Goal: Task Accomplishment & Management: Complete application form

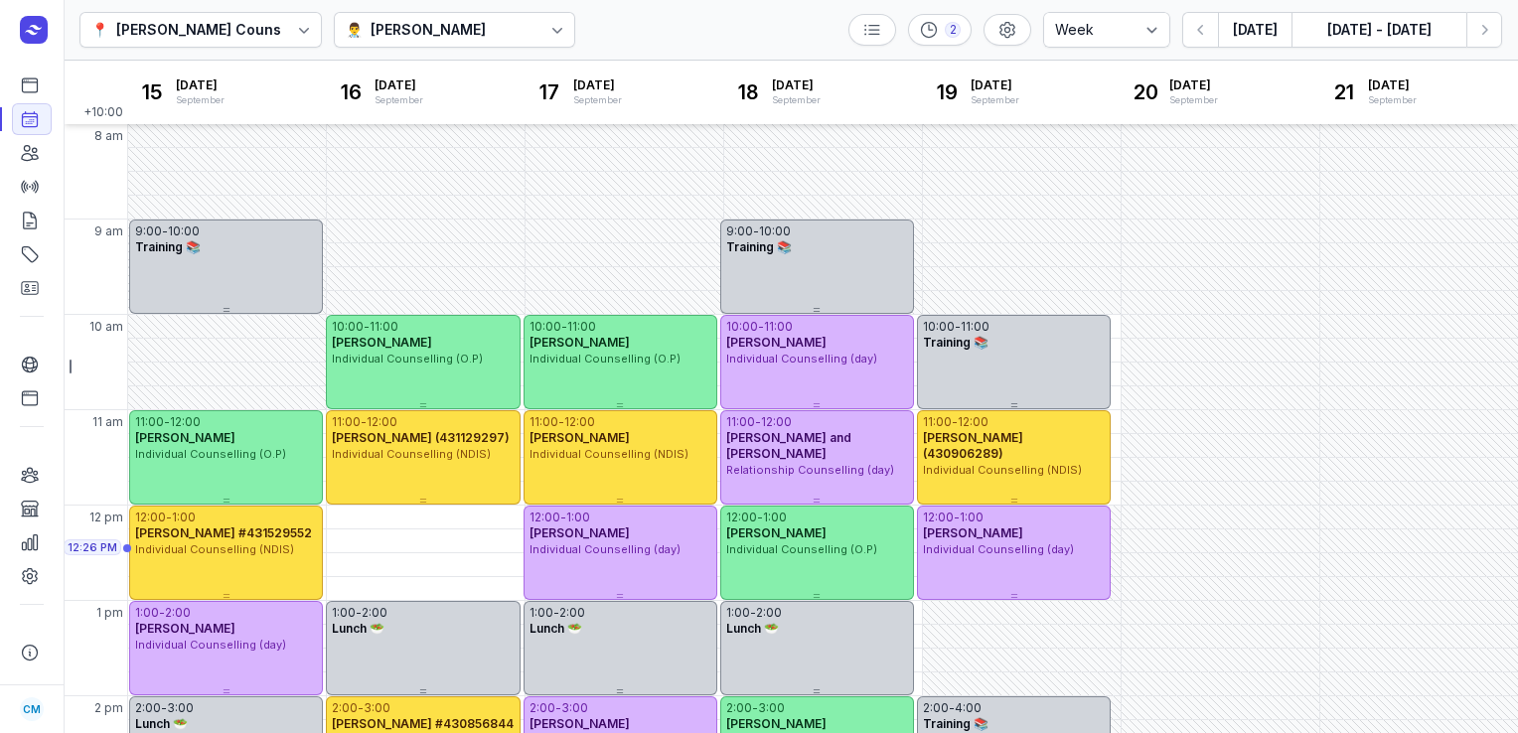
select select "week"
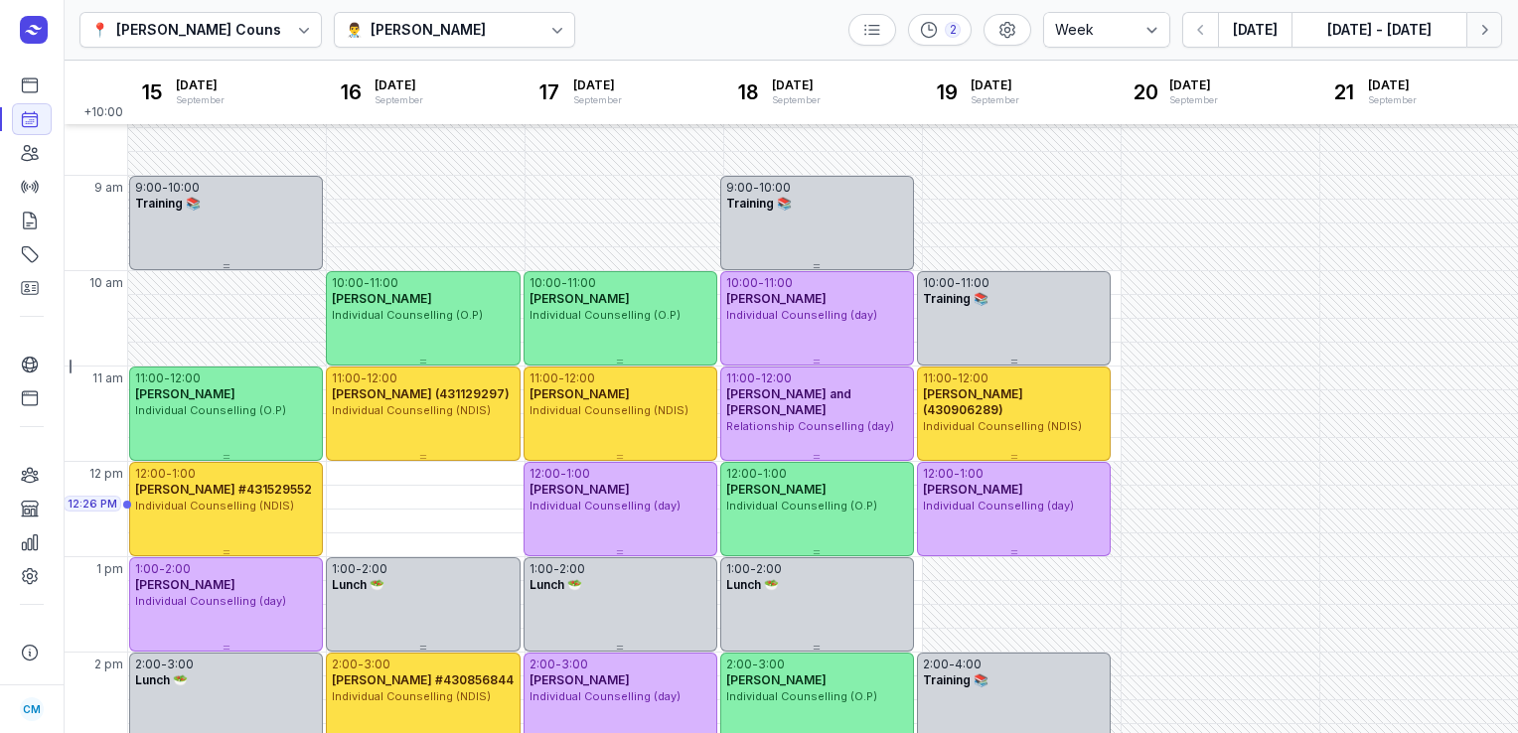
click at [1483, 37] on icon "button" at bounding box center [1485, 30] width 20 height 20
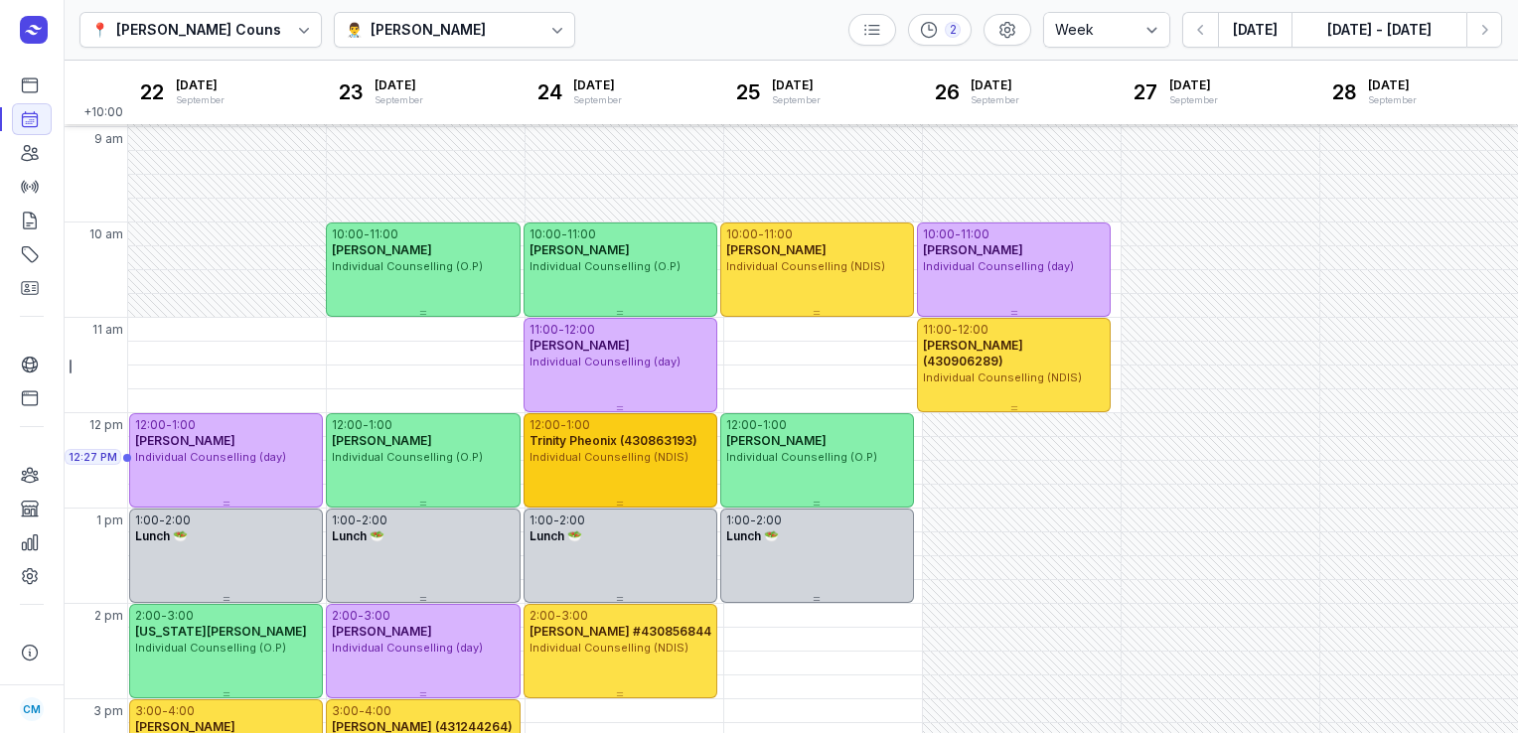
scroll to position [60, 0]
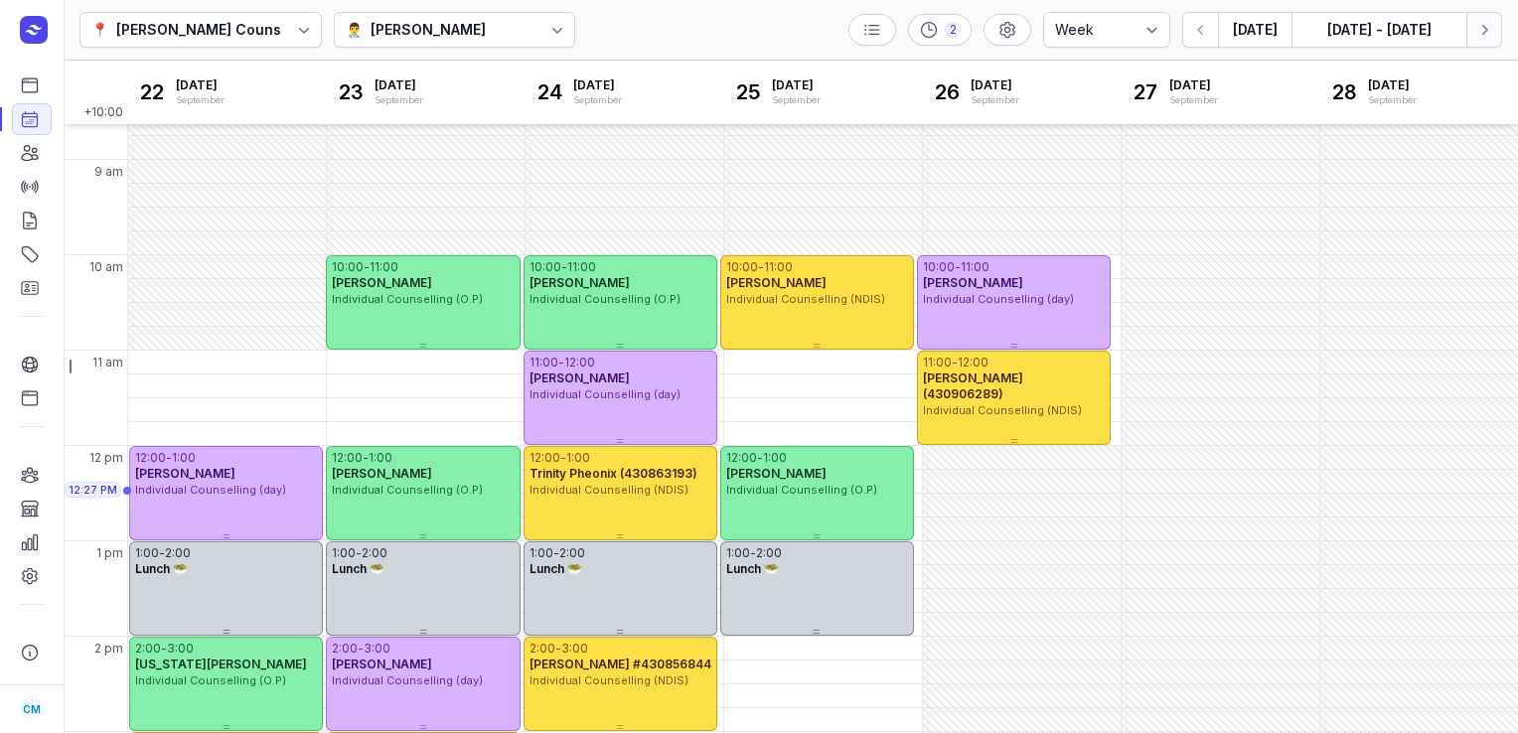
click at [1489, 30] on icon "button" at bounding box center [1485, 30] width 20 height 20
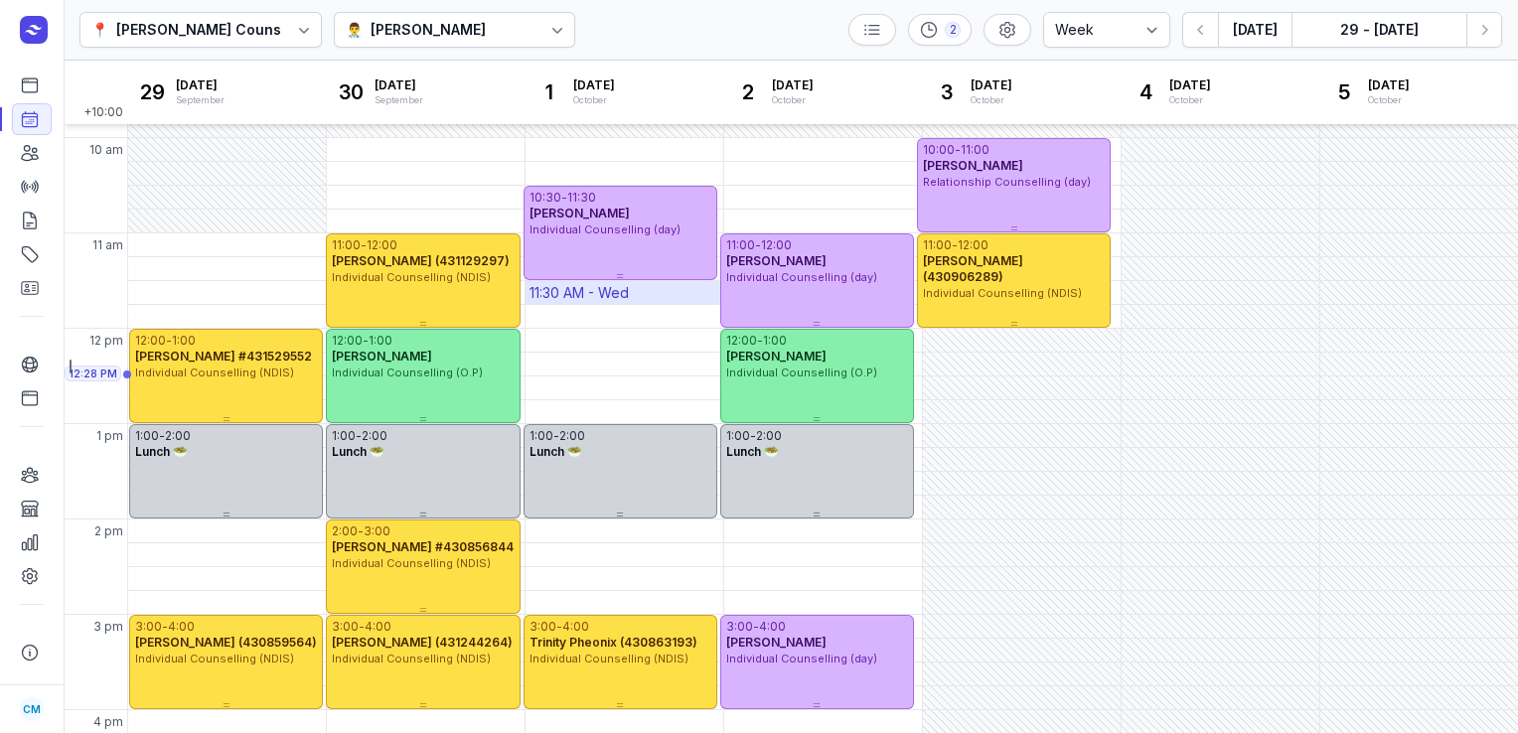
scroll to position [151, 0]
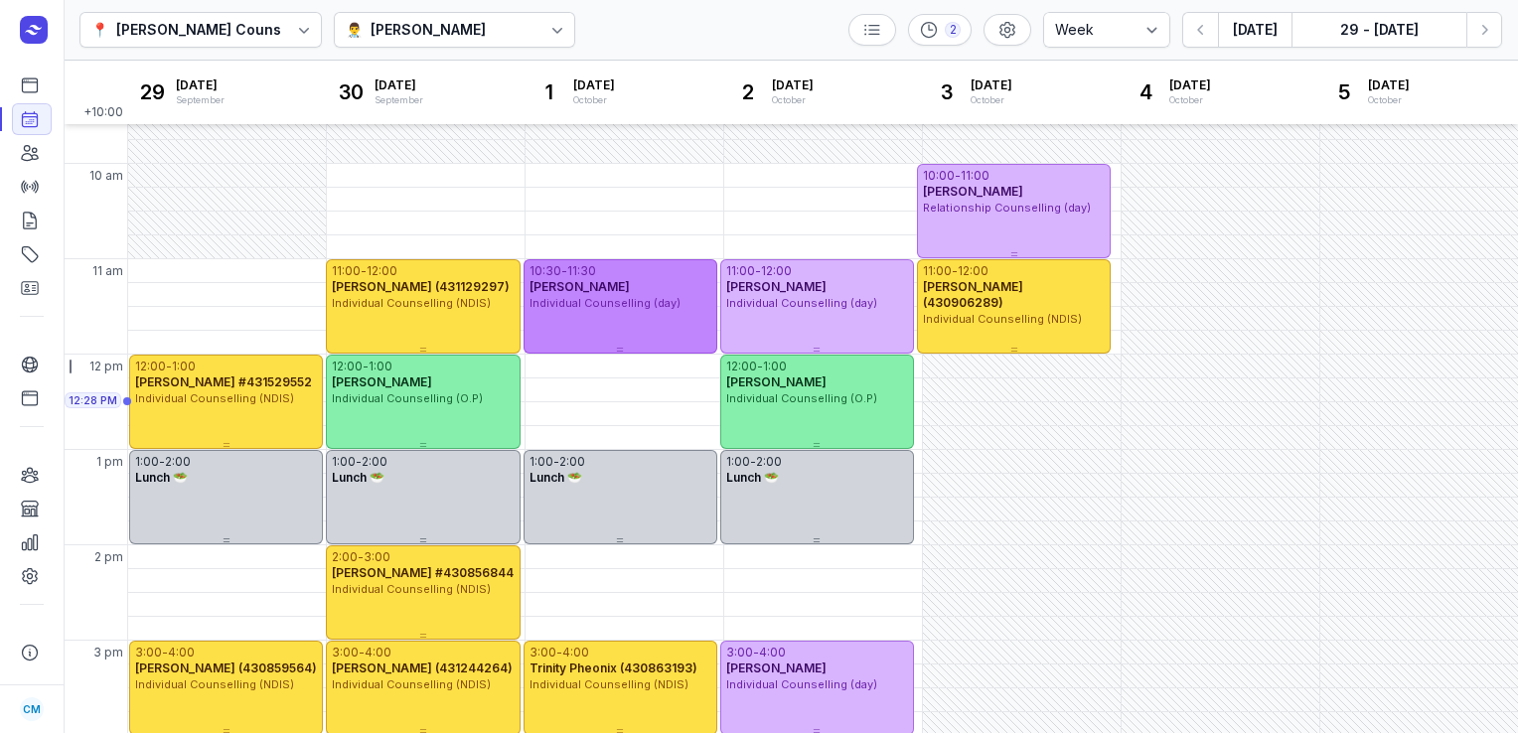
drag, startPoint x: 582, startPoint y: 242, endPoint x: 585, endPoint y: 300, distance: 57.7
click at [585, 300] on div "10:30 - 11:30 [PERSON_NAME] Individual Counselling (day)" at bounding box center [621, 285] width 194 height 53
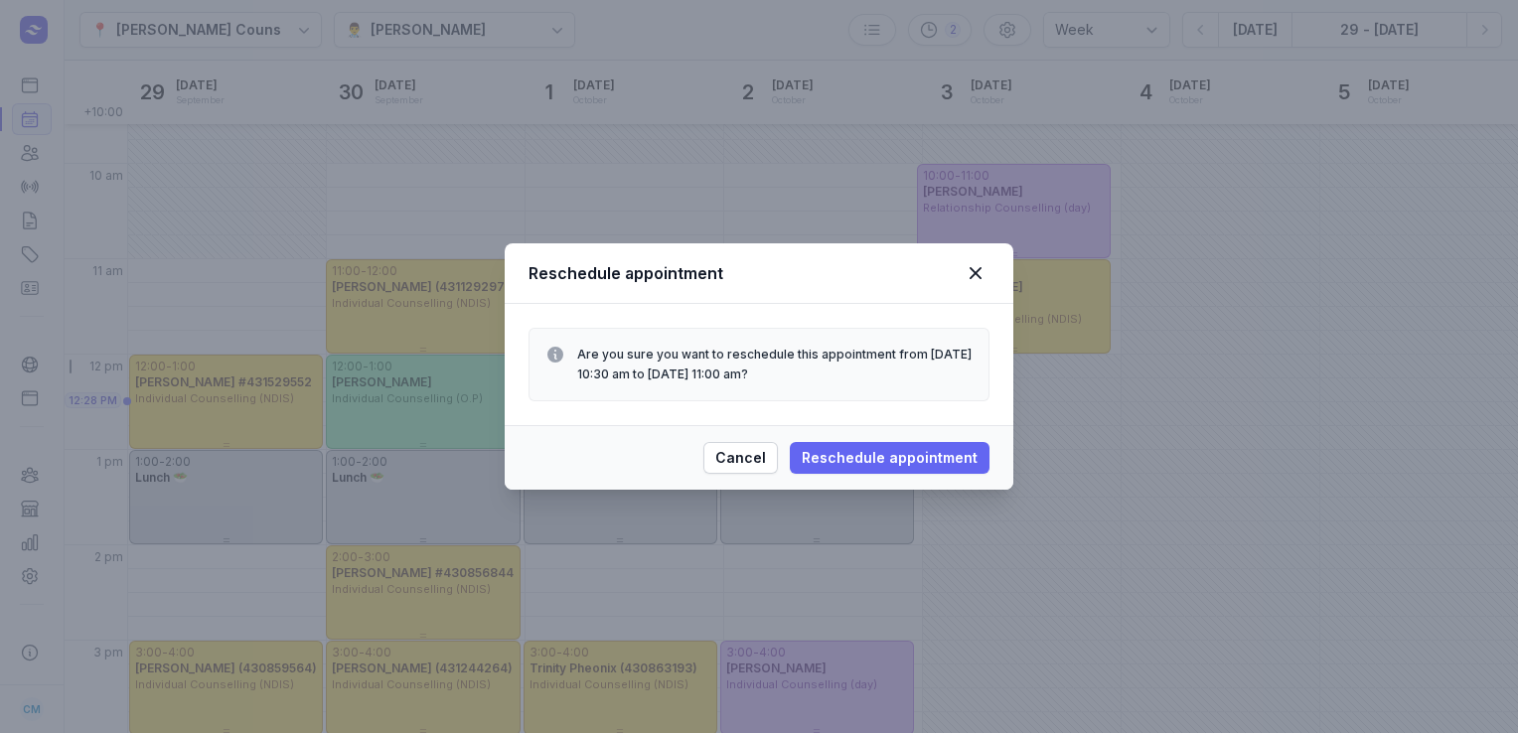
click at [915, 463] on span "Reschedule appointment" at bounding box center [890, 458] width 176 height 24
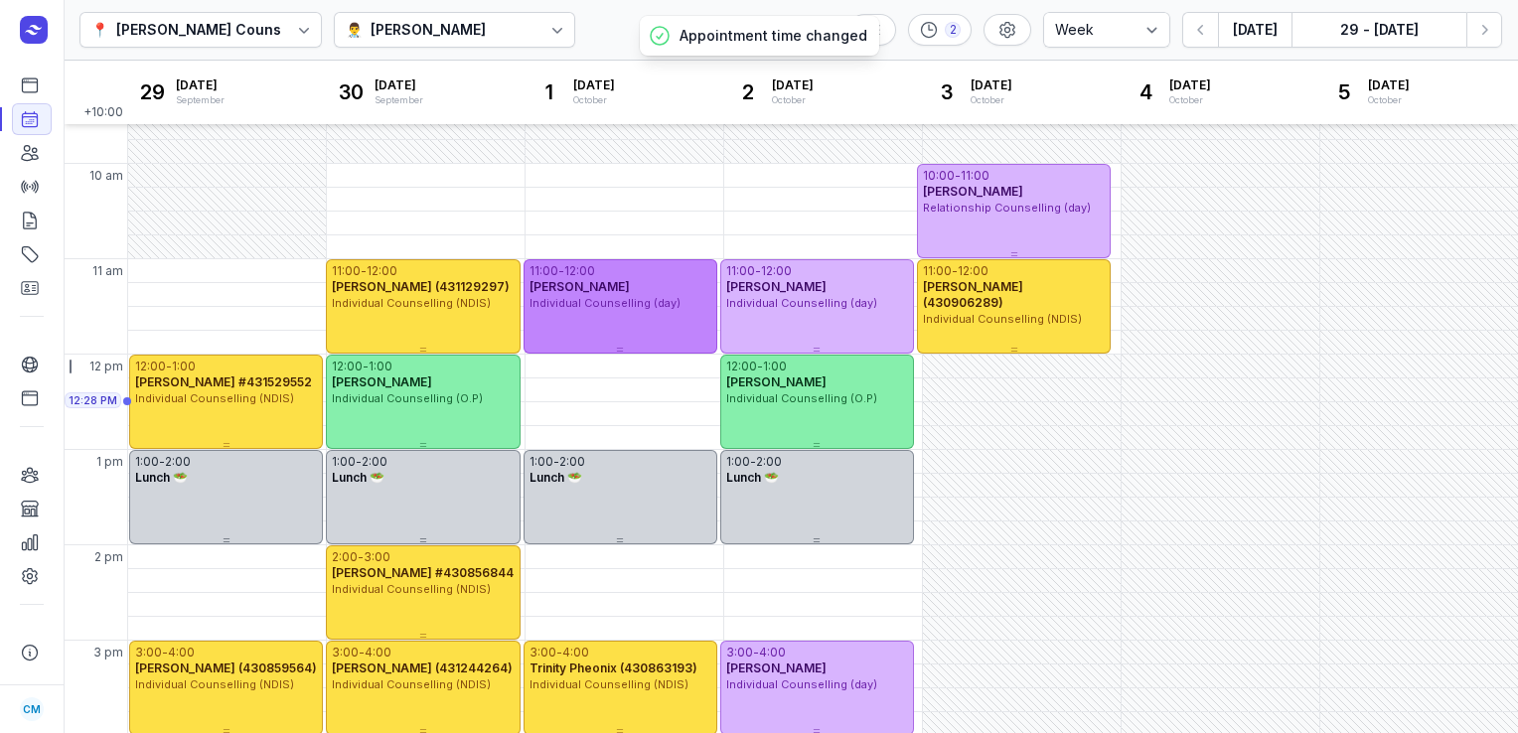
click at [649, 336] on div "11:00 - 12:00 [PERSON_NAME] Individual Counselling (day)" at bounding box center [621, 306] width 194 height 94
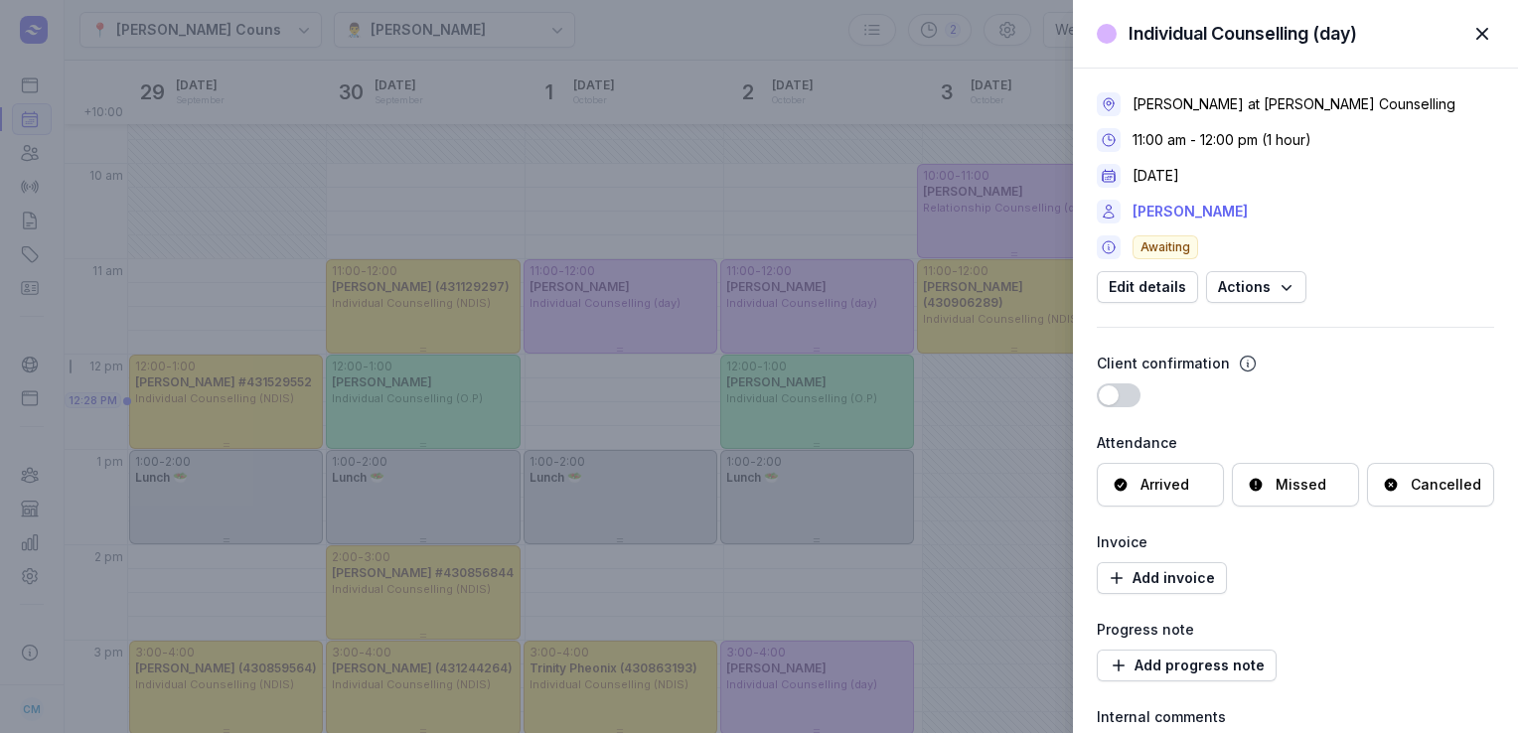
click at [1169, 209] on link "[PERSON_NAME]" at bounding box center [1190, 212] width 115 height 24
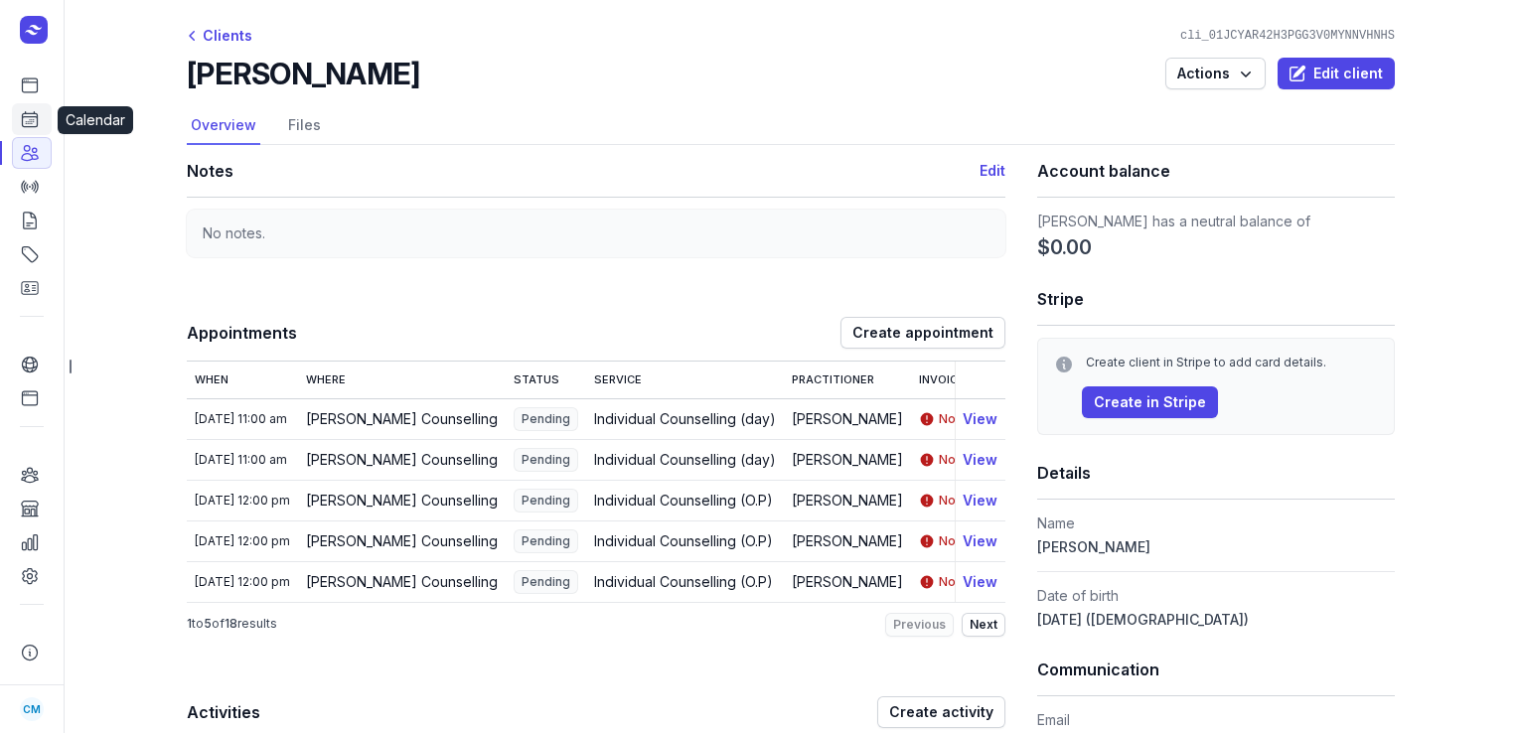
click at [38, 122] on icon at bounding box center [30, 119] width 20 height 20
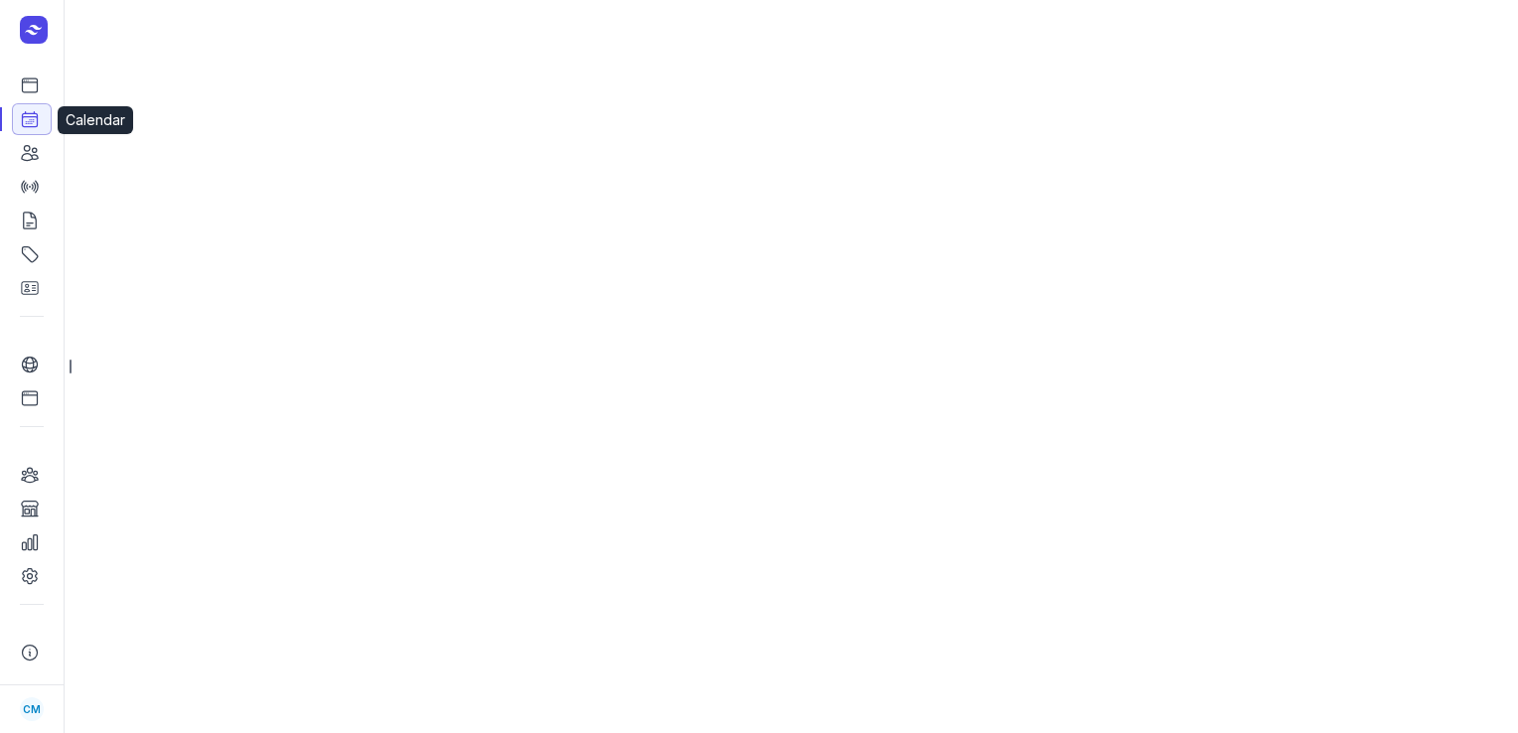
select select "week"
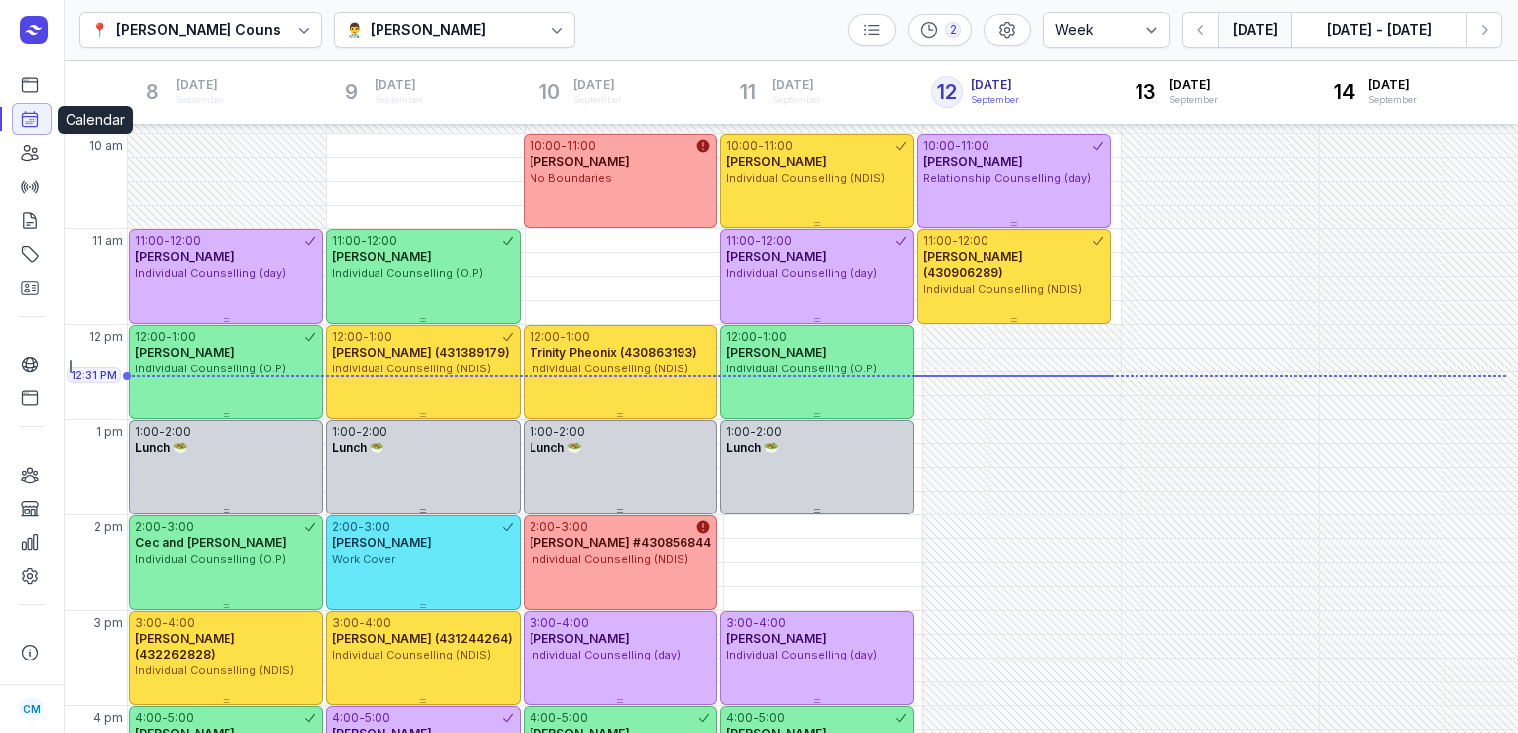
scroll to position [183, 0]
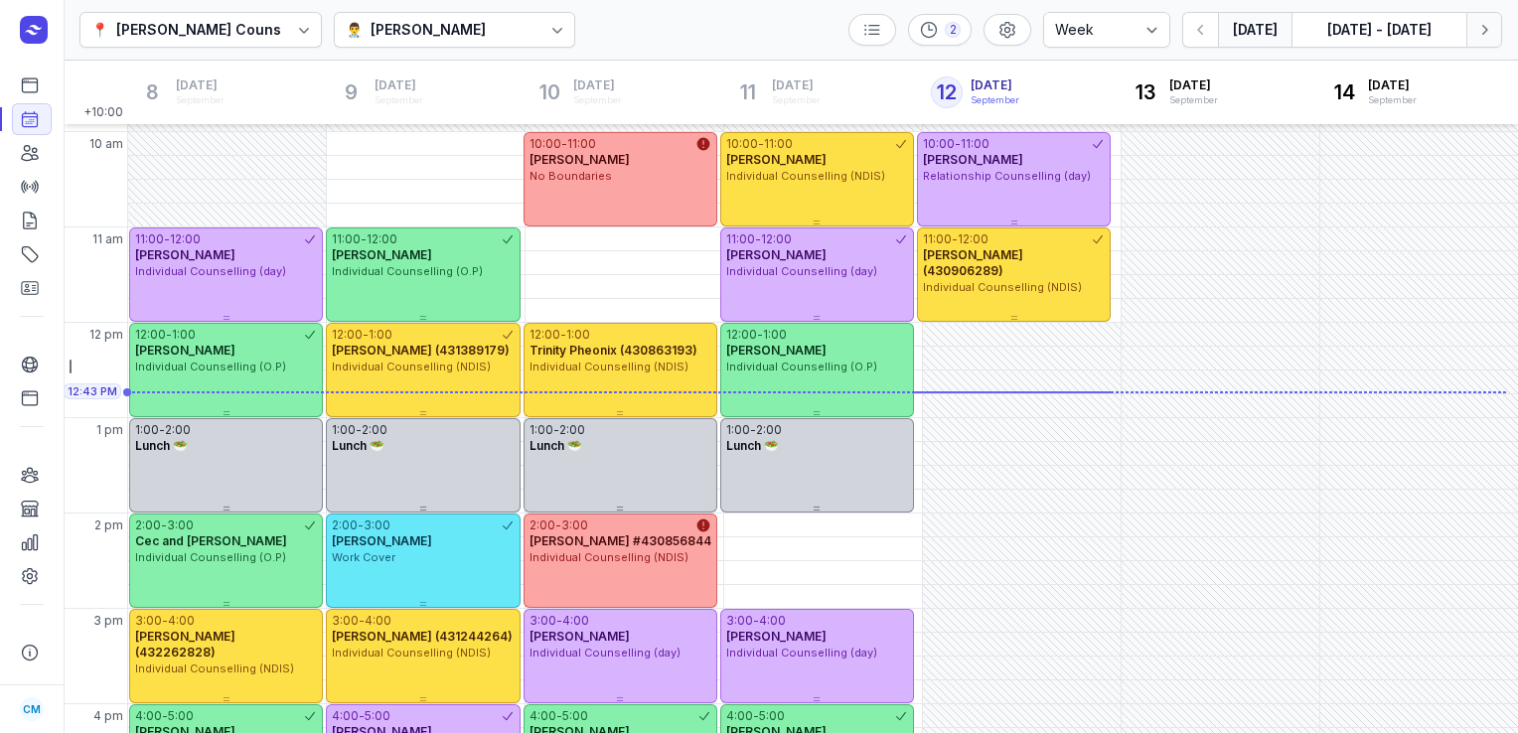
click at [1481, 26] on icon "button" at bounding box center [1485, 30] width 20 height 20
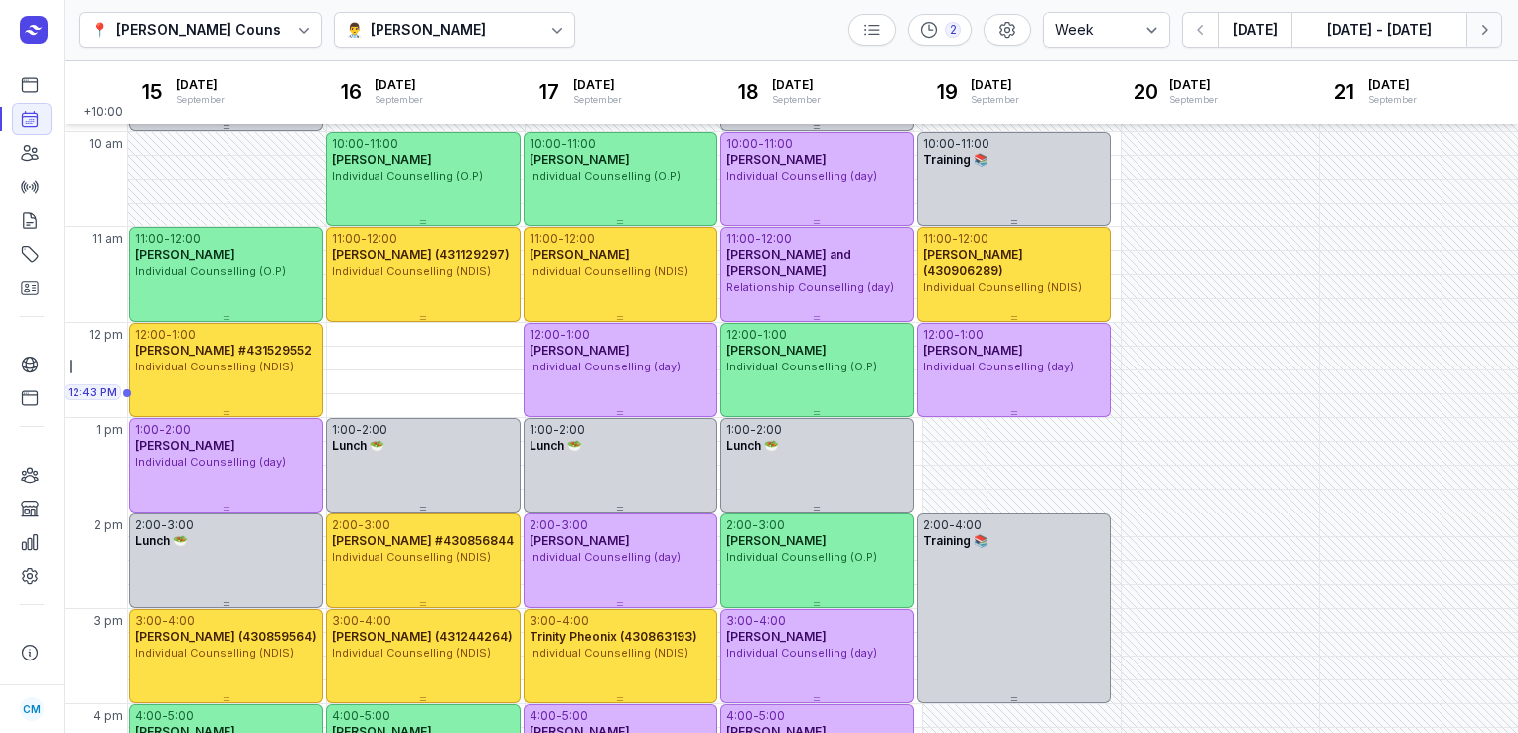
click at [1481, 26] on icon "button" at bounding box center [1485, 30] width 20 height 20
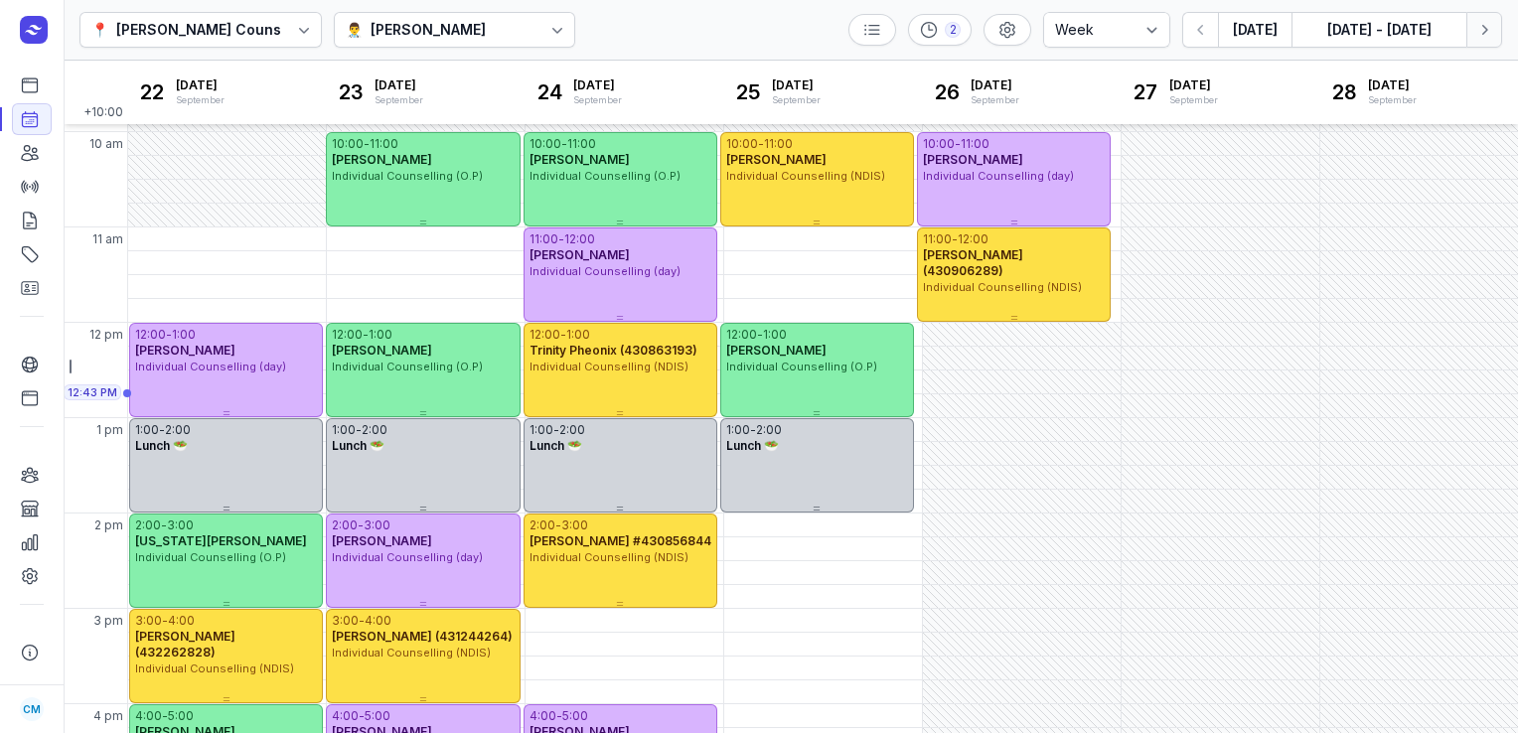
click at [1481, 26] on icon "button" at bounding box center [1485, 30] width 20 height 20
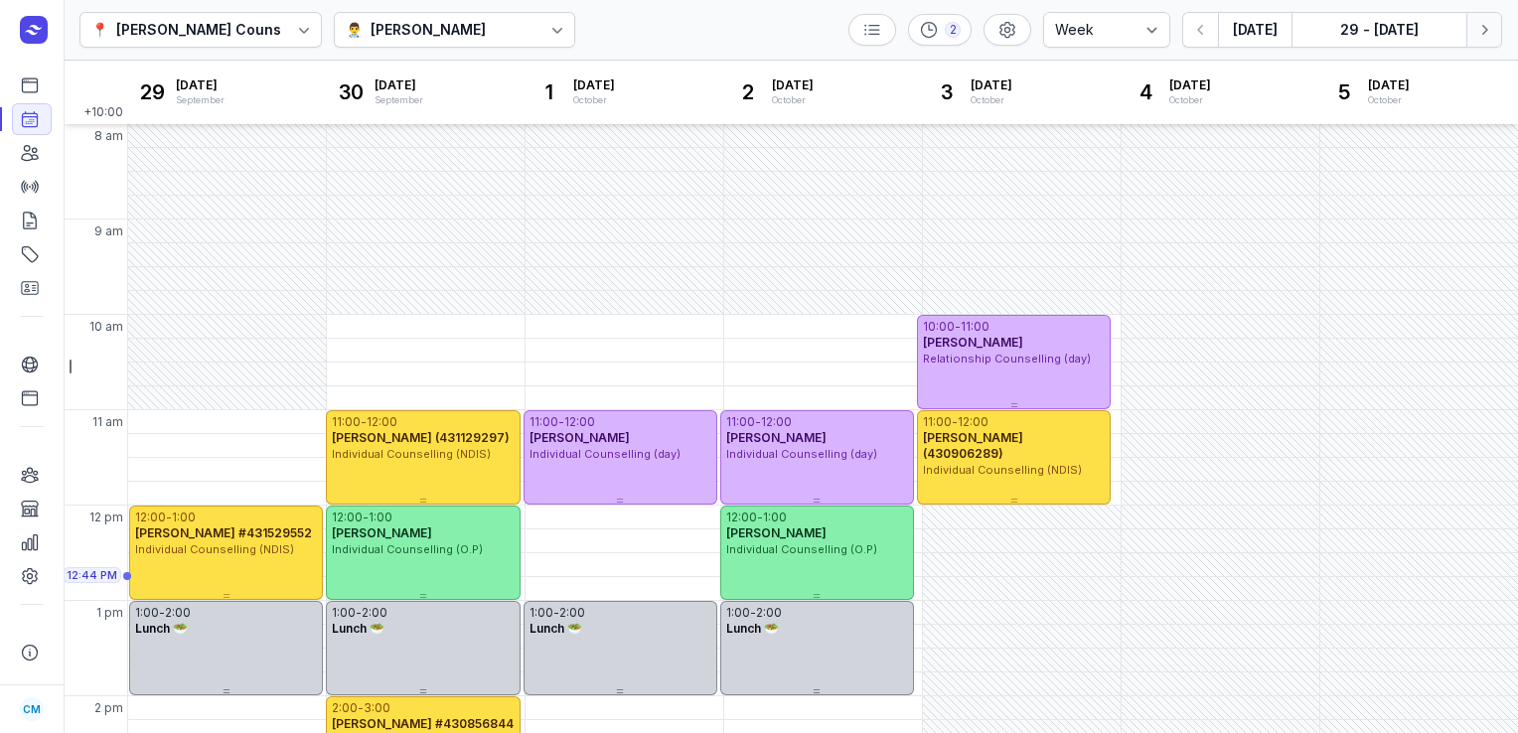
click at [1483, 33] on icon "button" at bounding box center [1486, 30] width 6 height 10
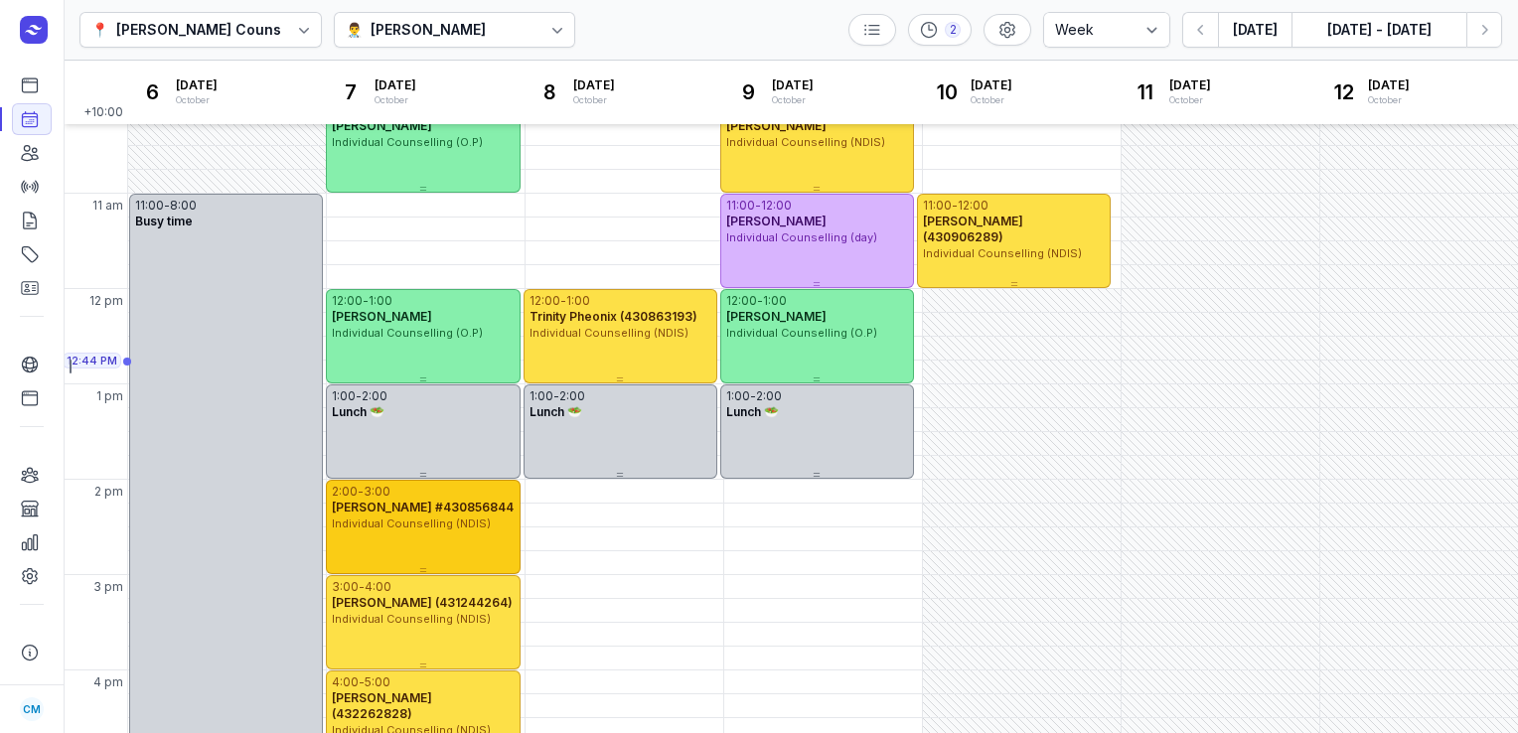
scroll to position [135, 0]
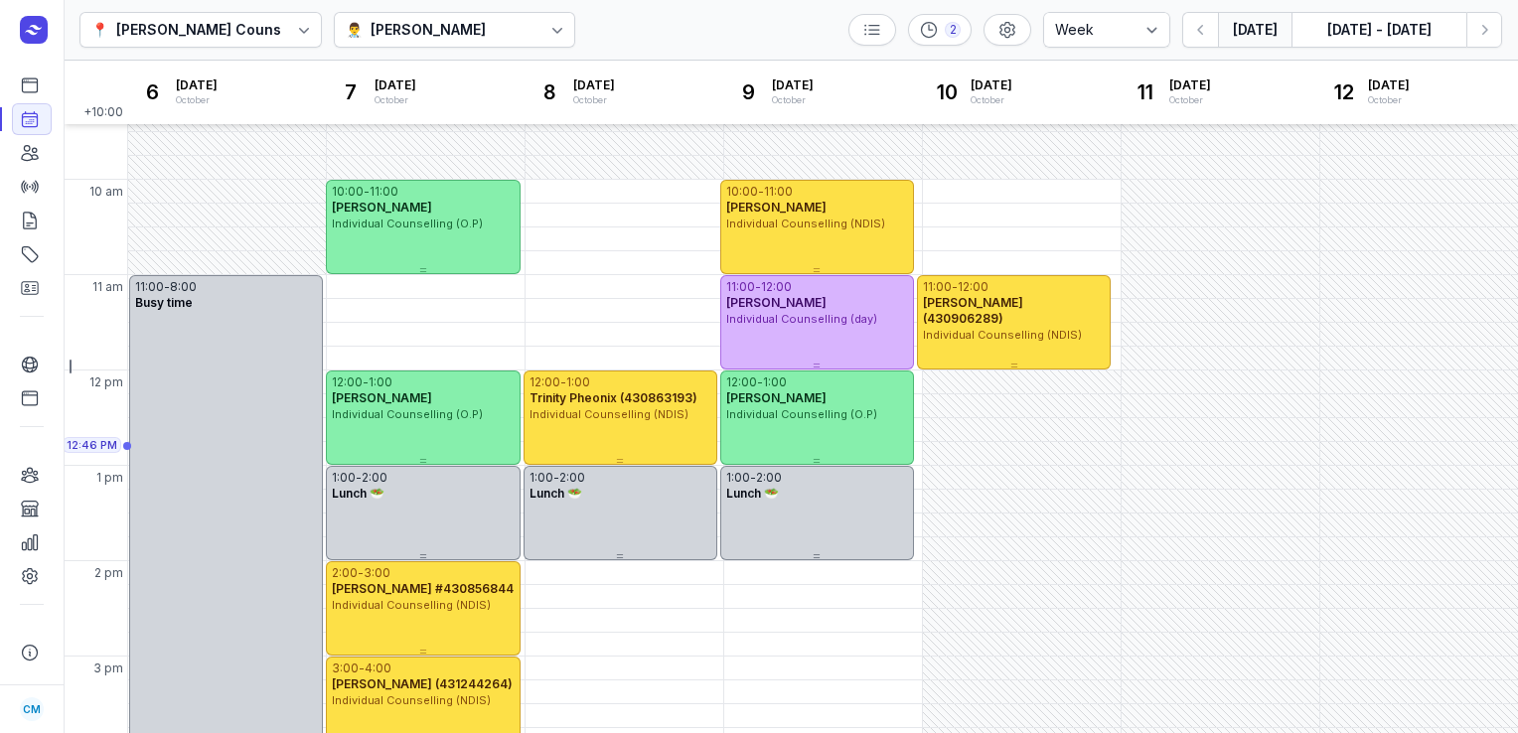
click at [1238, 34] on button "[DATE]" at bounding box center [1255, 30] width 74 height 36
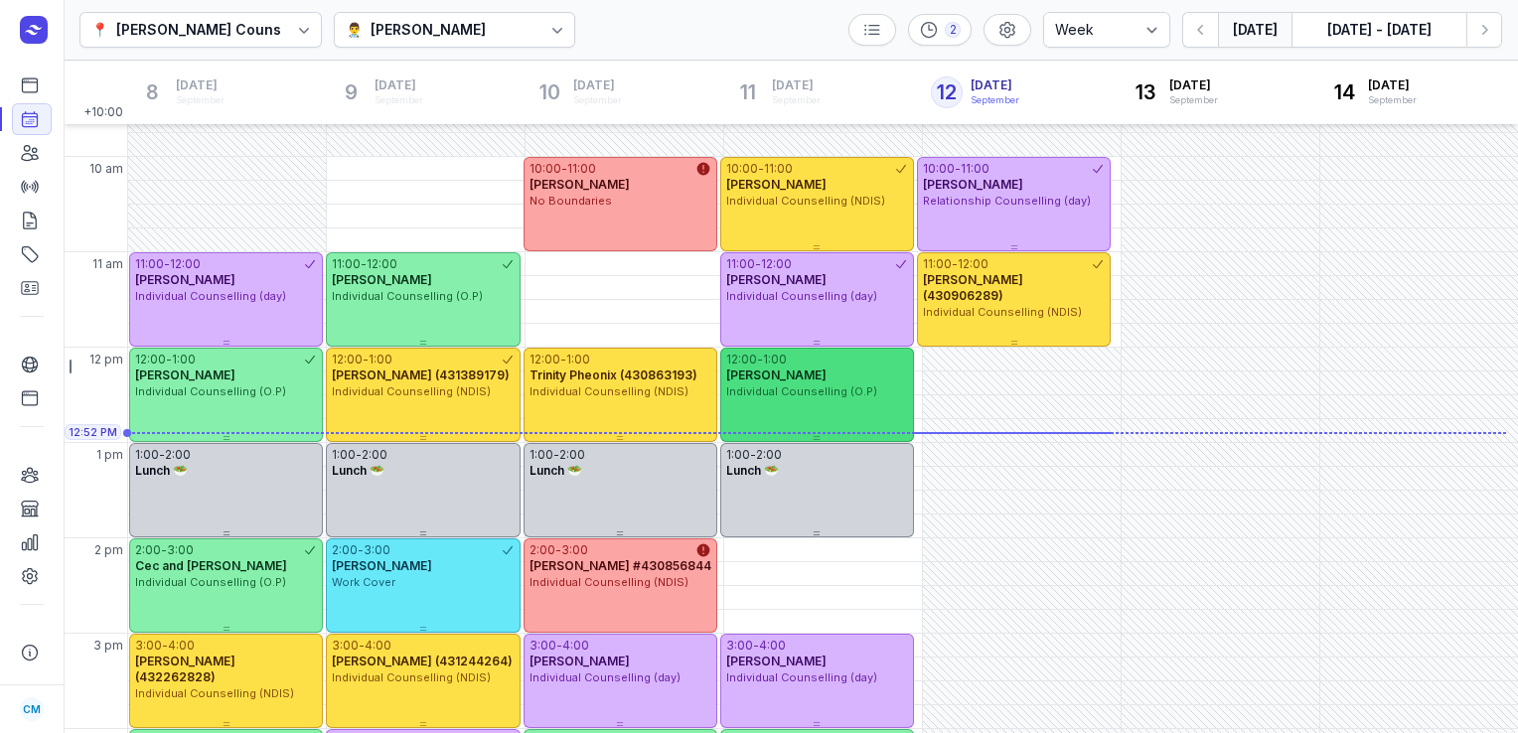
scroll to position [145, 0]
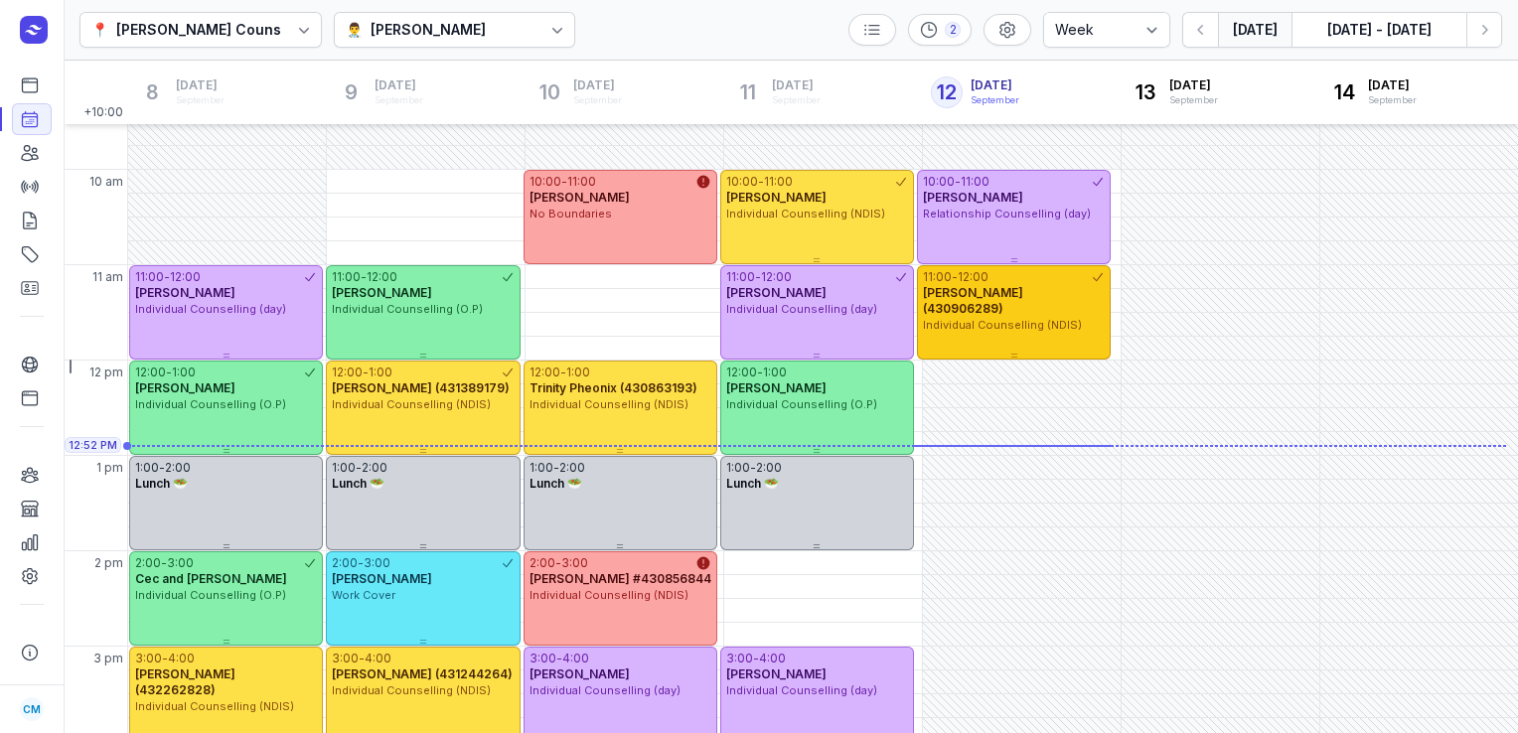
click at [934, 320] on div "11:00 - 12:00 [PERSON_NAME] (430906289) Individual Counselling (NDIS)" at bounding box center [1014, 312] width 194 height 94
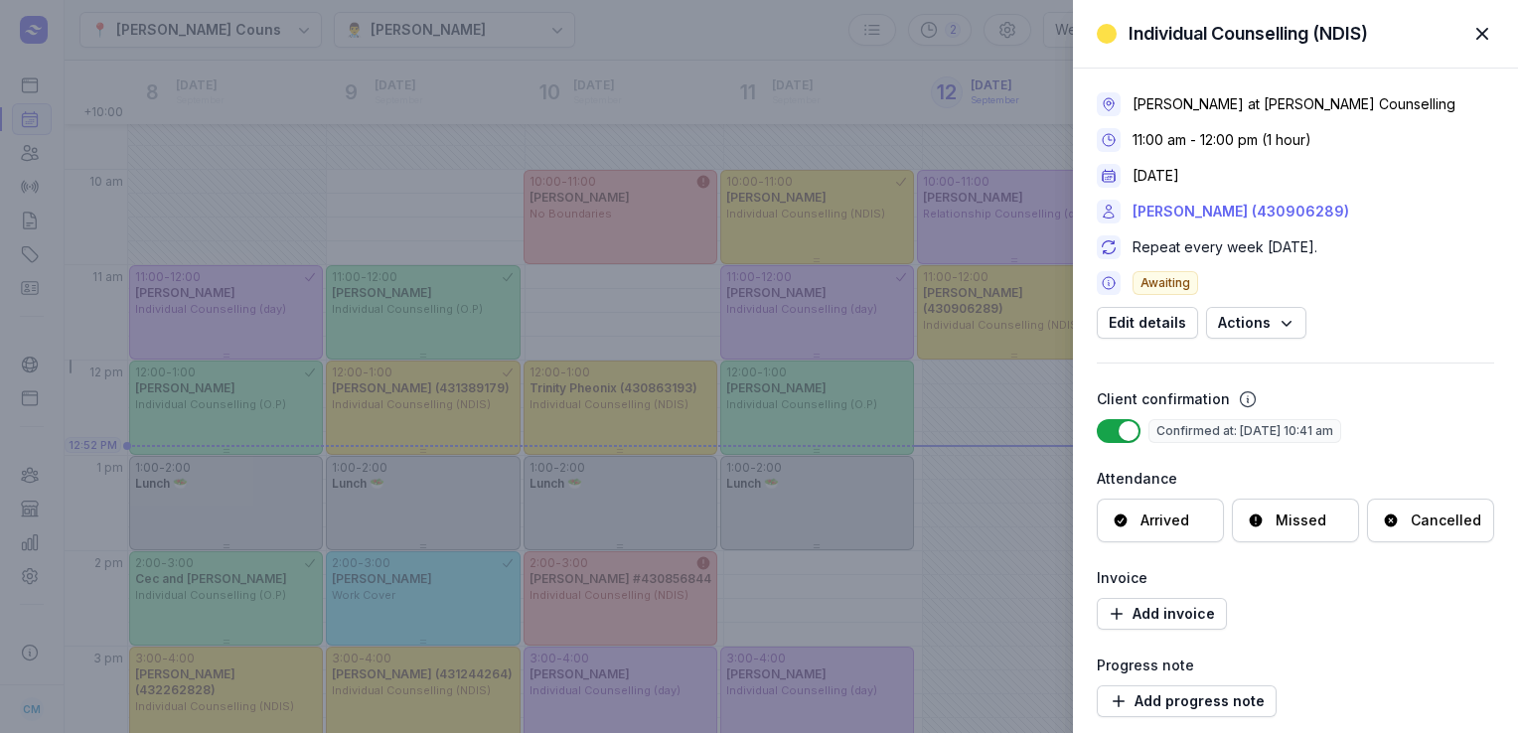
click at [1189, 213] on link "[PERSON_NAME] (430906289)" at bounding box center [1241, 212] width 217 height 24
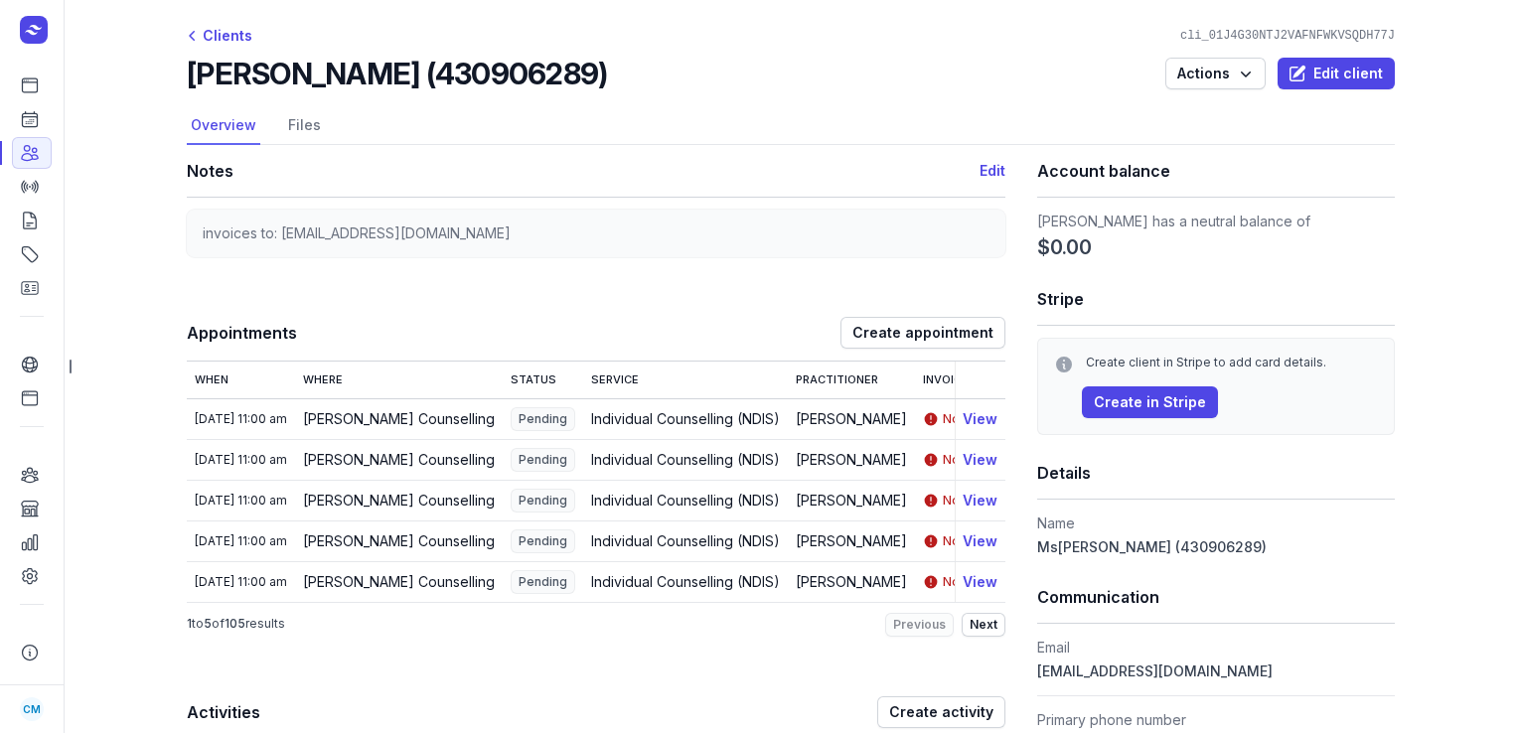
click at [578, 57] on div "[PERSON_NAME] (430906289) Actions Edit client" at bounding box center [791, 74] width 1208 height 36
drag, startPoint x: 568, startPoint y: 72, endPoint x: 184, endPoint y: 76, distance: 384.6
click at [187, 76] on div "[PERSON_NAME] (430906289) Actions Edit client" at bounding box center [791, 74] width 1208 height 36
copy h2 "[PERSON_NAME] (430906289)"
click at [37, 113] on icon at bounding box center [30, 119] width 20 height 20
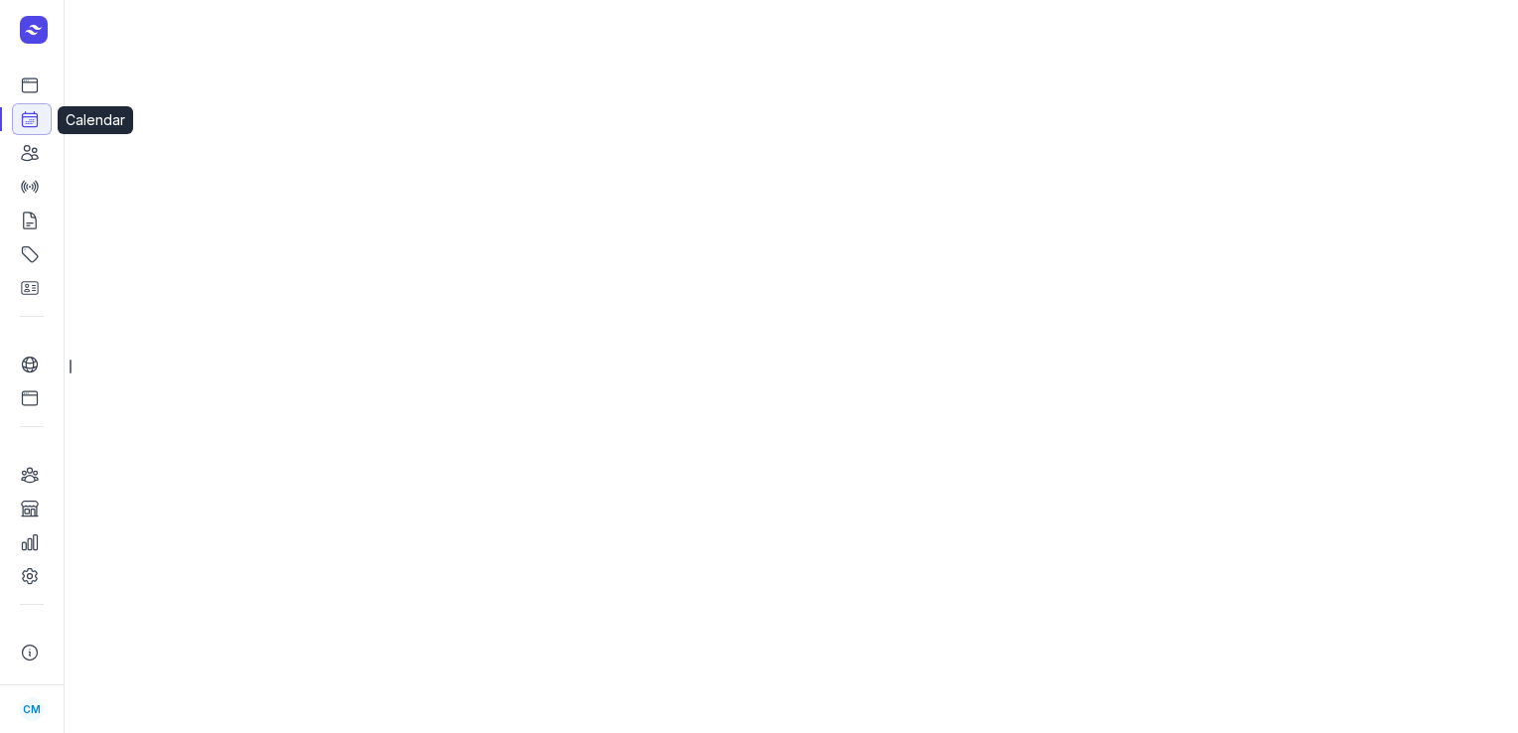
select select "week"
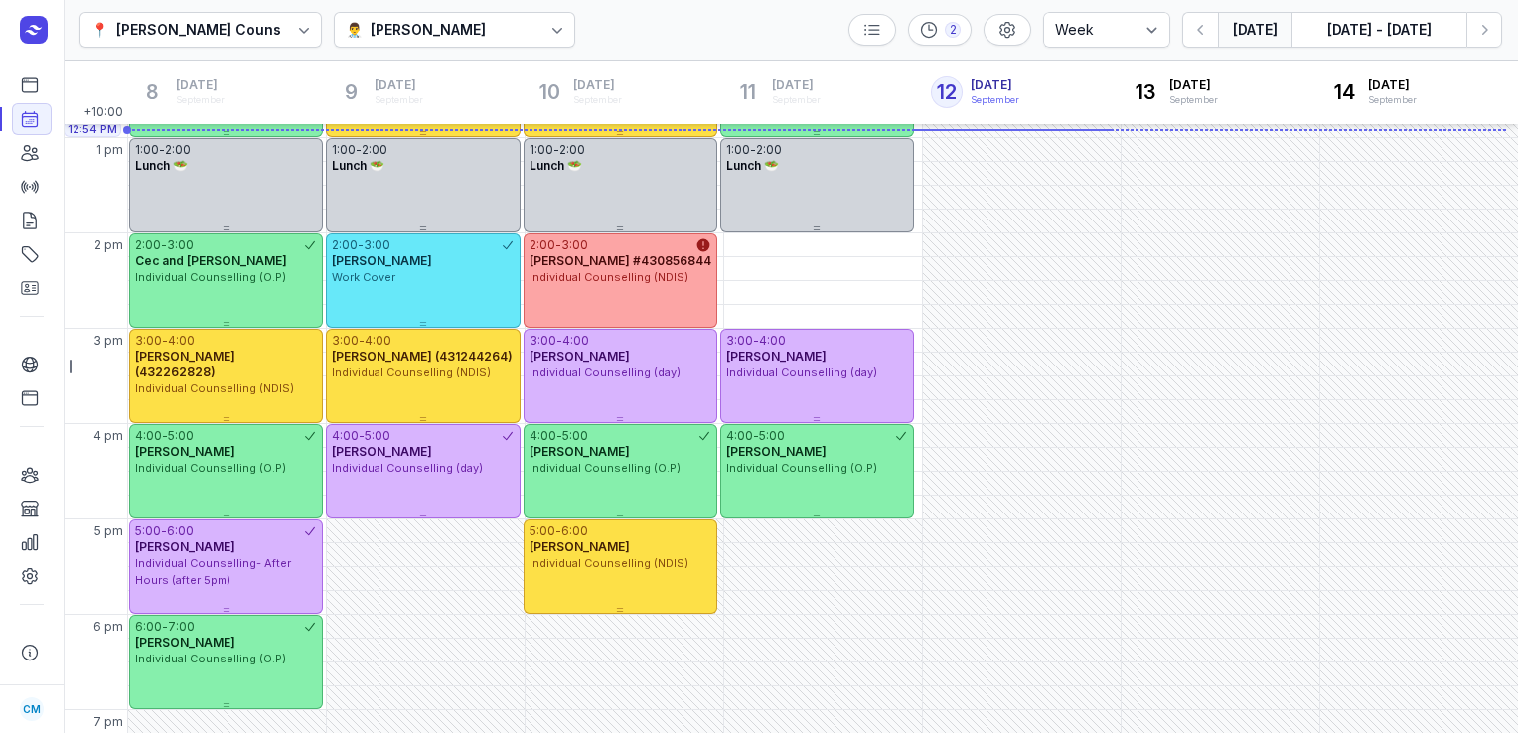
scroll to position [535, 0]
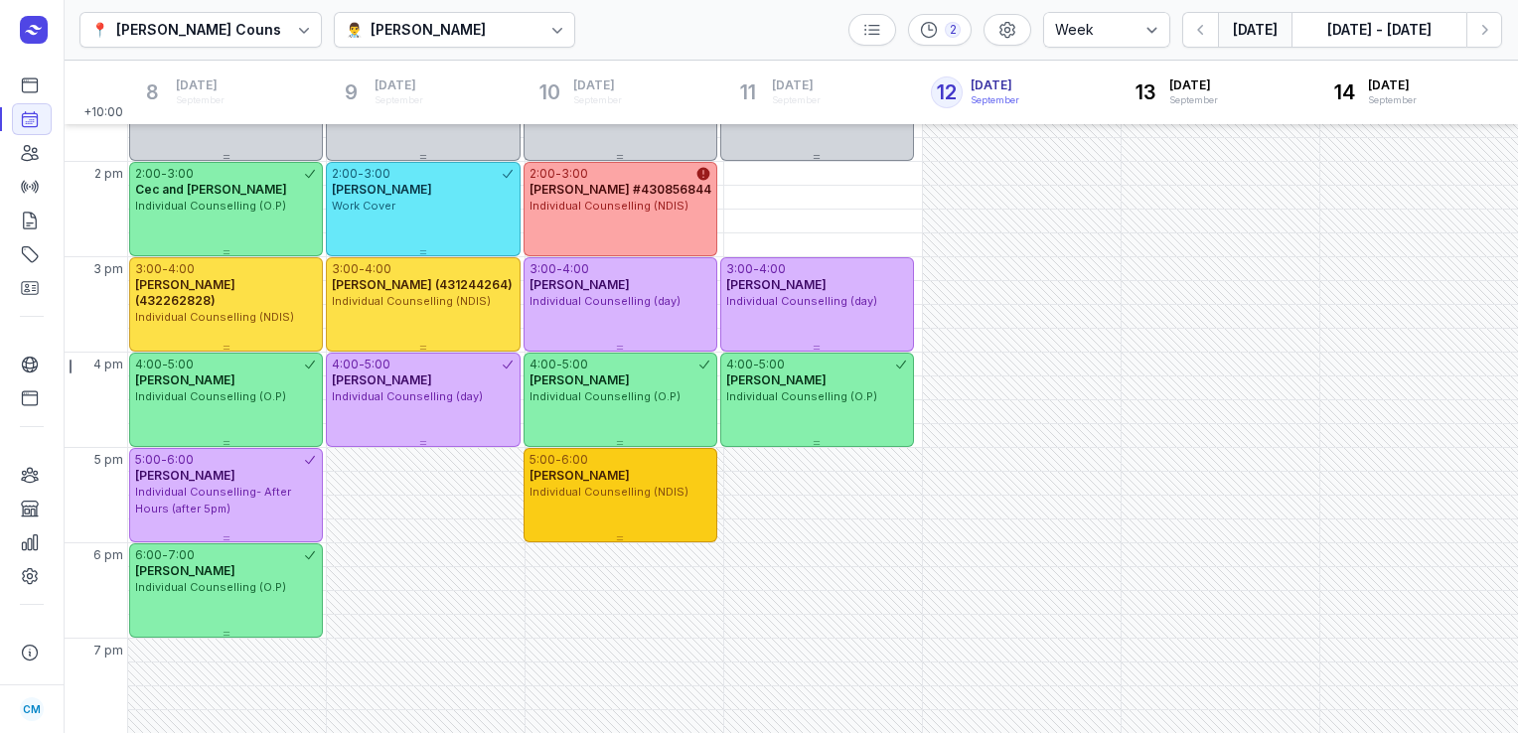
click at [608, 491] on span "Individual Counselling (NDIS)" at bounding box center [609, 492] width 159 height 14
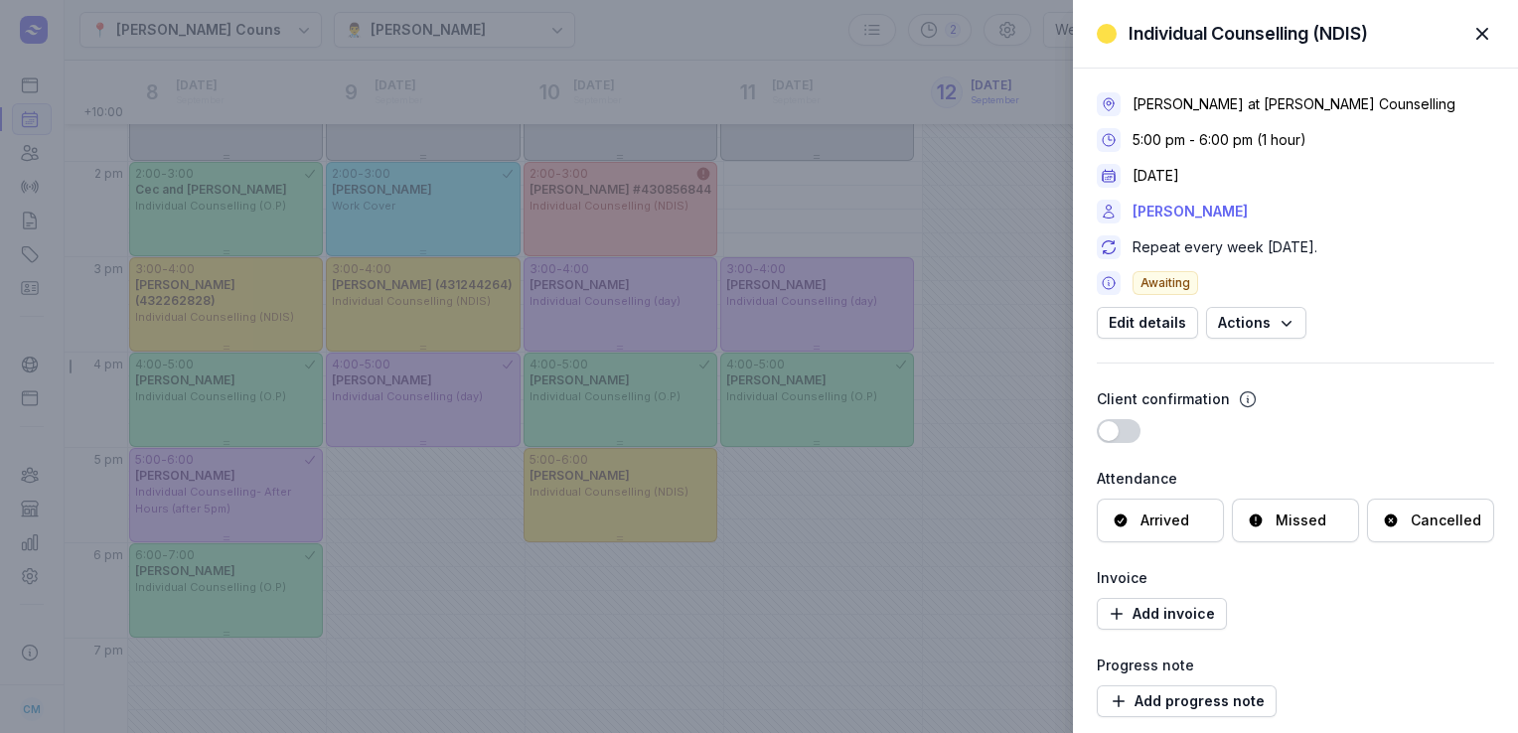
click at [1212, 209] on link "[PERSON_NAME]" at bounding box center [1190, 212] width 115 height 24
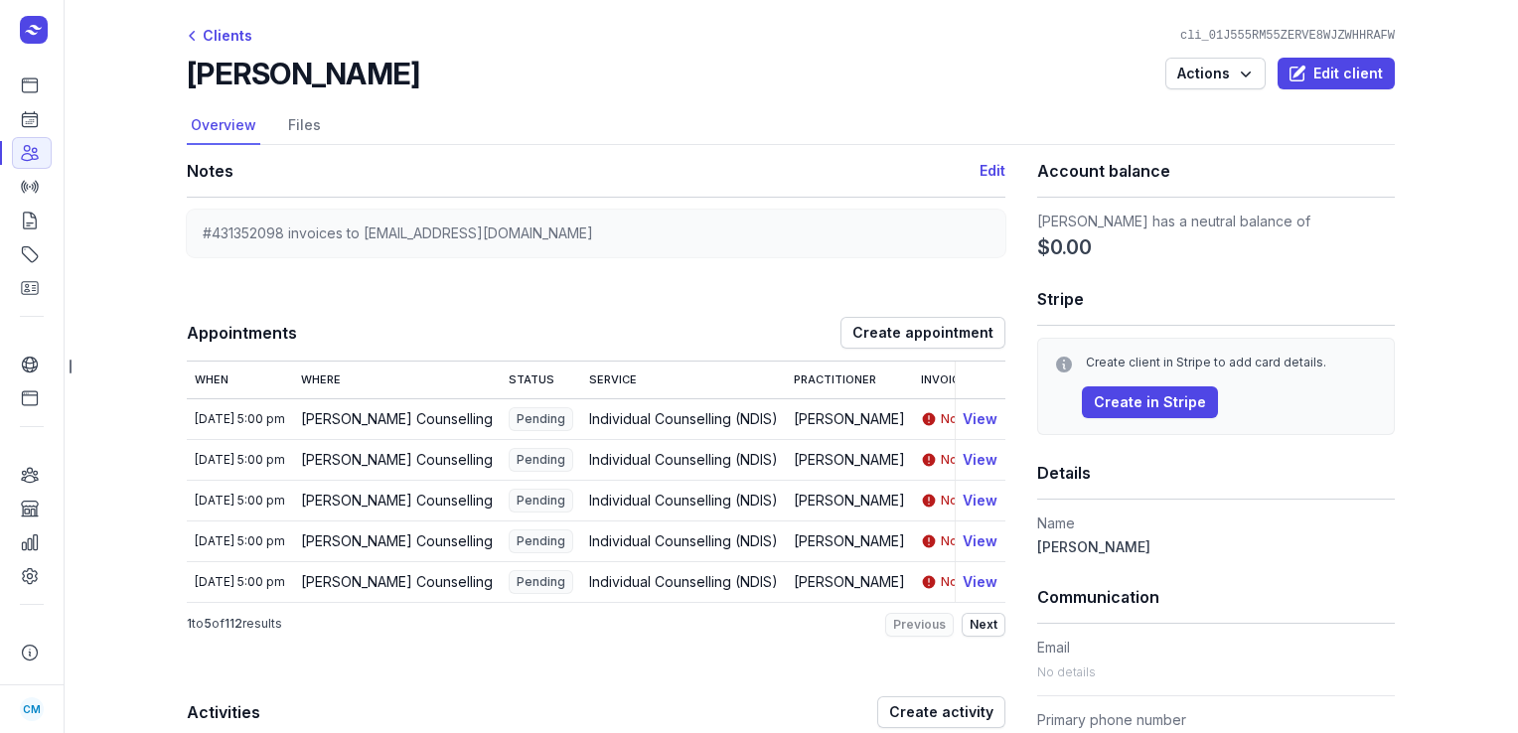
drag, startPoint x: 401, startPoint y: 80, endPoint x: 185, endPoint y: 70, distance: 216.9
click at [187, 70] on div "[PERSON_NAME] Actions Edit client" at bounding box center [791, 74] width 1208 height 36
copy h2 "[PERSON_NAME]"
drag, startPoint x: 280, startPoint y: 232, endPoint x: 166, endPoint y: 236, distance: 114.3
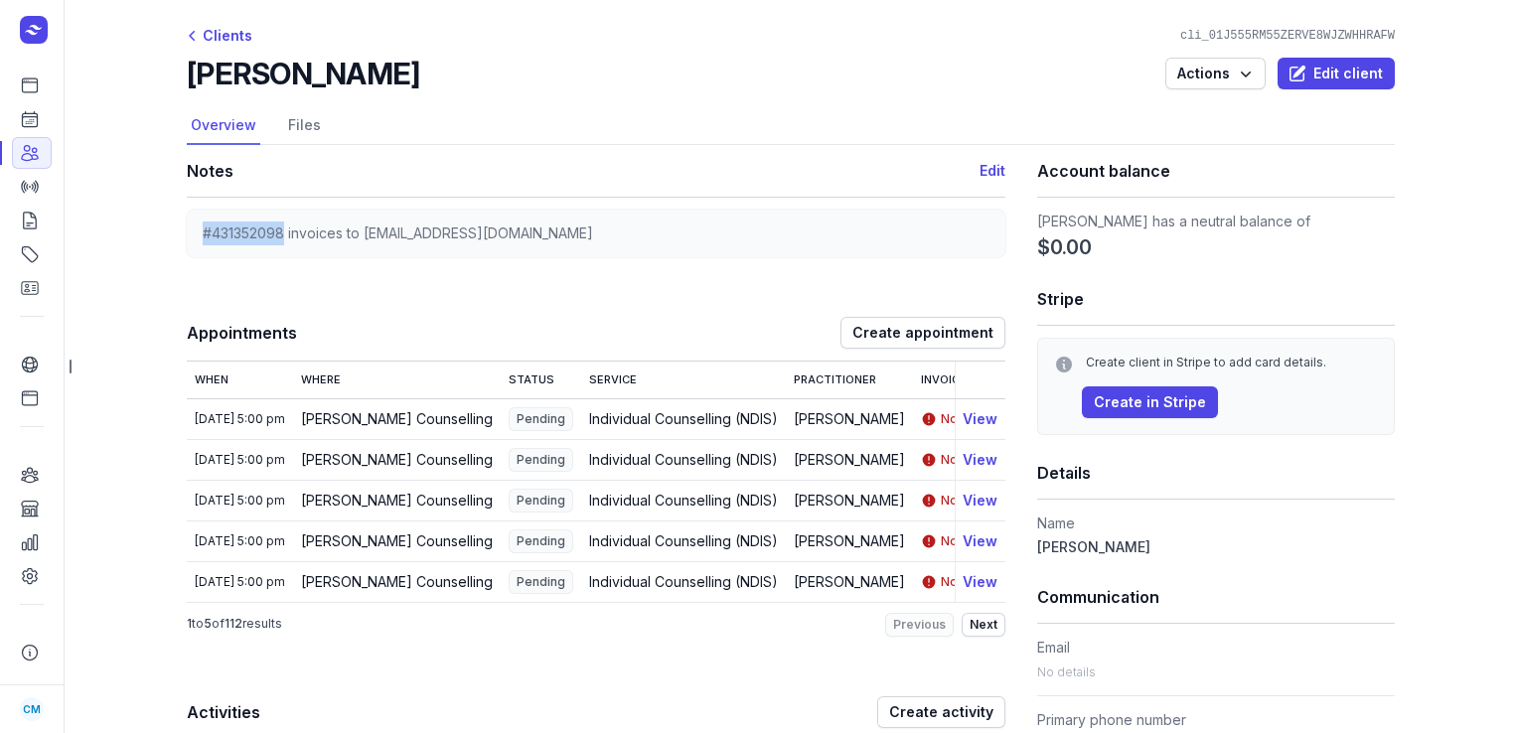
copy span "#431352098"
click at [42, 90] on link "Dashboard" at bounding box center [32, 86] width 40 height 32
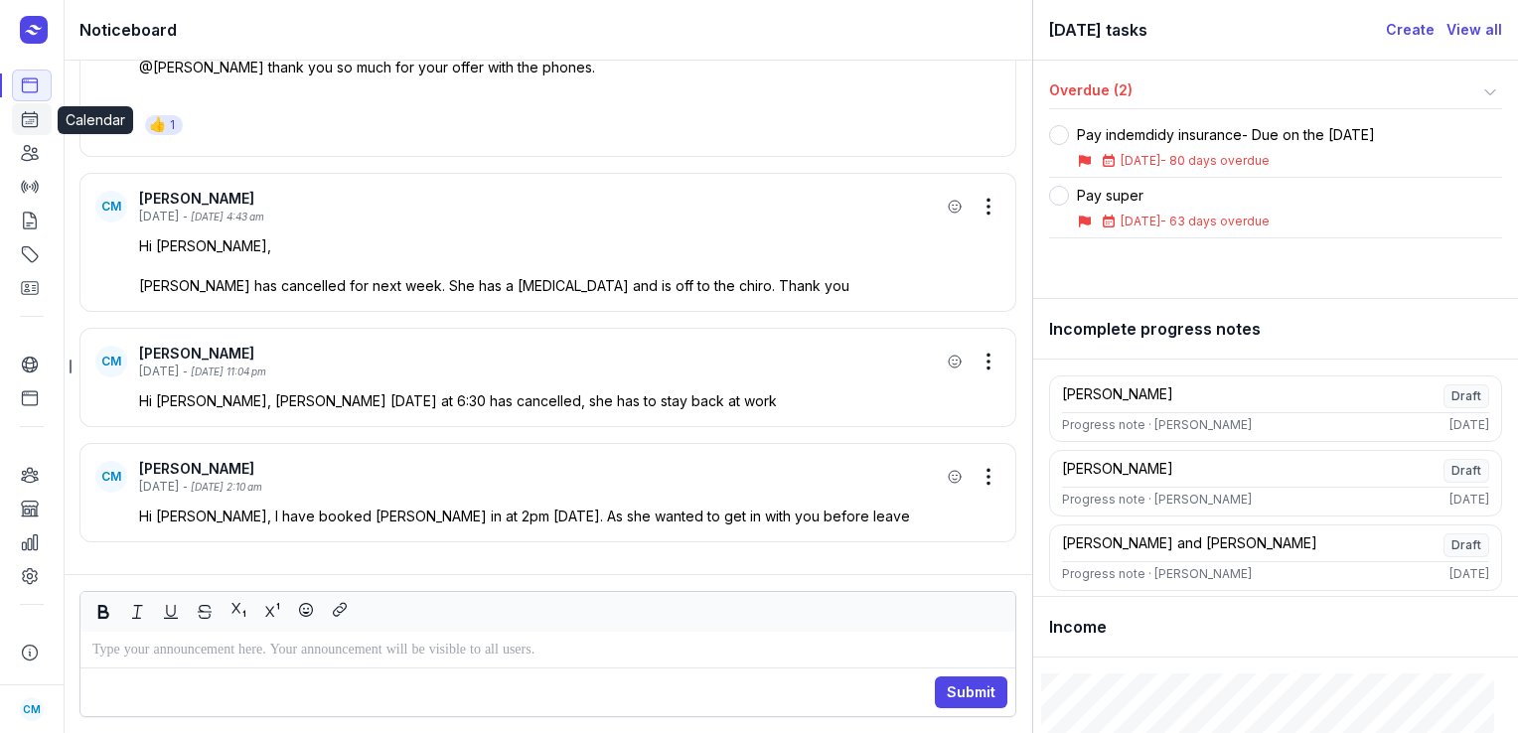
click at [37, 115] on icon at bounding box center [30, 119] width 15 height 15
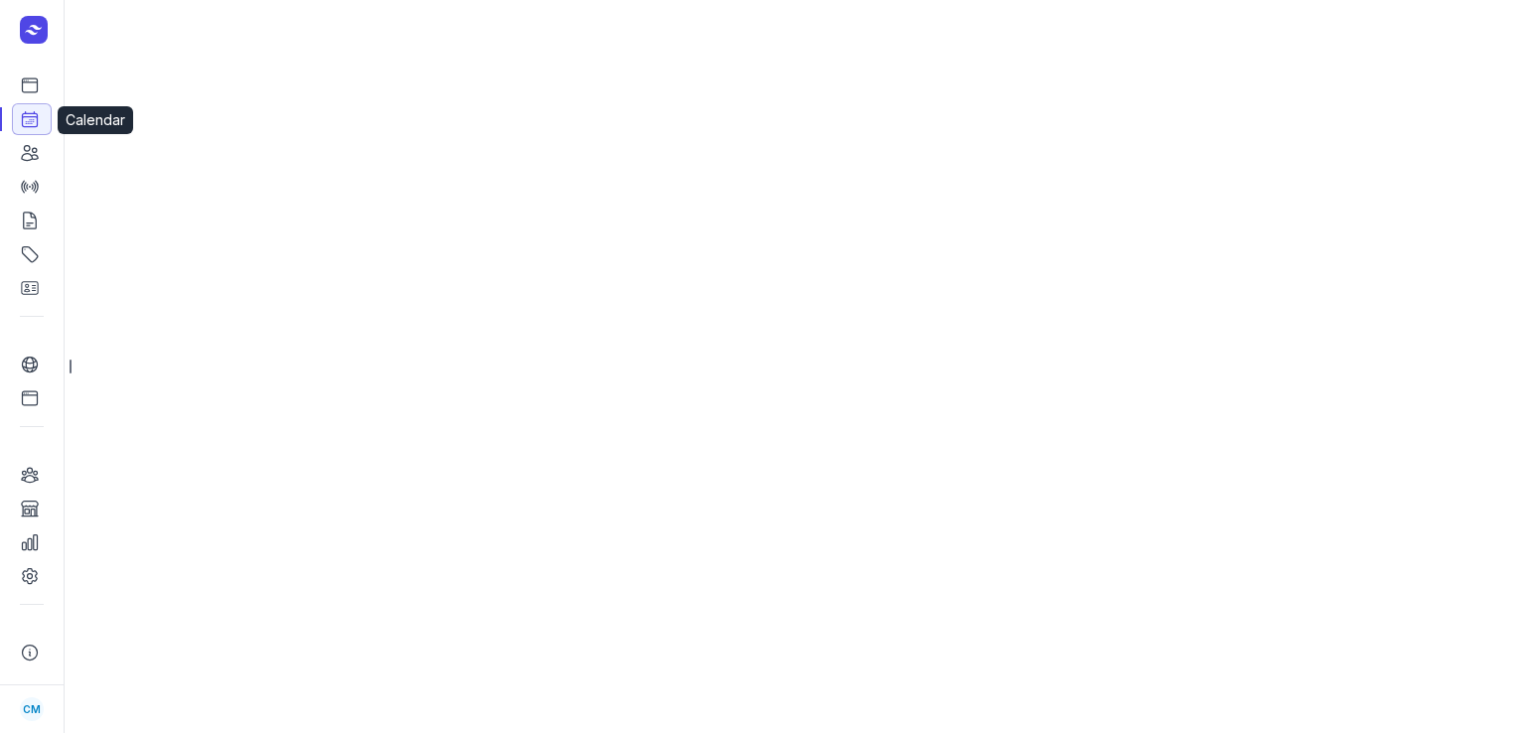
select select "week"
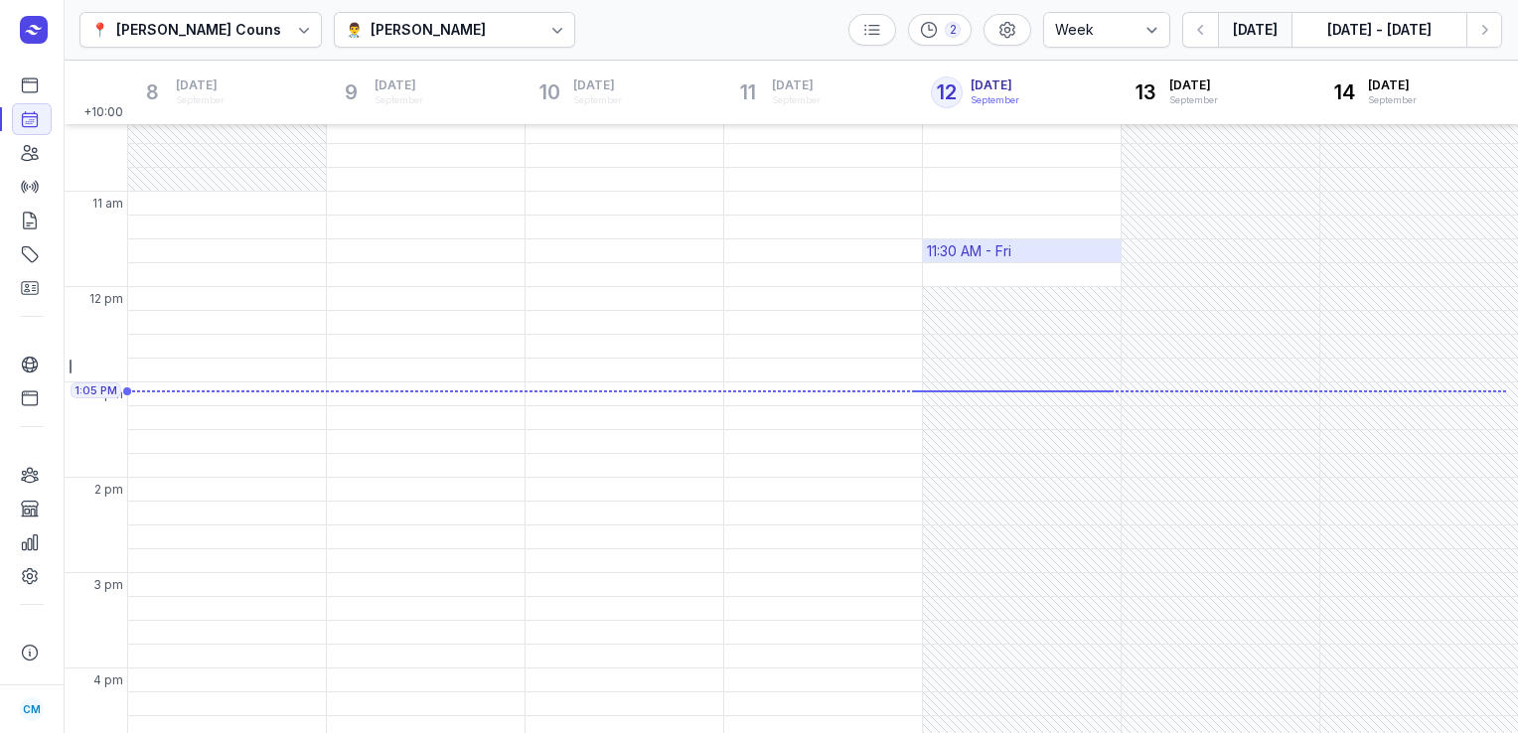
scroll to position [236, 0]
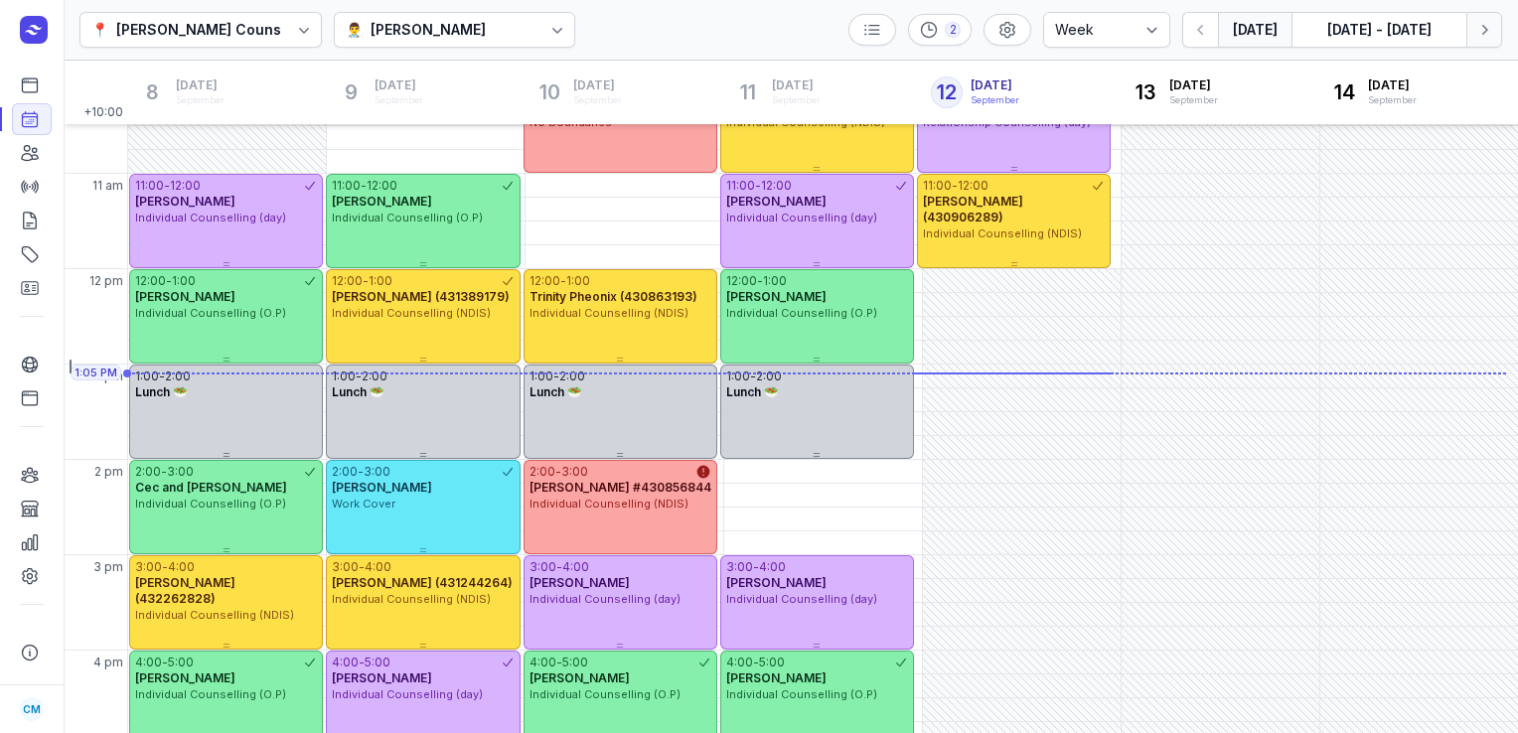
click at [1470, 28] on button "Next week" at bounding box center [1485, 30] width 36 height 36
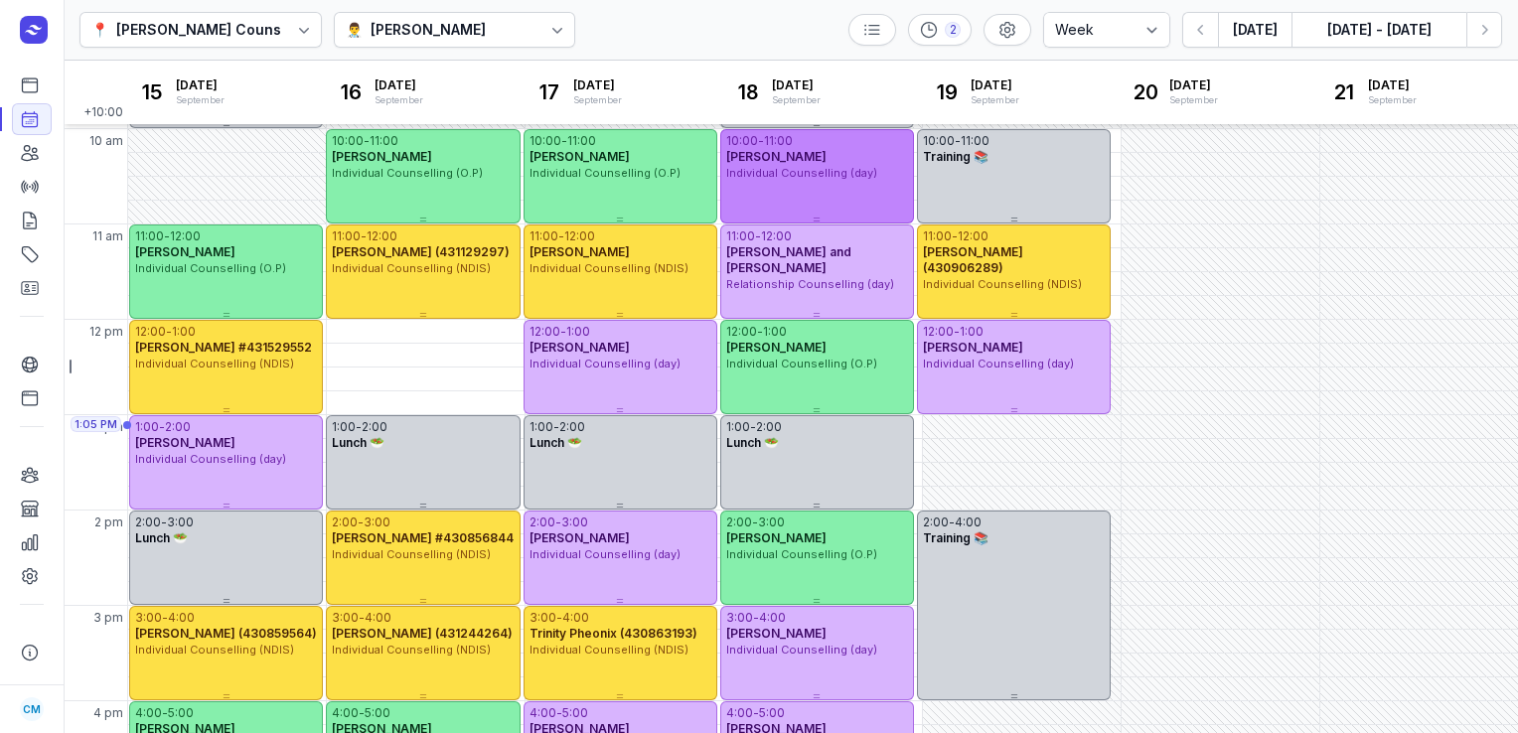
scroll to position [127, 0]
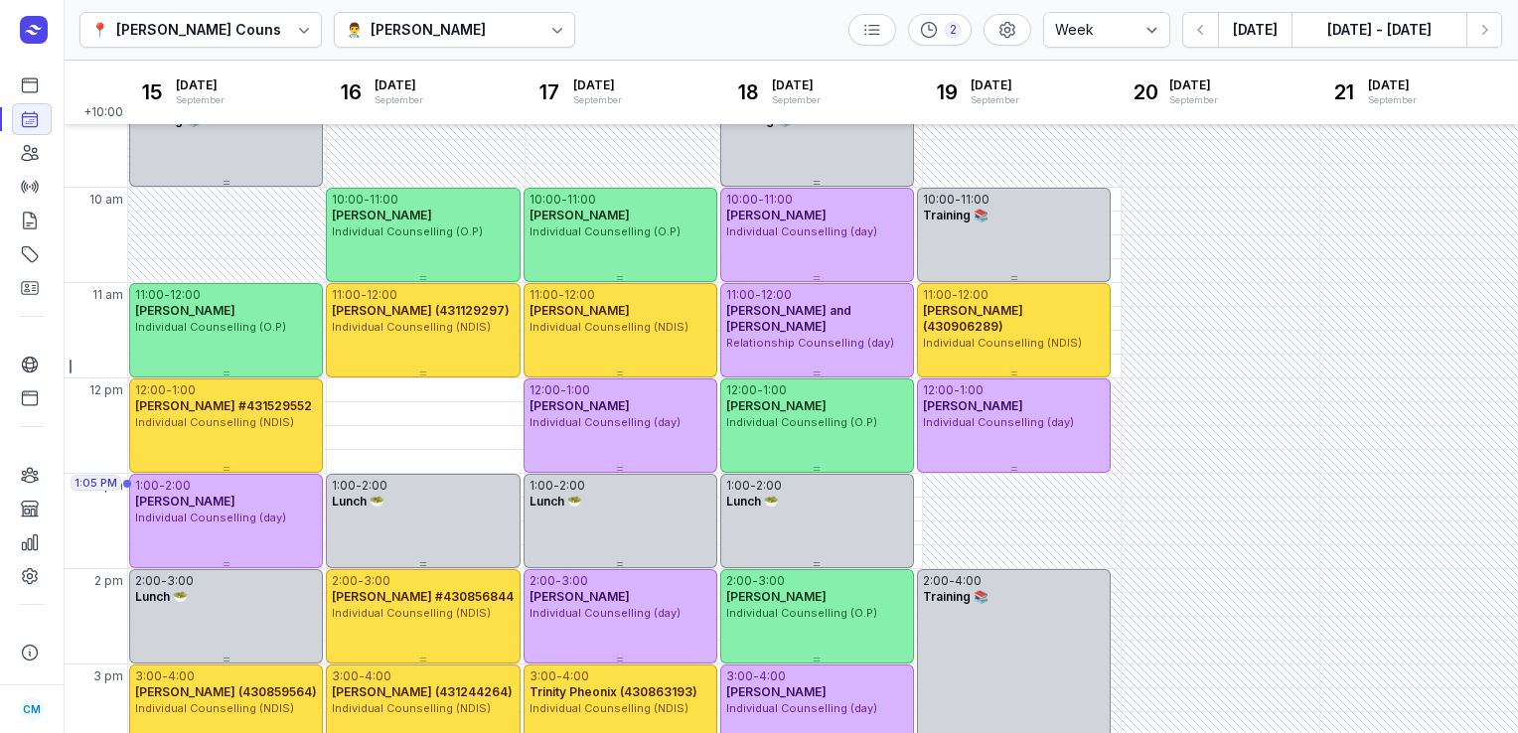
click at [472, 28] on div "[PERSON_NAME]" at bounding box center [428, 30] width 115 height 24
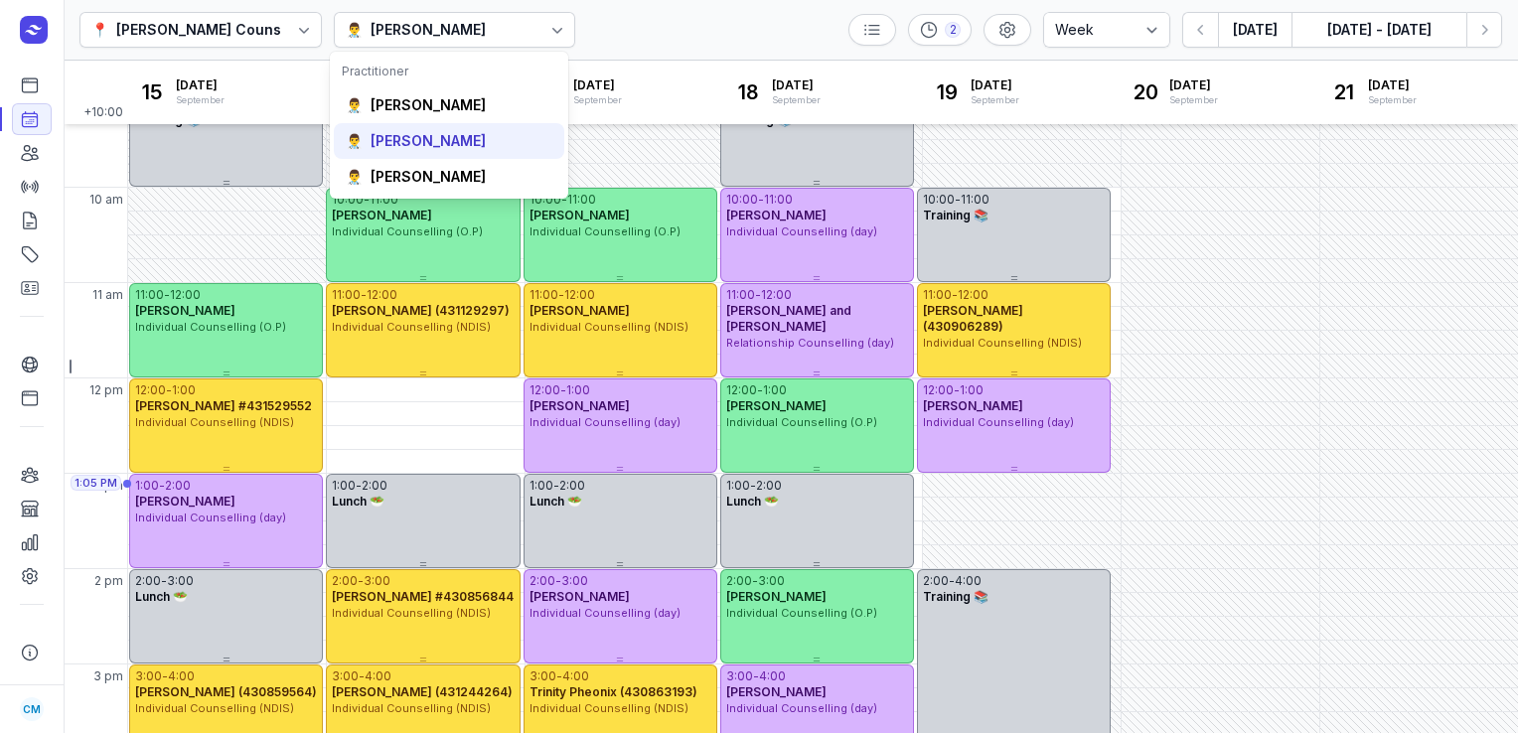
click at [437, 139] on div "[PERSON_NAME]" at bounding box center [428, 141] width 115 height 20
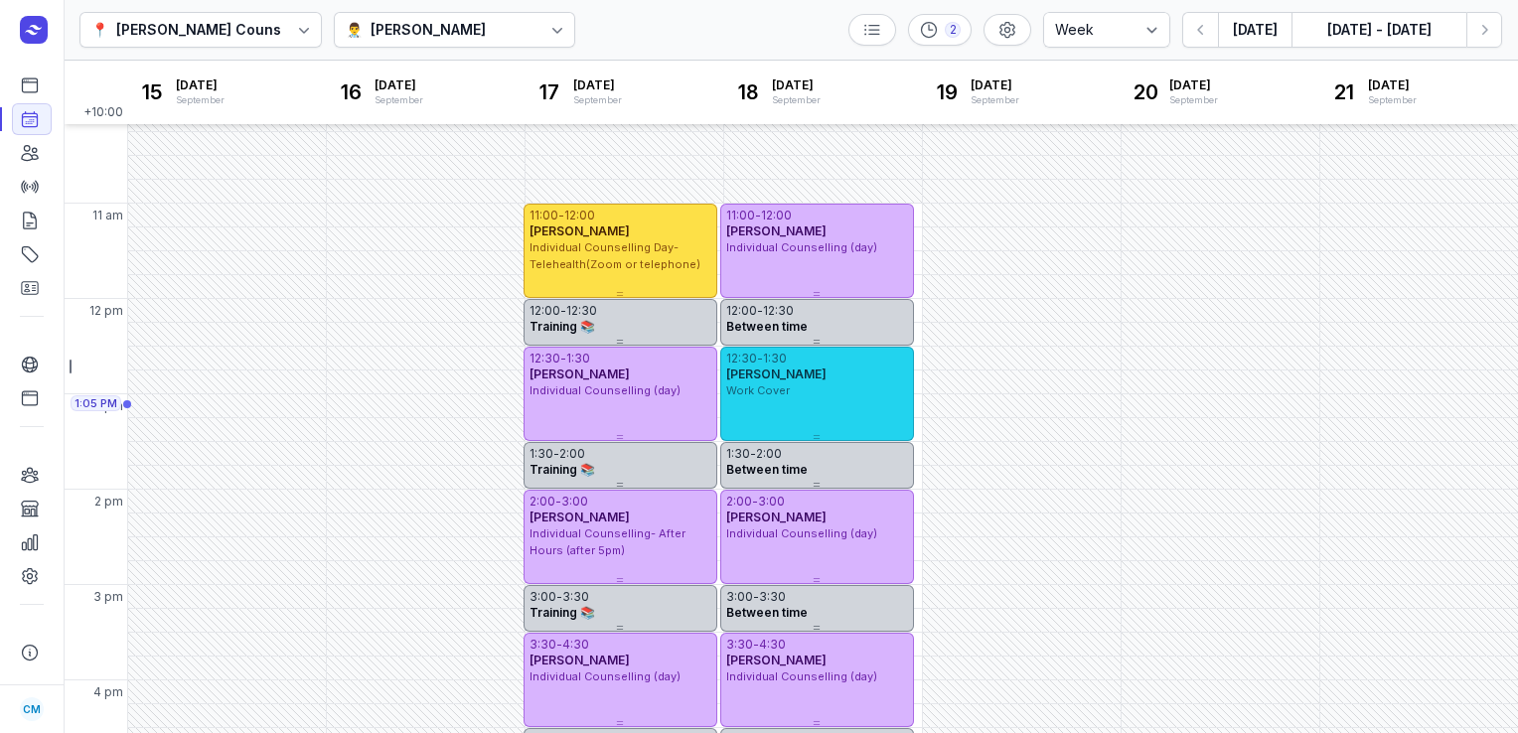
scroll to position [192, 0]
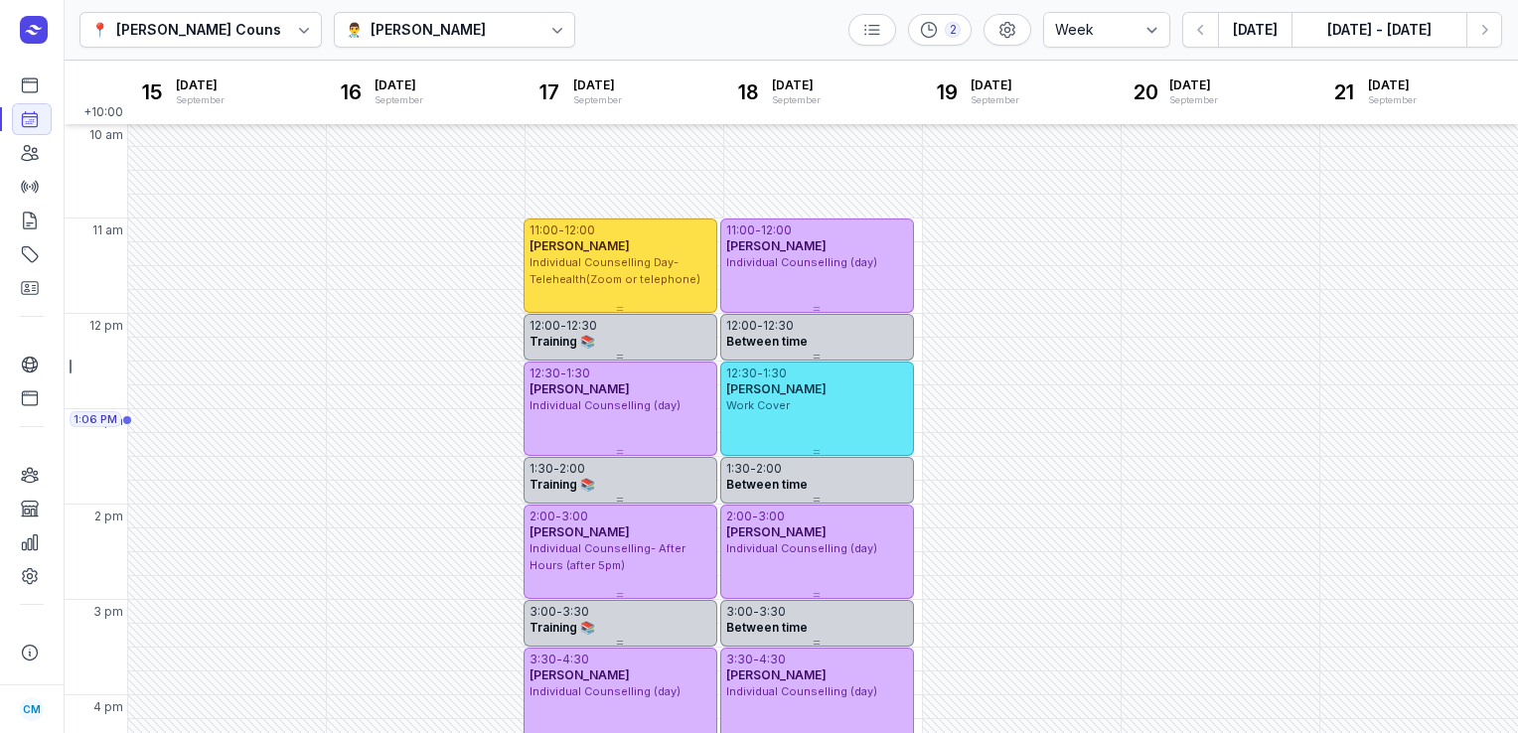
click at [450, 30] on div "👨‍⚕️ [PERSON_NAME]" at bounding box center [455, 30] width 242 height 36
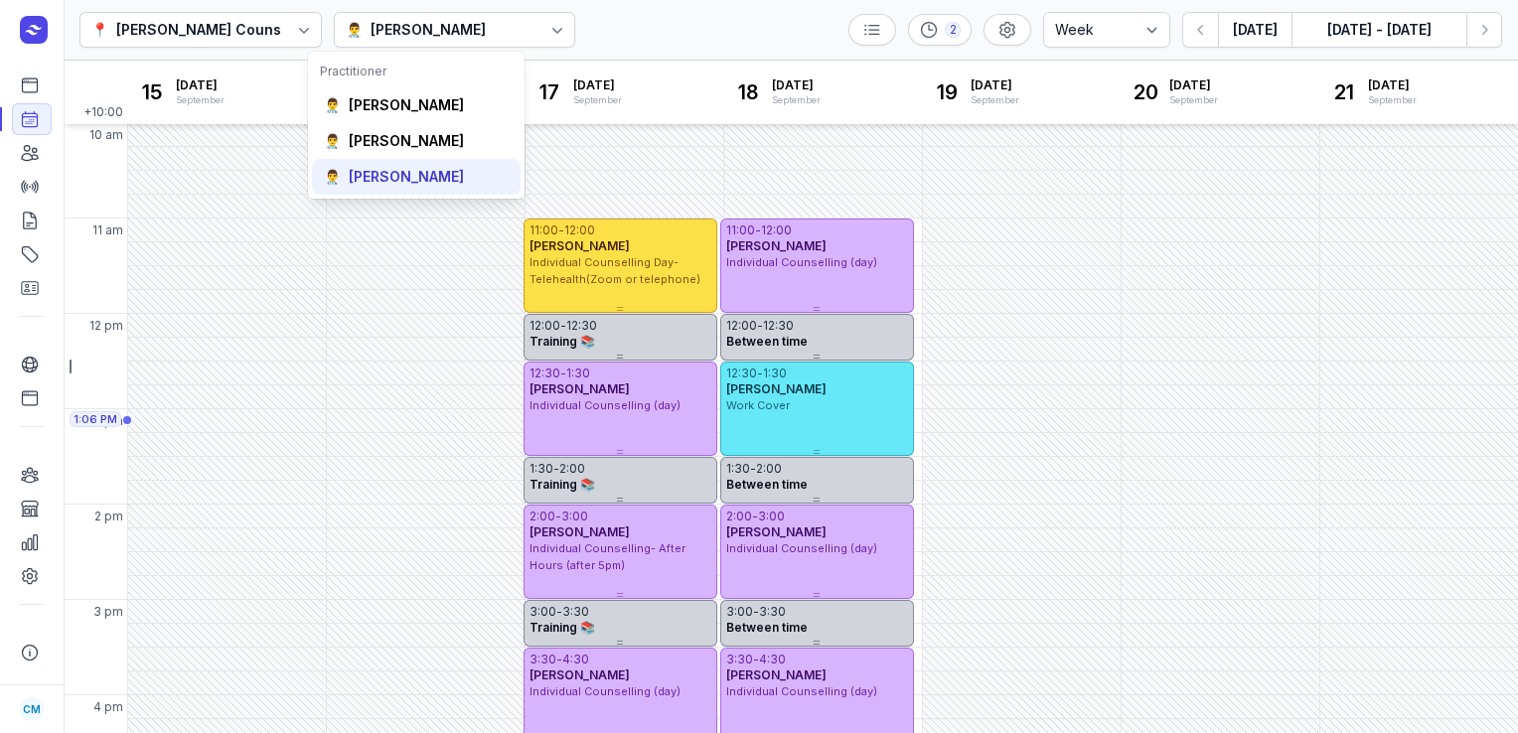
click at [404, 173] on div "[PERSON_NAME]" at bounding box center [406, 177] width 115 height 20
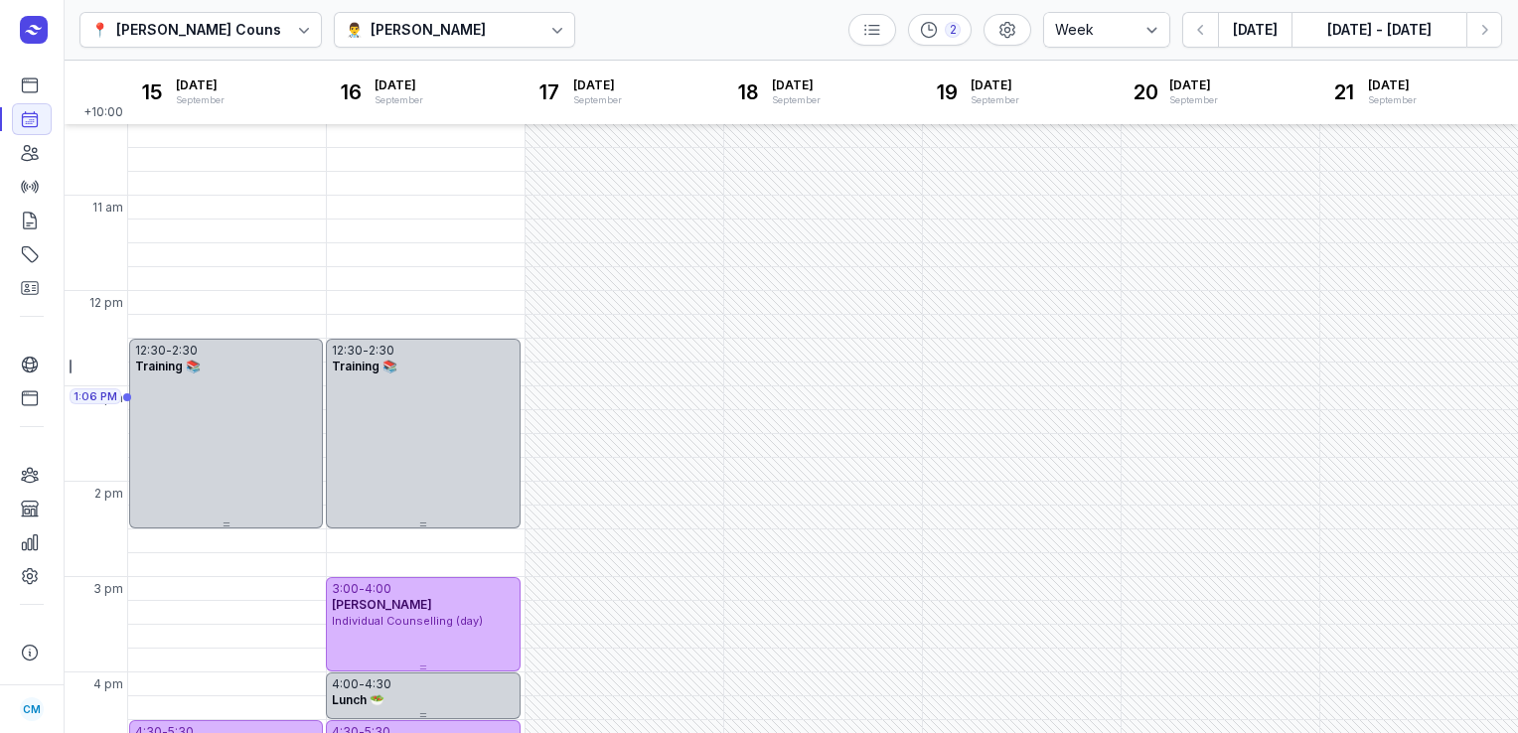
scroll to position [535, 0]
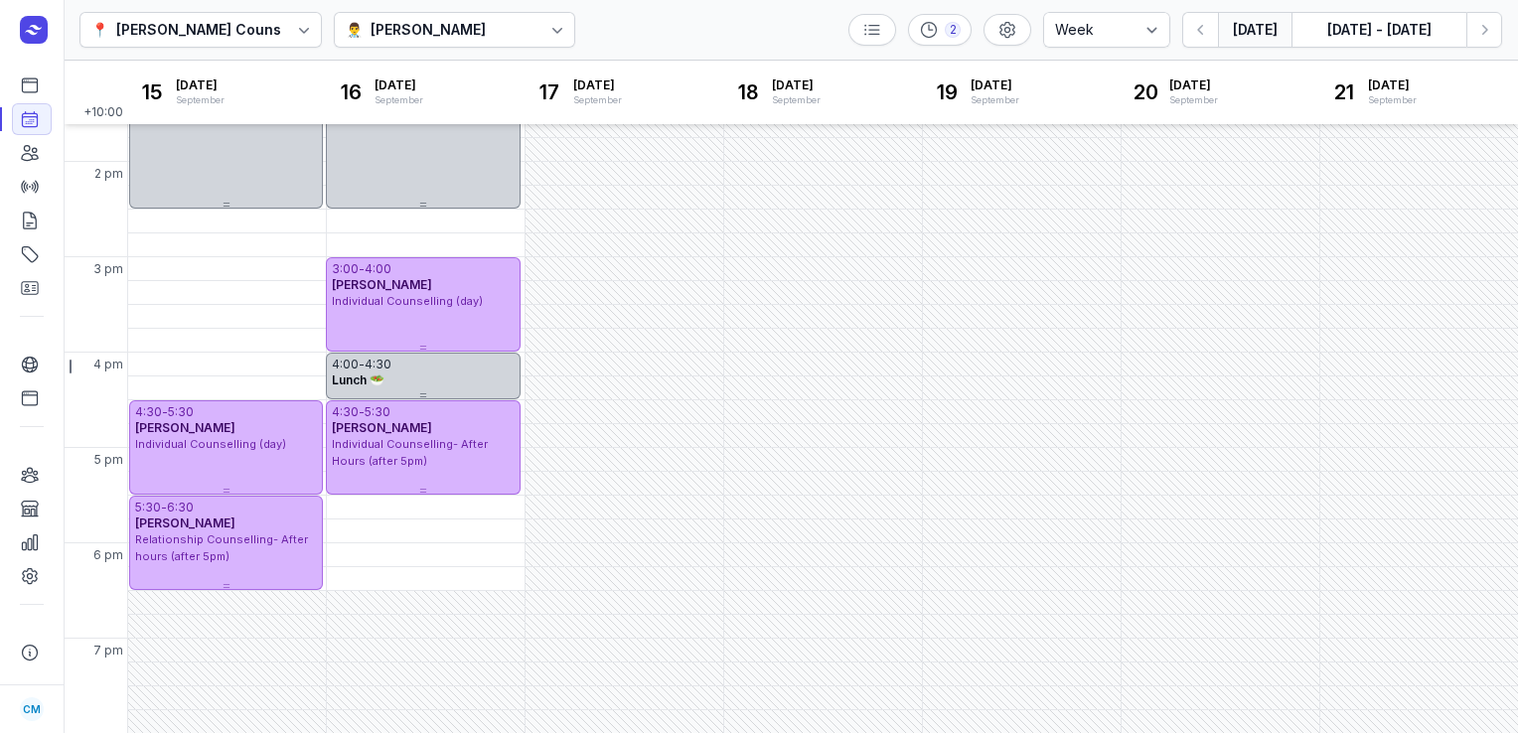
click at [1256, 27] on button "[DATE]" at bounding box center [1255, 30] width 74 height 36
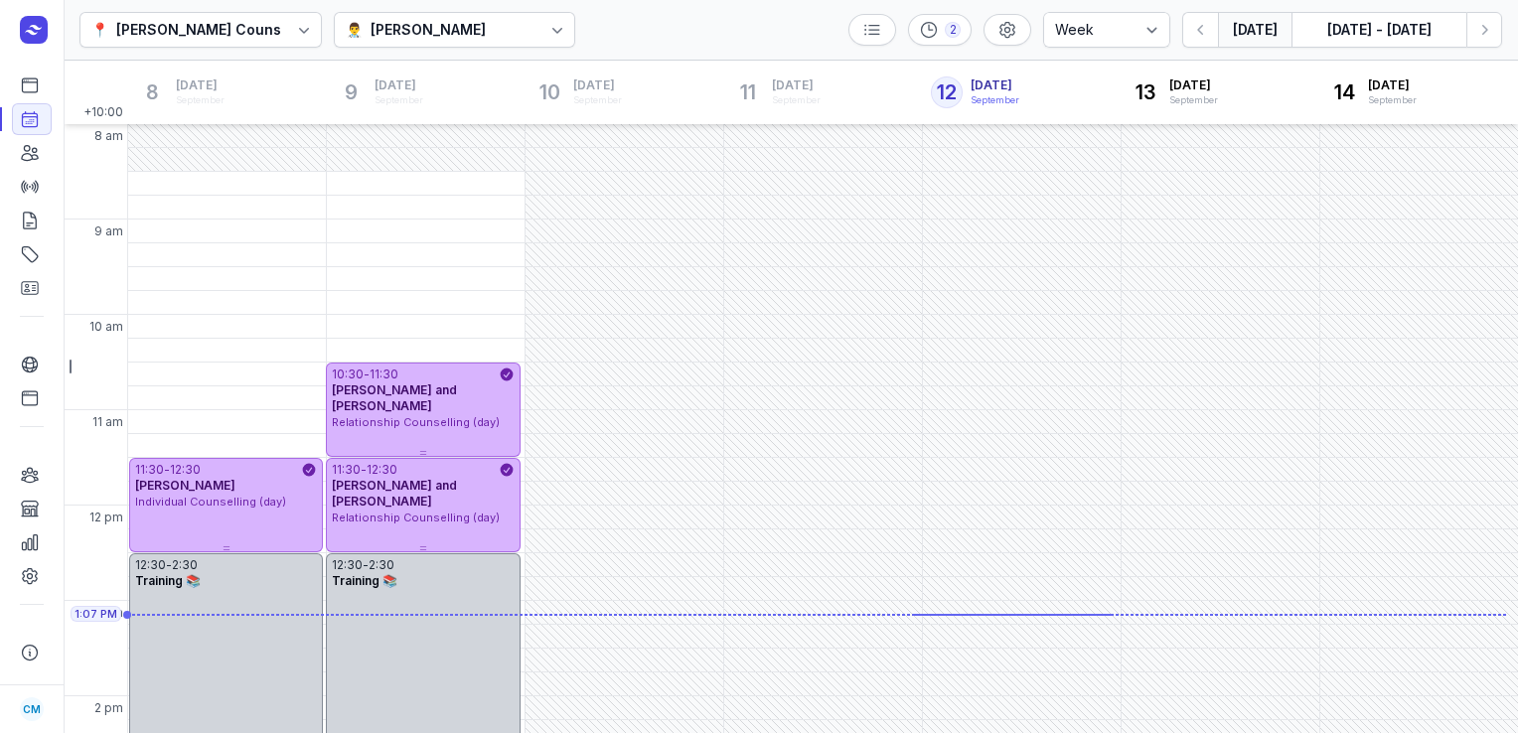
click at [417, 40] on div "[PERSON_NAME]" at bounding box center [428, 30] width 115 height 24
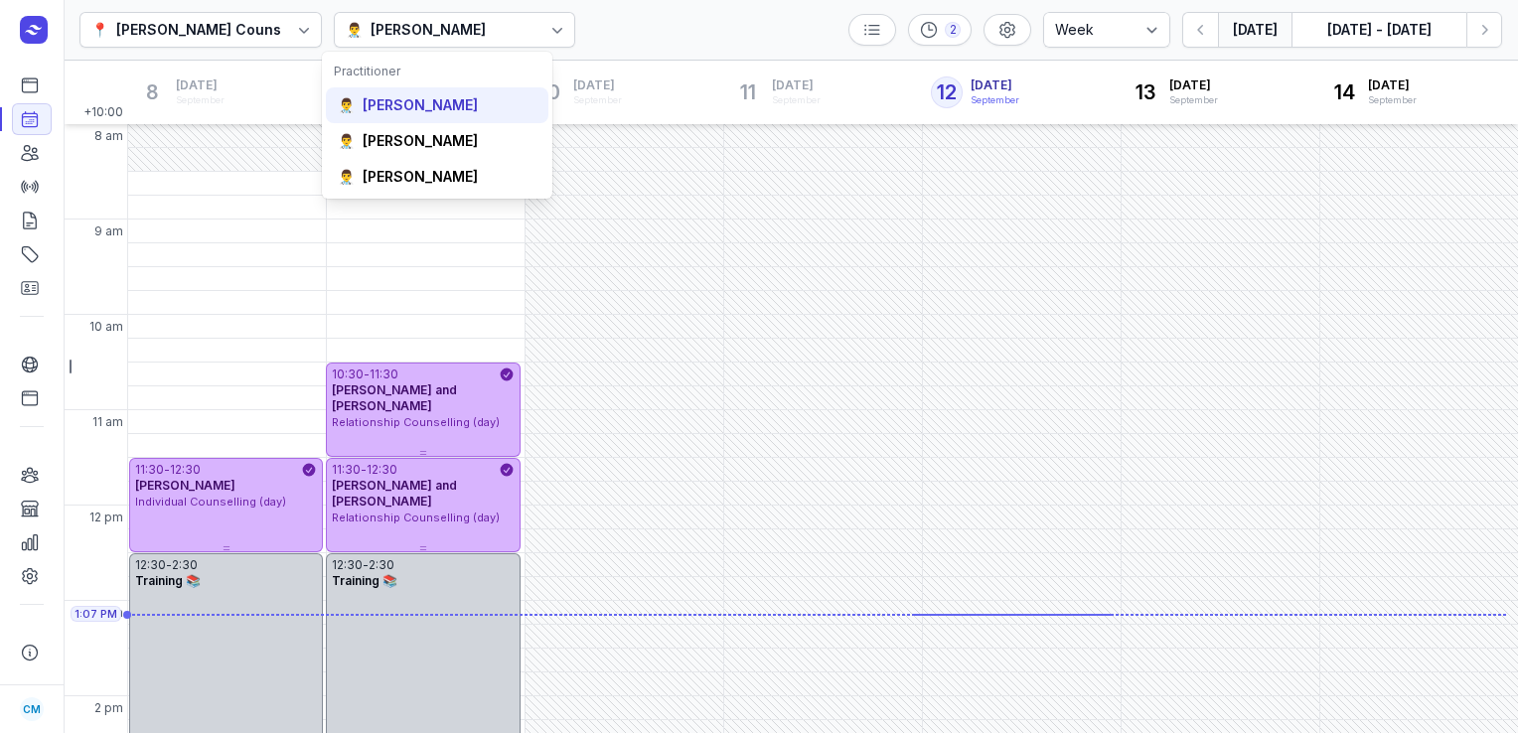
click at [399, 98] on div "[PERSON_NAME]" at bounding box center [420, 105] width 115 height 20
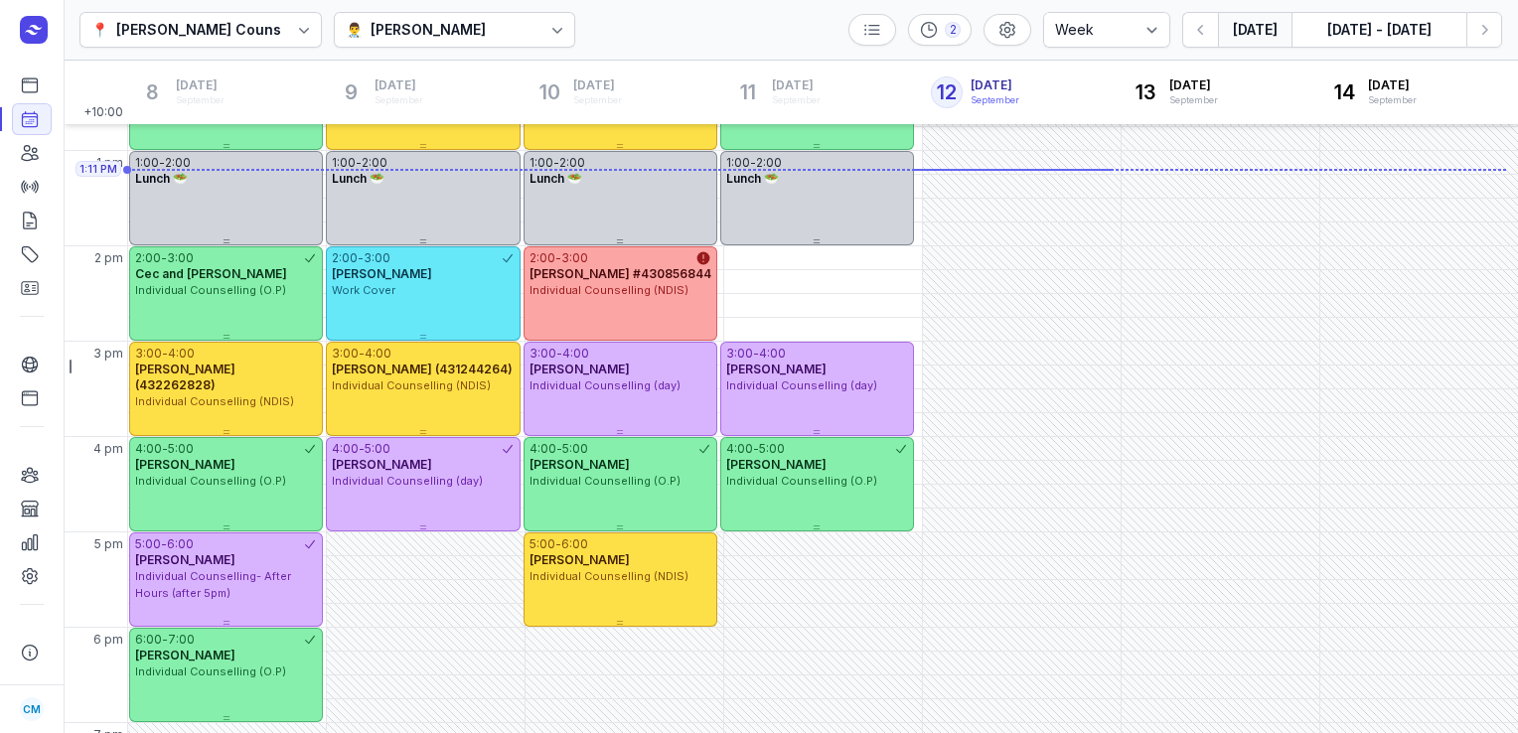
scroll to position [132, 0]
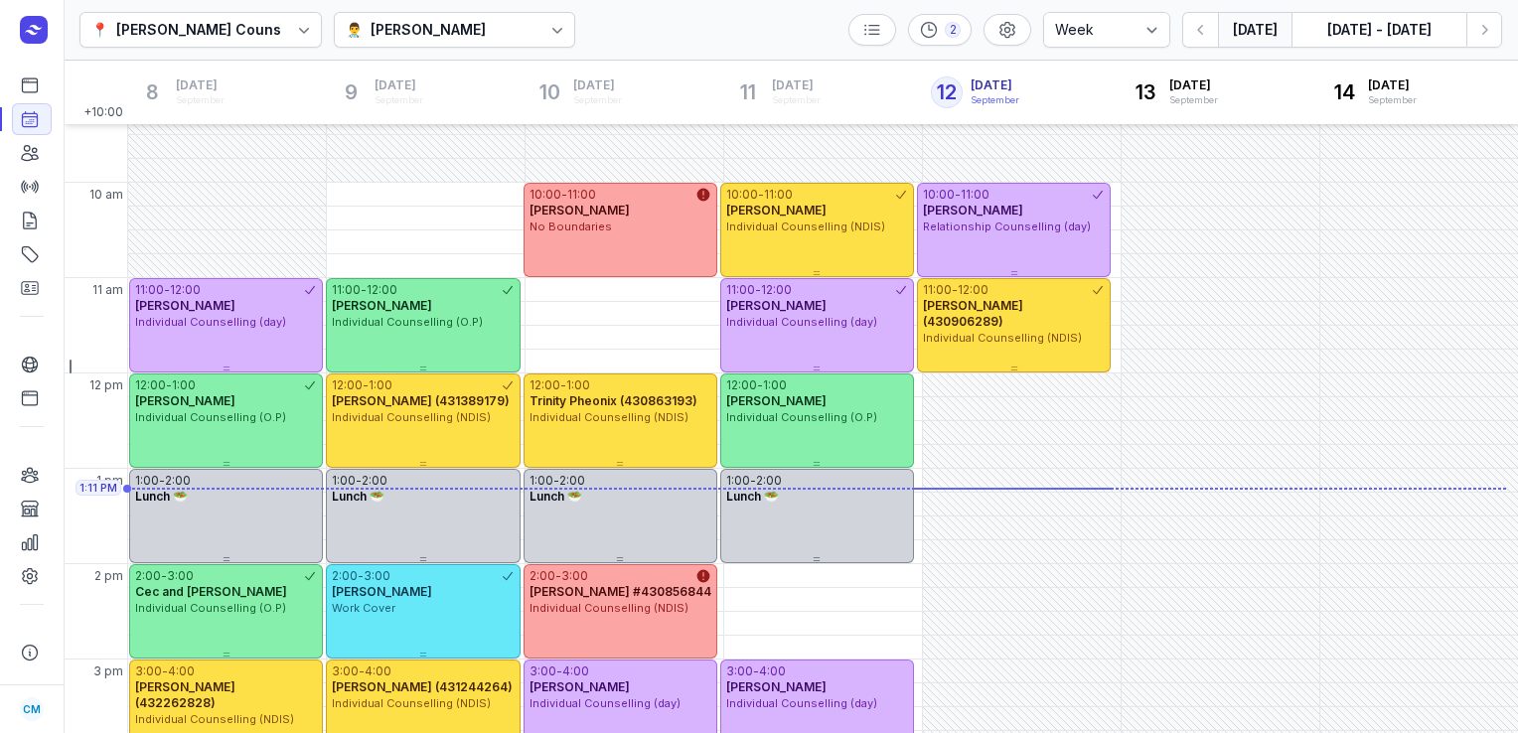
click at [526, 22] on div "👨‍⚕️ [PERSON_NAME]" at bounding box center [455, 30] width 242 height 36
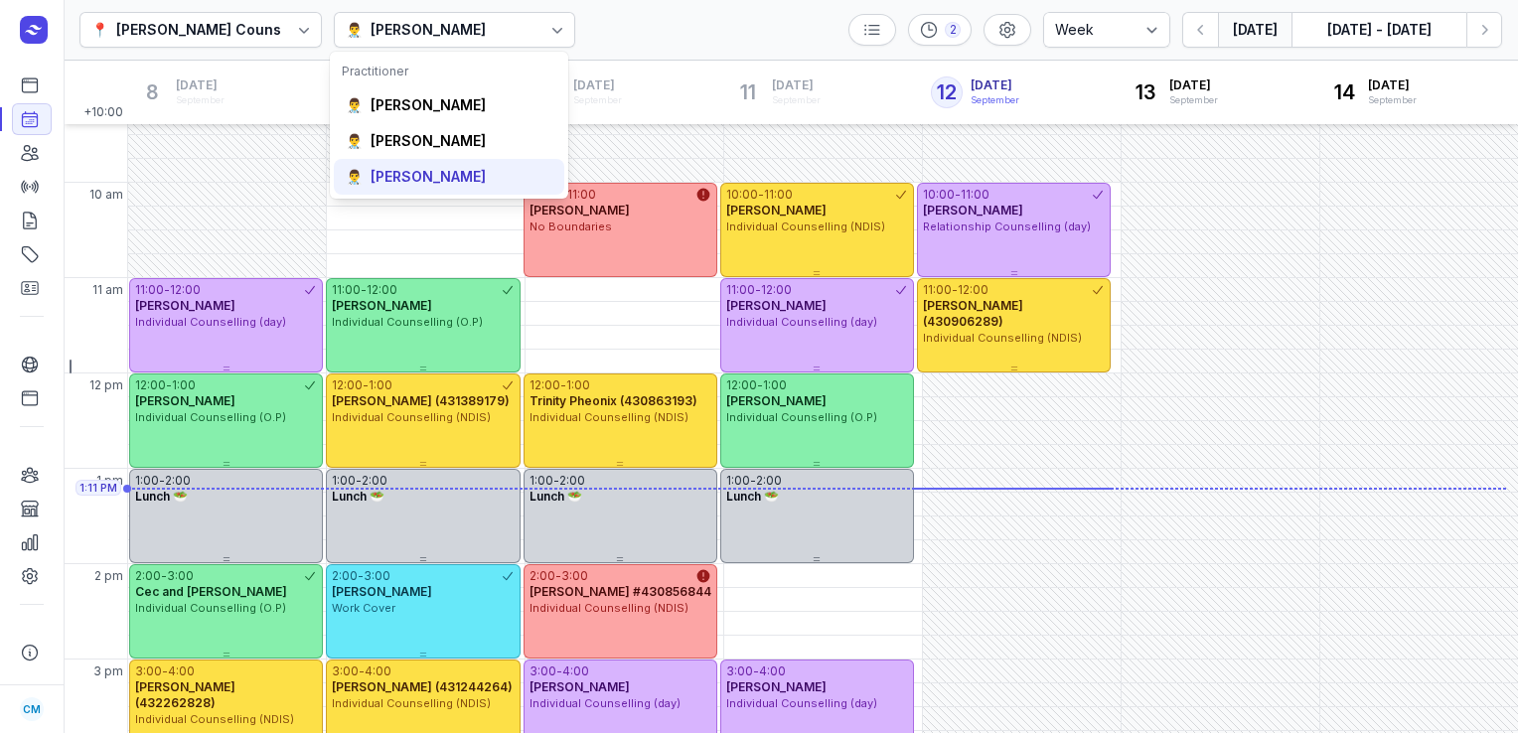
click at [430, 188] on div "👨‍⚕️ [PERSON_NAME]" at bounding box center [449, 177] width 231 height 36
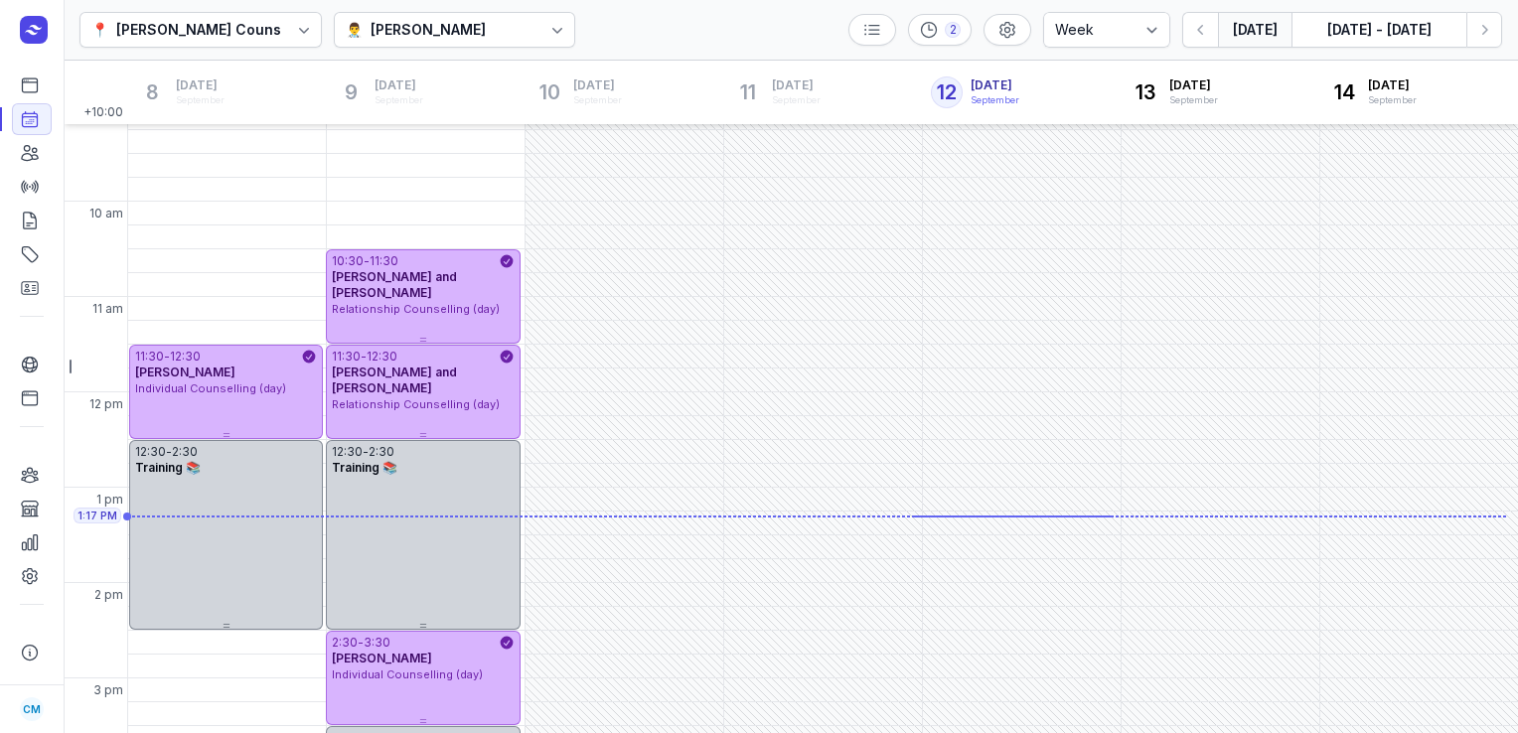
scroll to position [105, 0]
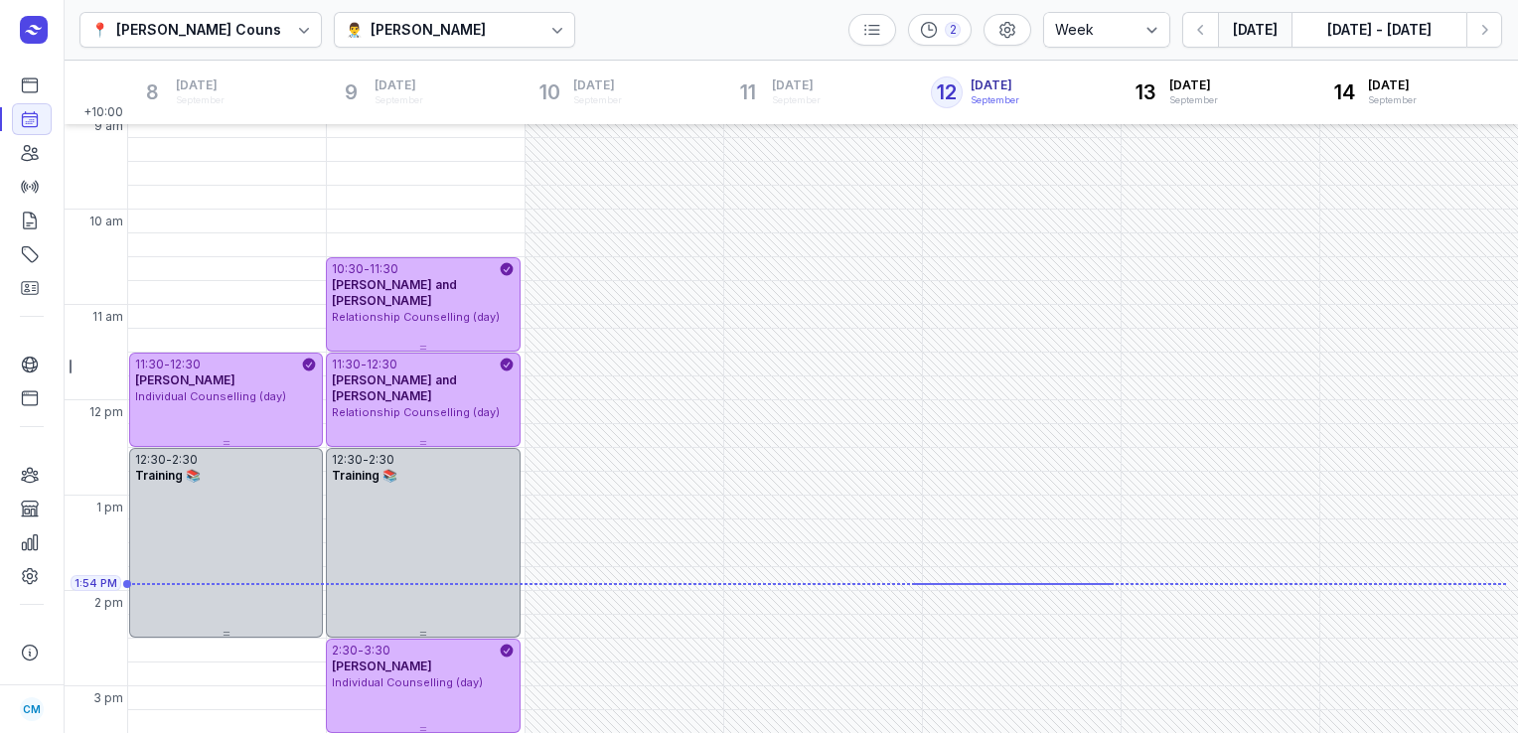
click at [493, 21] on div "👨‍⚕️ [PERSON_NAME]" at bounding box center [455, 30] width 242 height 36
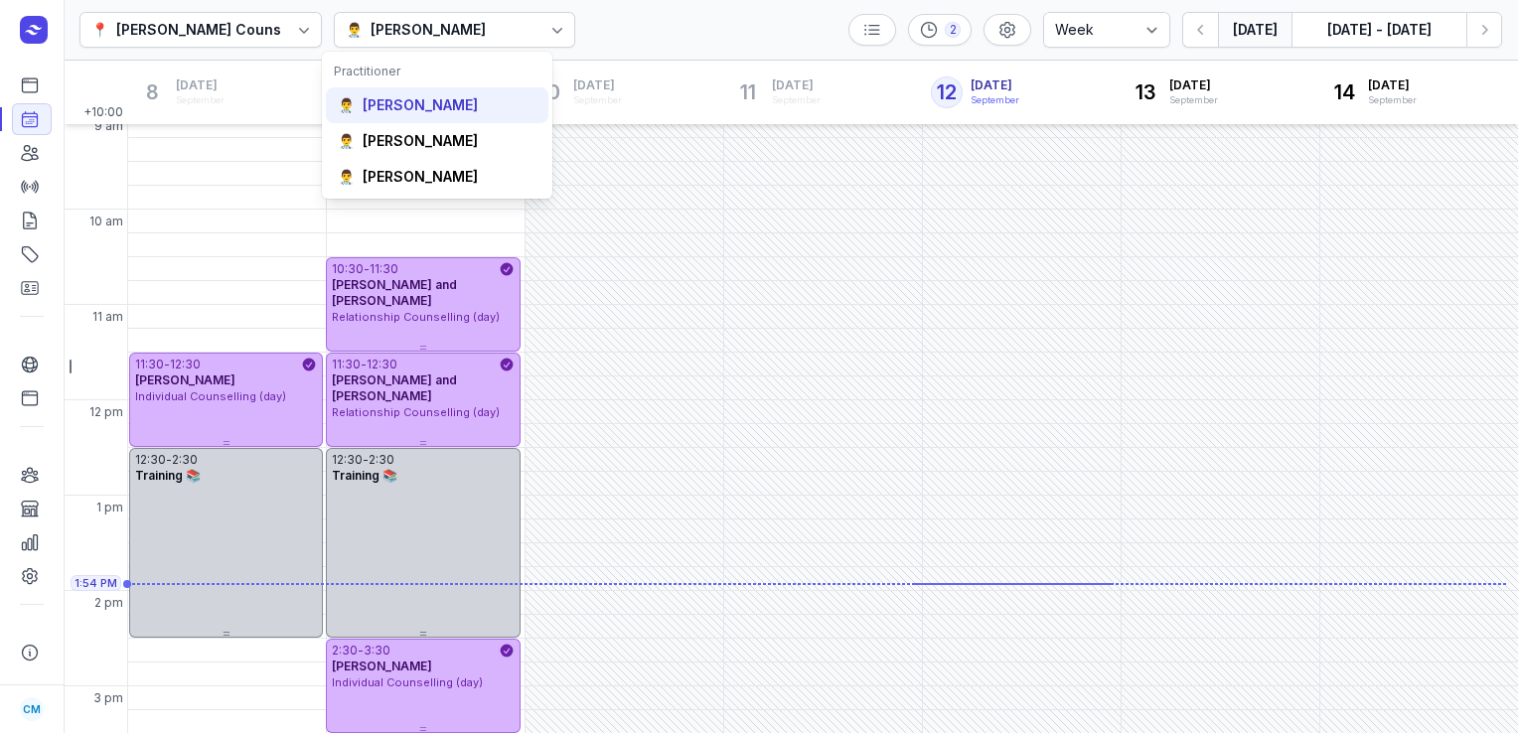
click at [400, 102] on div "[PERSON_NAME]" at bounding box center [420, 105] width 115 height 20
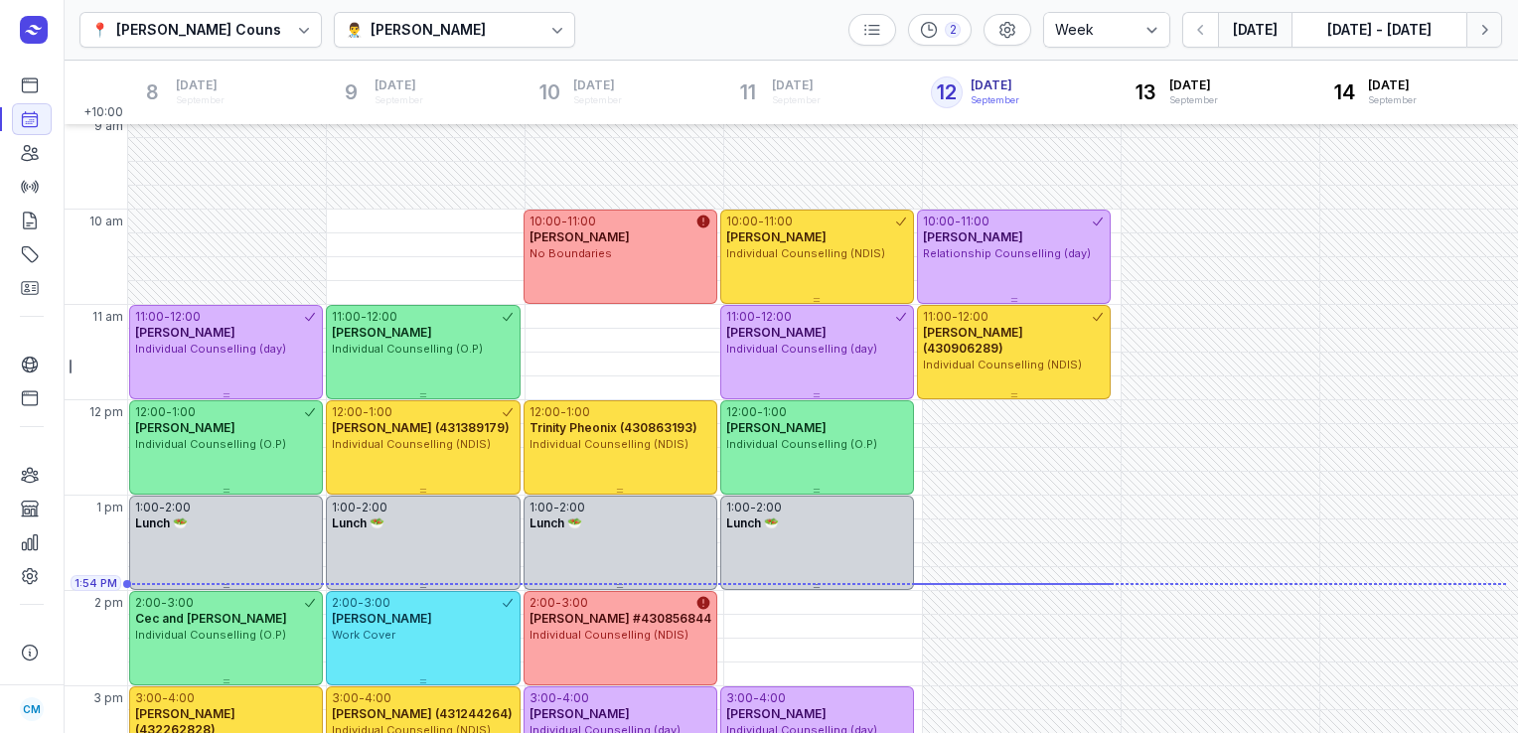
click at [1490, 27] on icon "button" at bounding box center [1485, 30] width 20 height 20
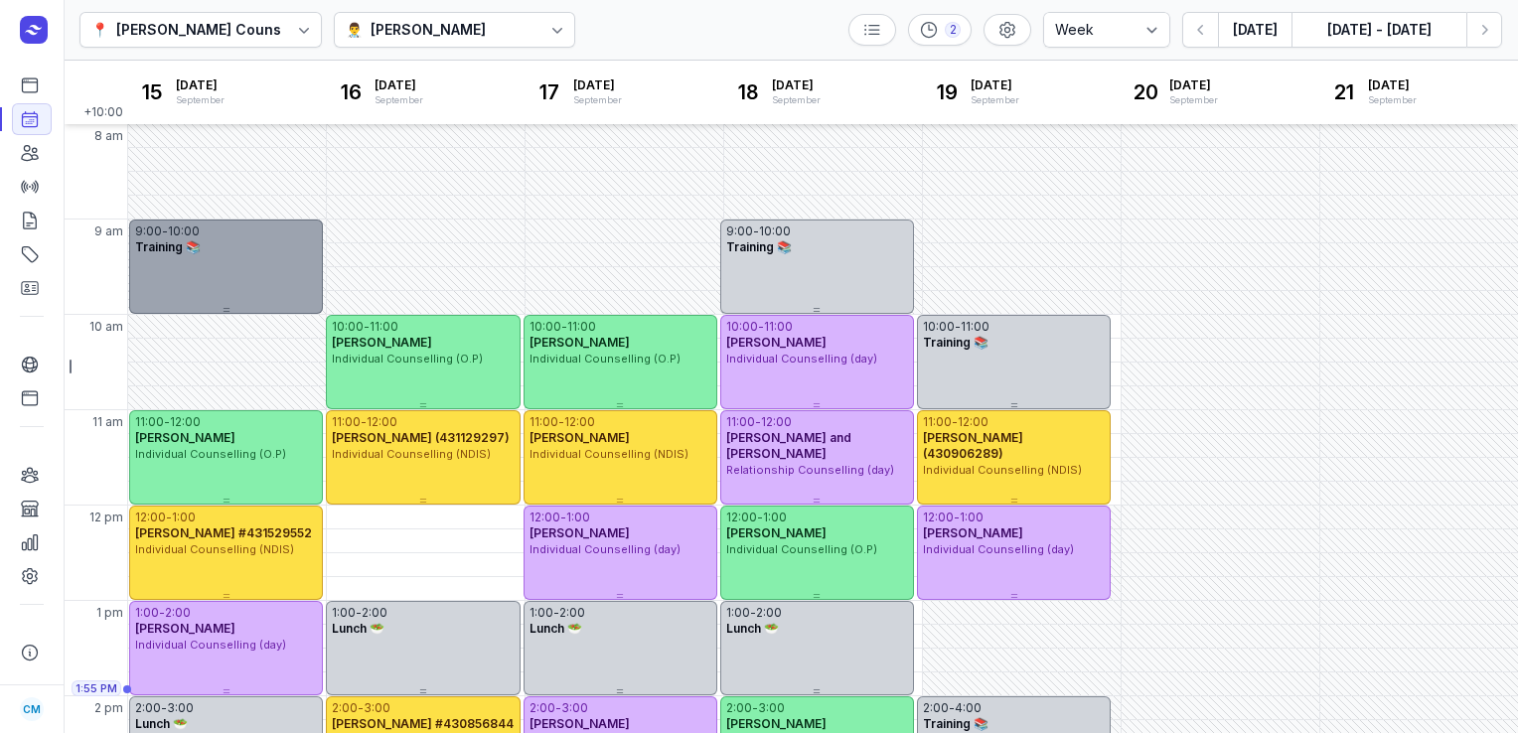
click at [167, 224] on div "-" at bounding box center [165, 232] width 6 height 16
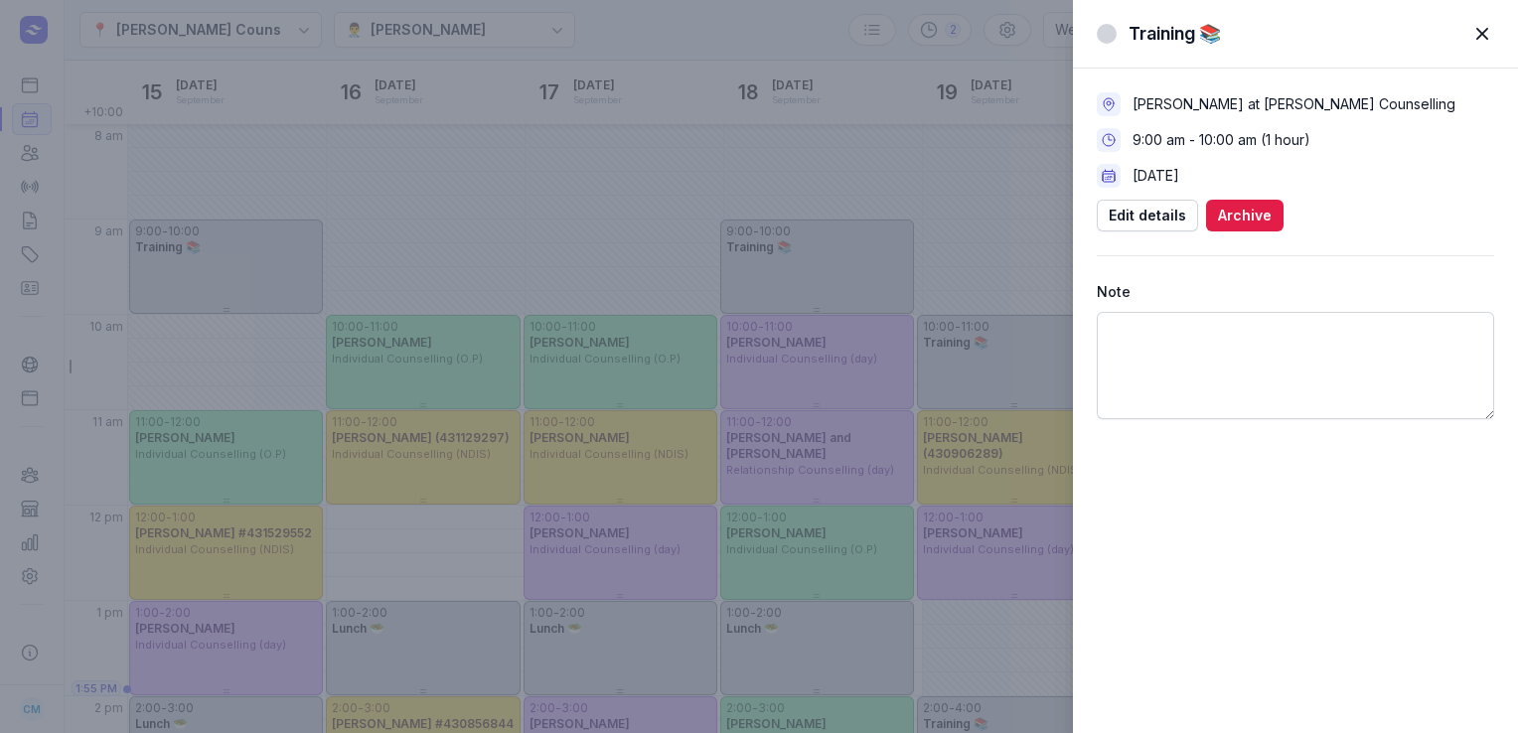
click at [1479, 33] on span "button" at bounding box center [1483, 34] width 44 height 44
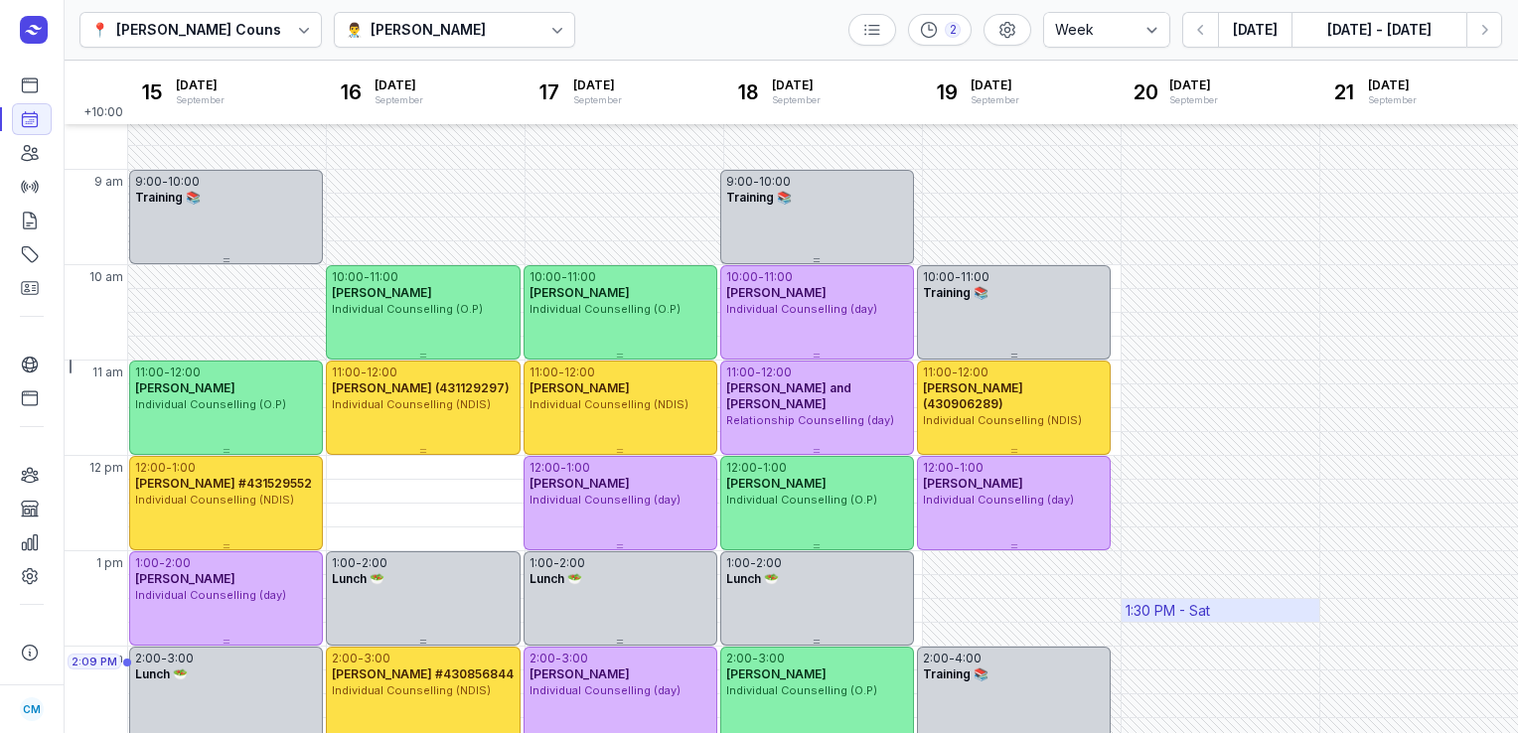
scroll to position [322, 0]
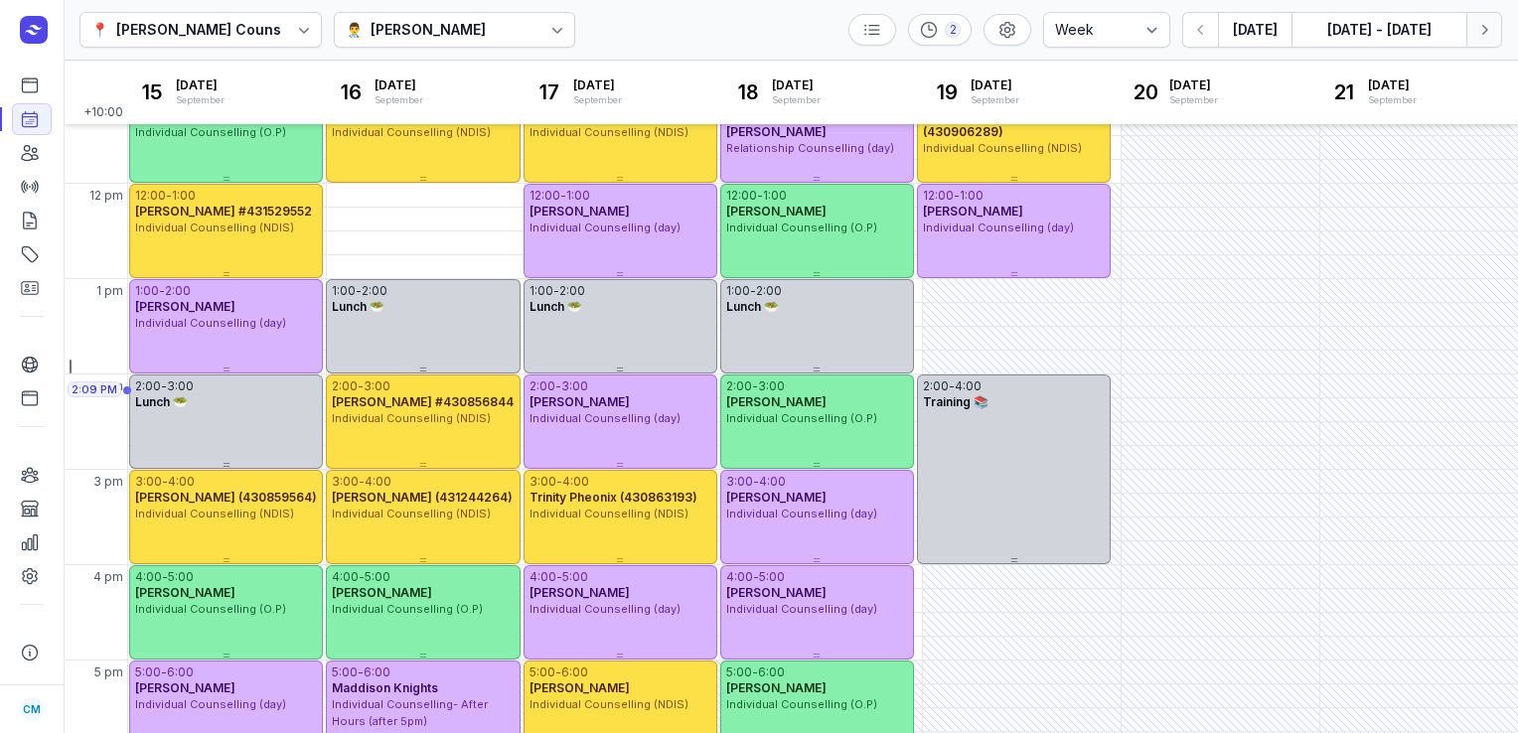
click at [1491, 31] on icon "button" at bounding box center [1485, 30] width 20 height 20
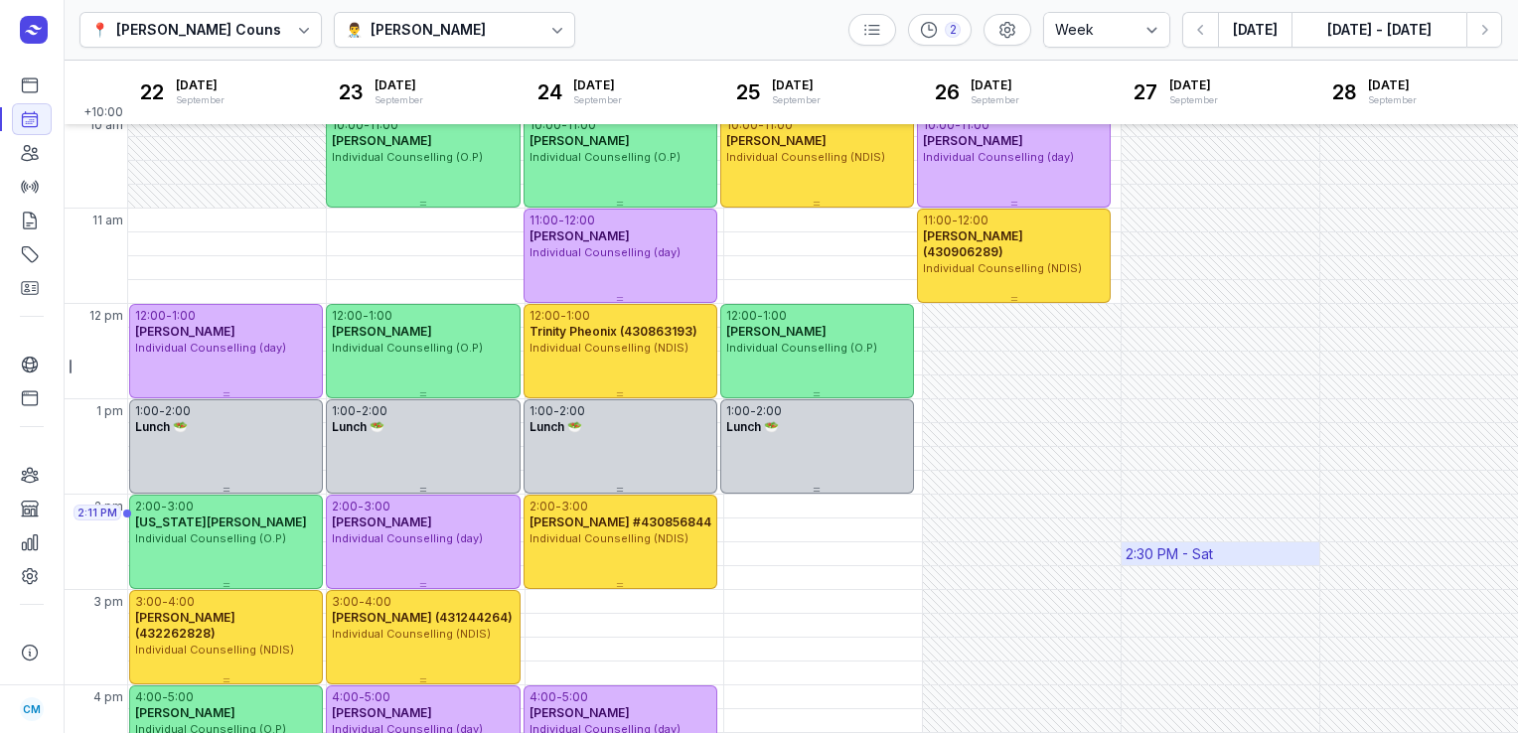
scroll to position [201, 0]
click at [1238, 33] on button "[DATE]" at bounding box center [1255, 30] width 74 height 36
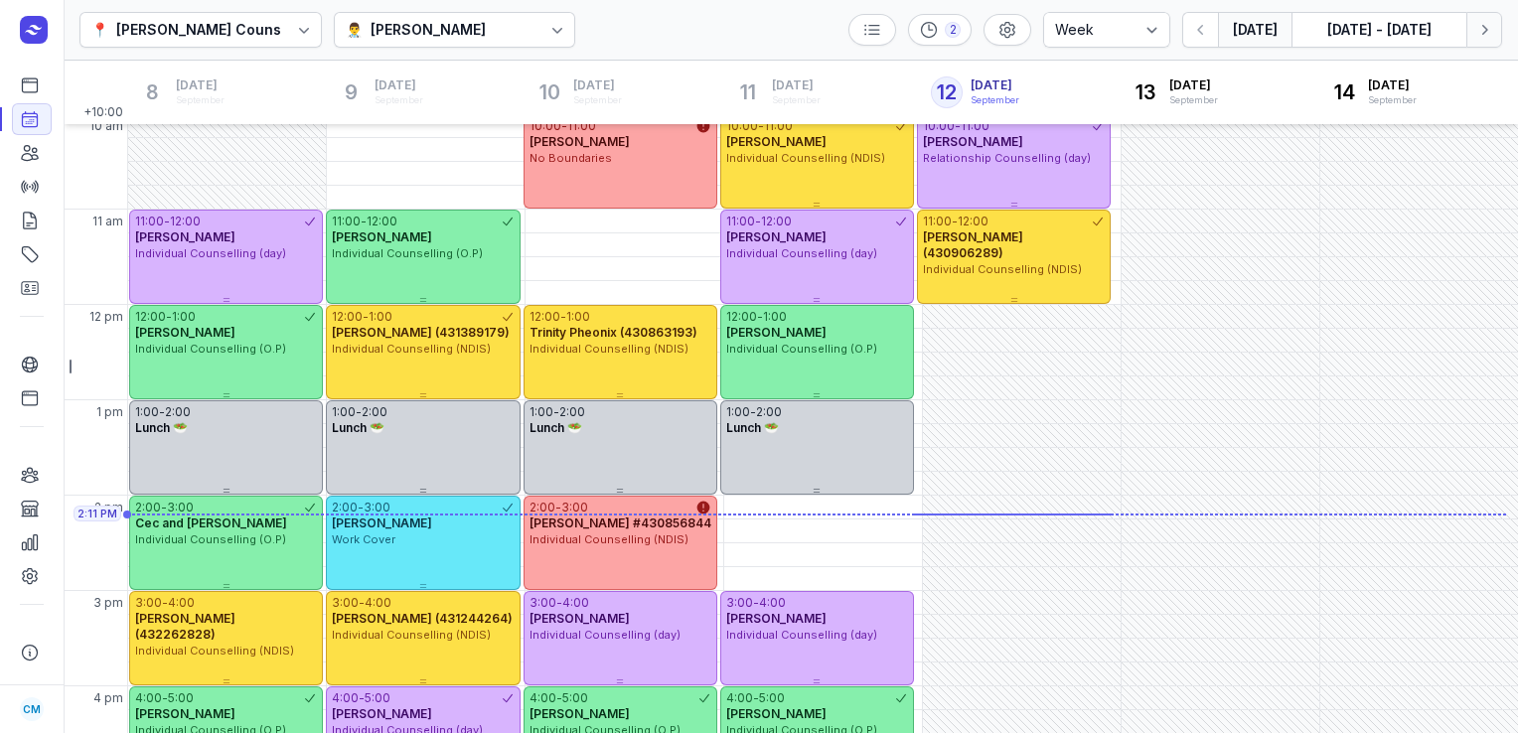
click at [1483, 31] on icon "button" at bounding box center [1485, 30] width 20 height 20
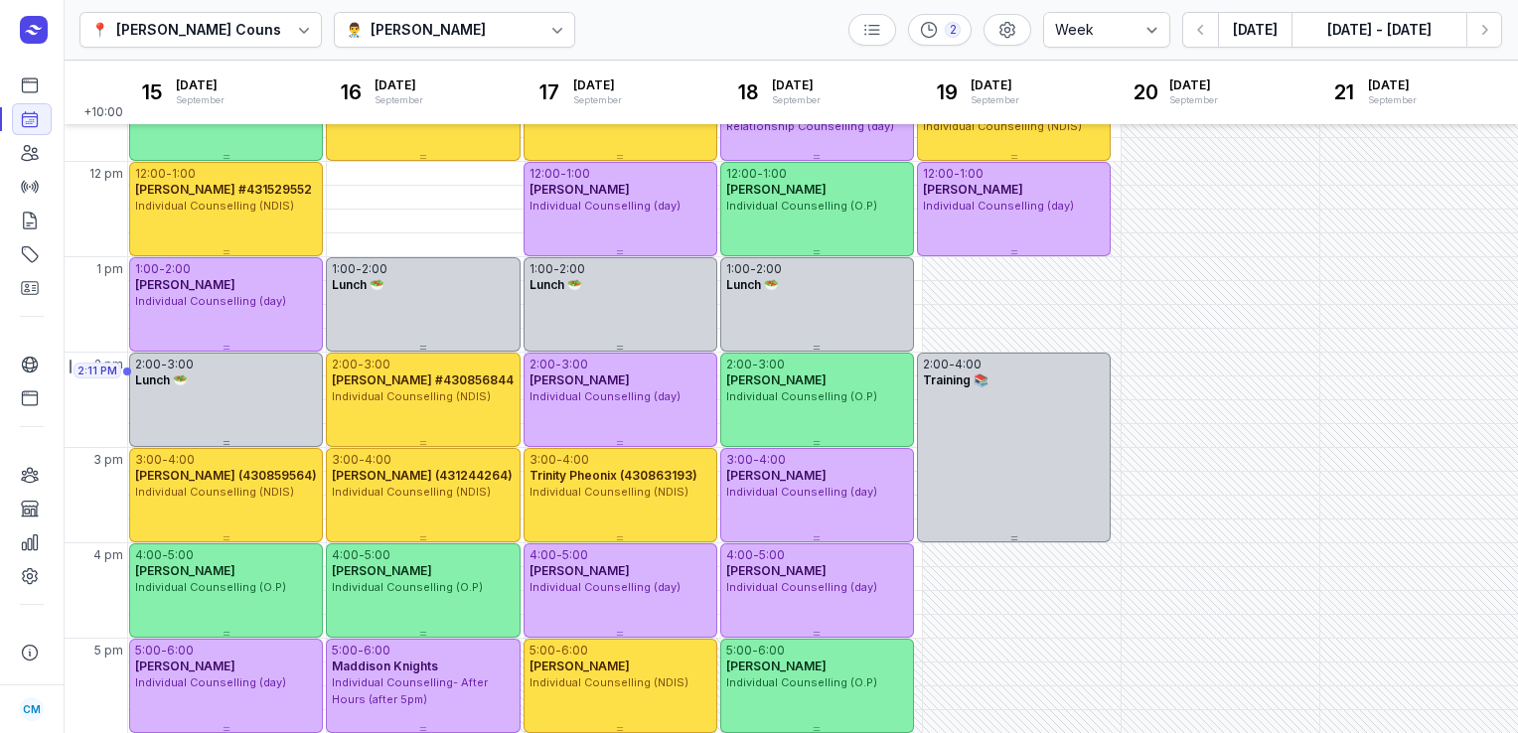
scroll to position [344, 0]
click at [1487, 29] on icon "button" at bounding box center [1486, 30] width 6 height 10
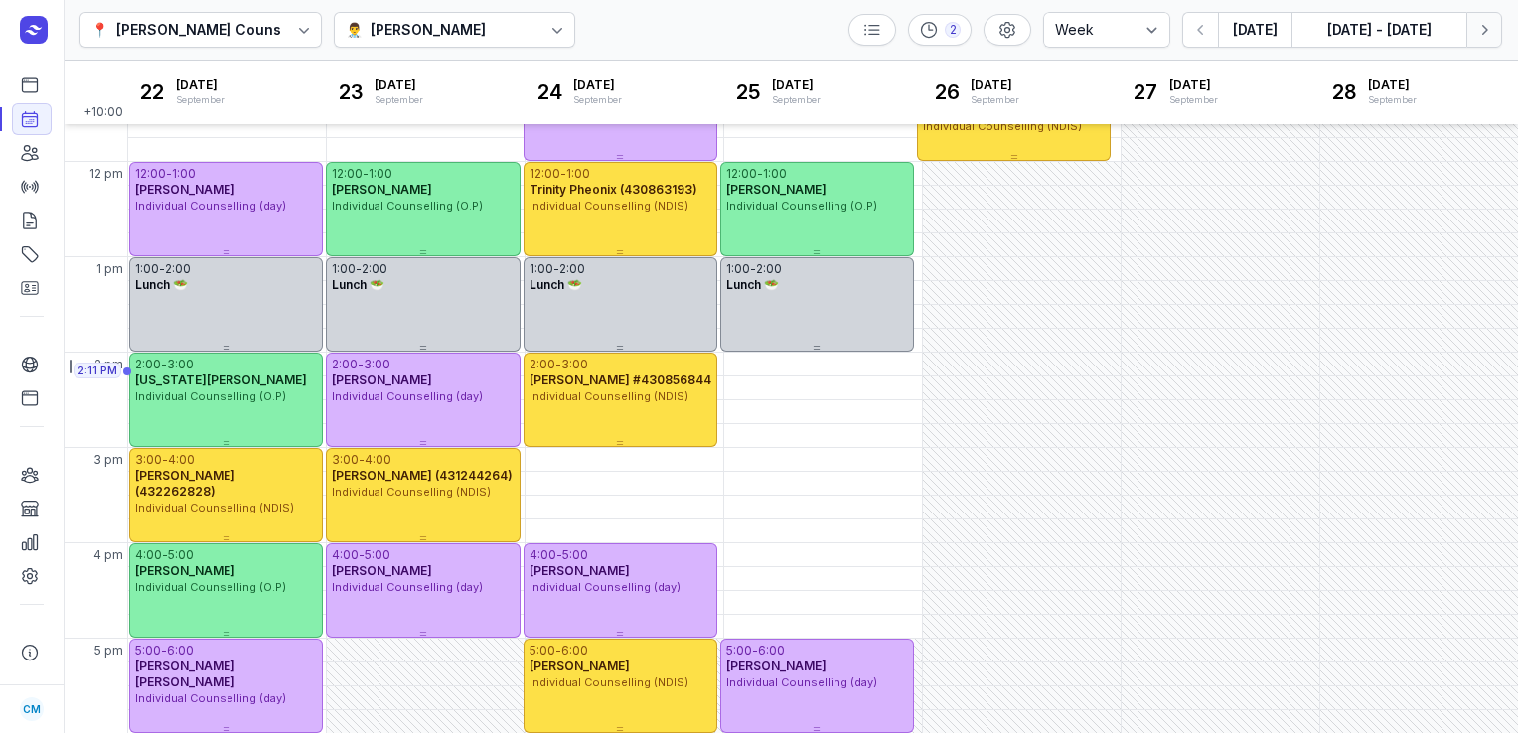
click at [1487, 29] on icon "button" at bounding box center [1486, 30] width 6 height 10
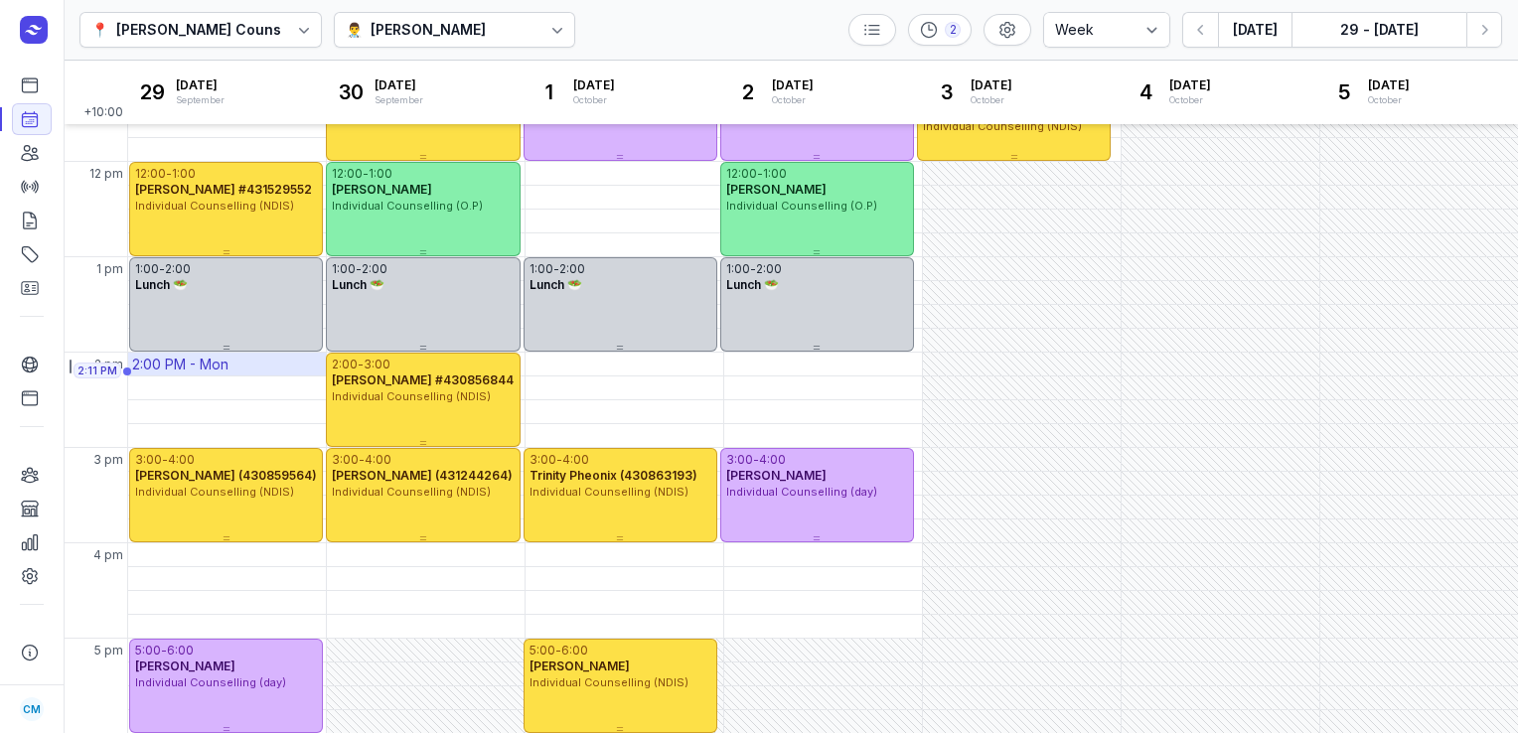
click at [269, 356] on div "2:00 PM - Mon" at bounding box center [227, 364] width 198 height 23
click at [714, 50] on div "📍 [PERSON_NAME] Counselling 👨‍⚕️ [PERSON_NAME] 2 Day 3 days Work week Week [DAT…" at bounding box center [791, 30] width 1455 height 61
click at [1197, 34] on icon "button" at bounding box center [1201, 30] width 20 height 20
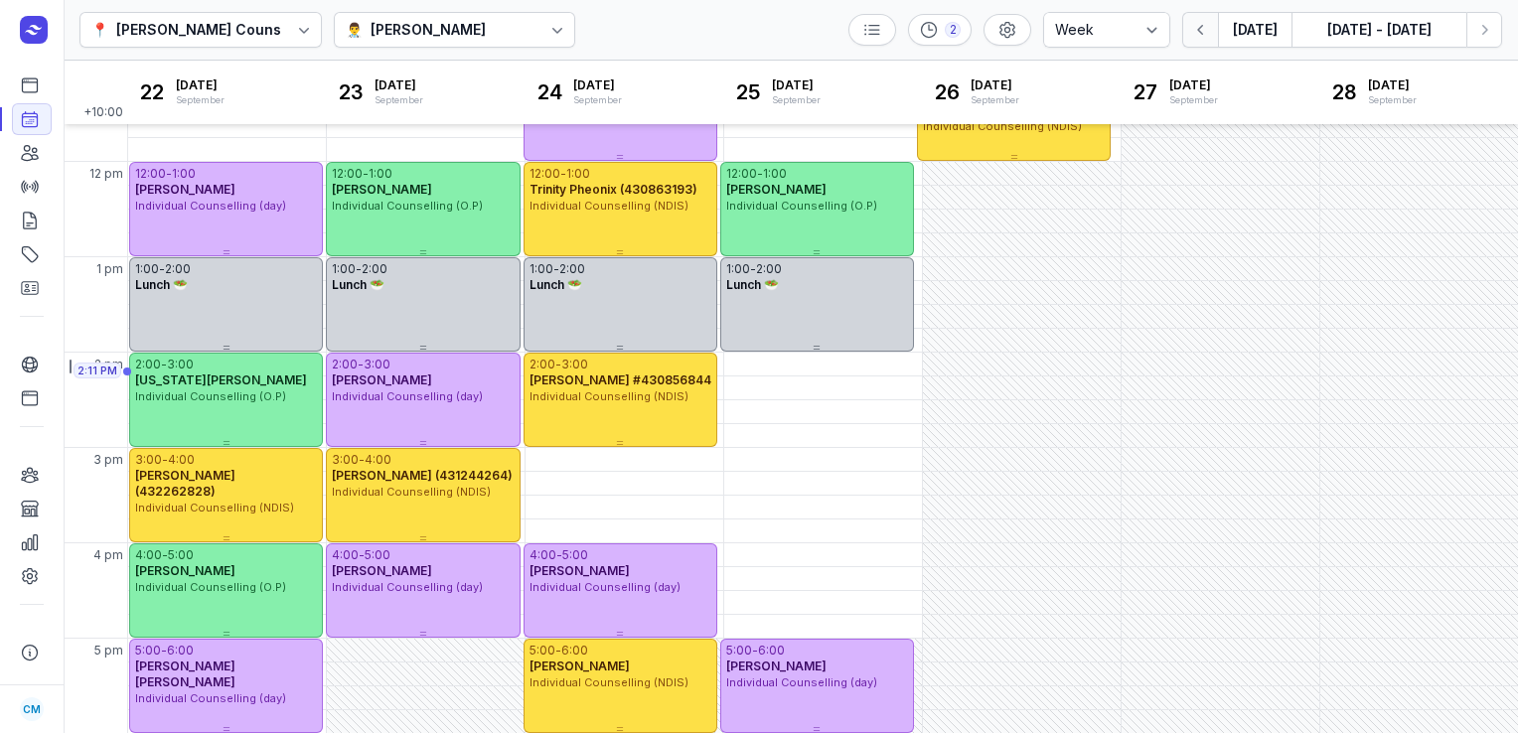
click at [1197, 34] on icon "button" at bounding box center [1201, 30] width 20 height 20
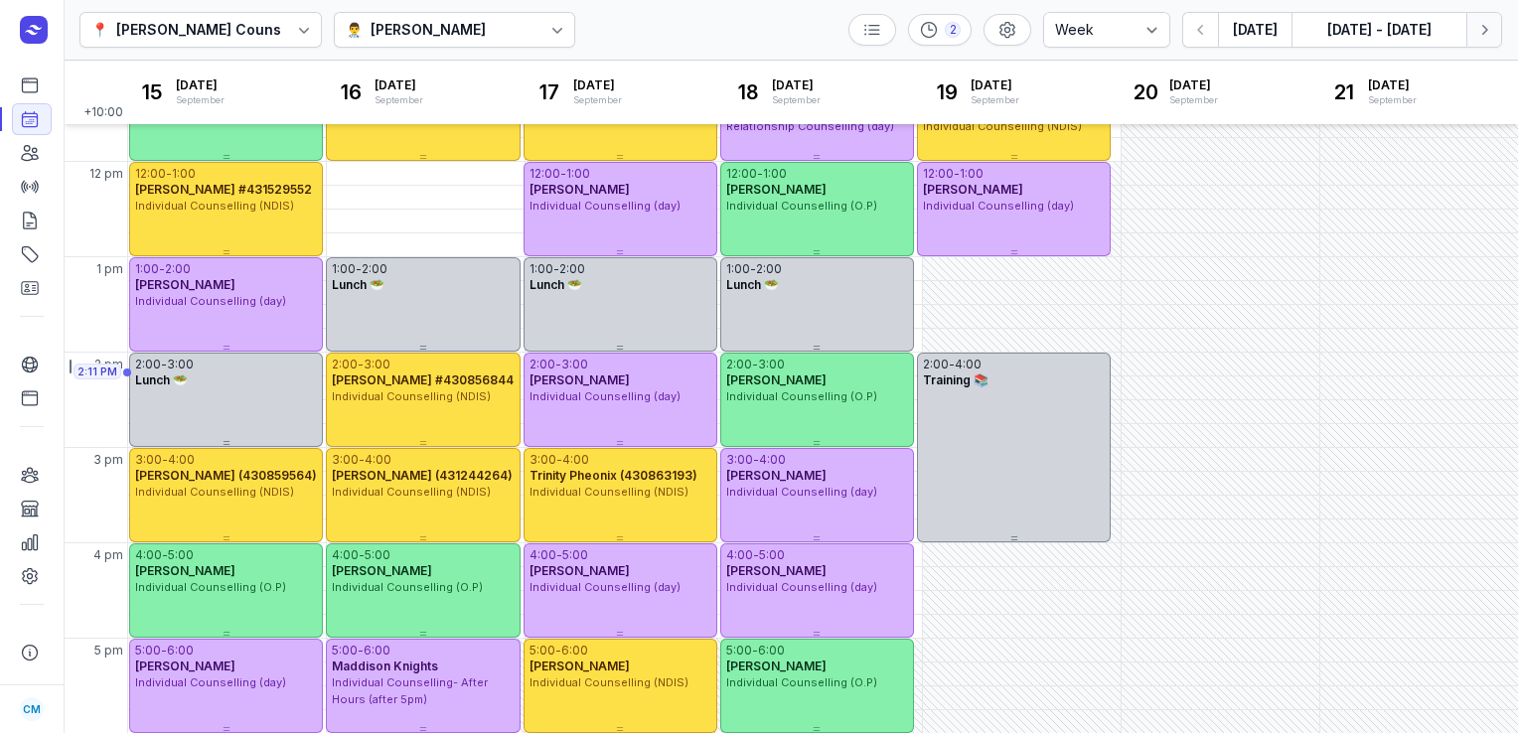
click at [1483, 29] on icon "button" at bounding box center [1485, 30] width 20 height 20
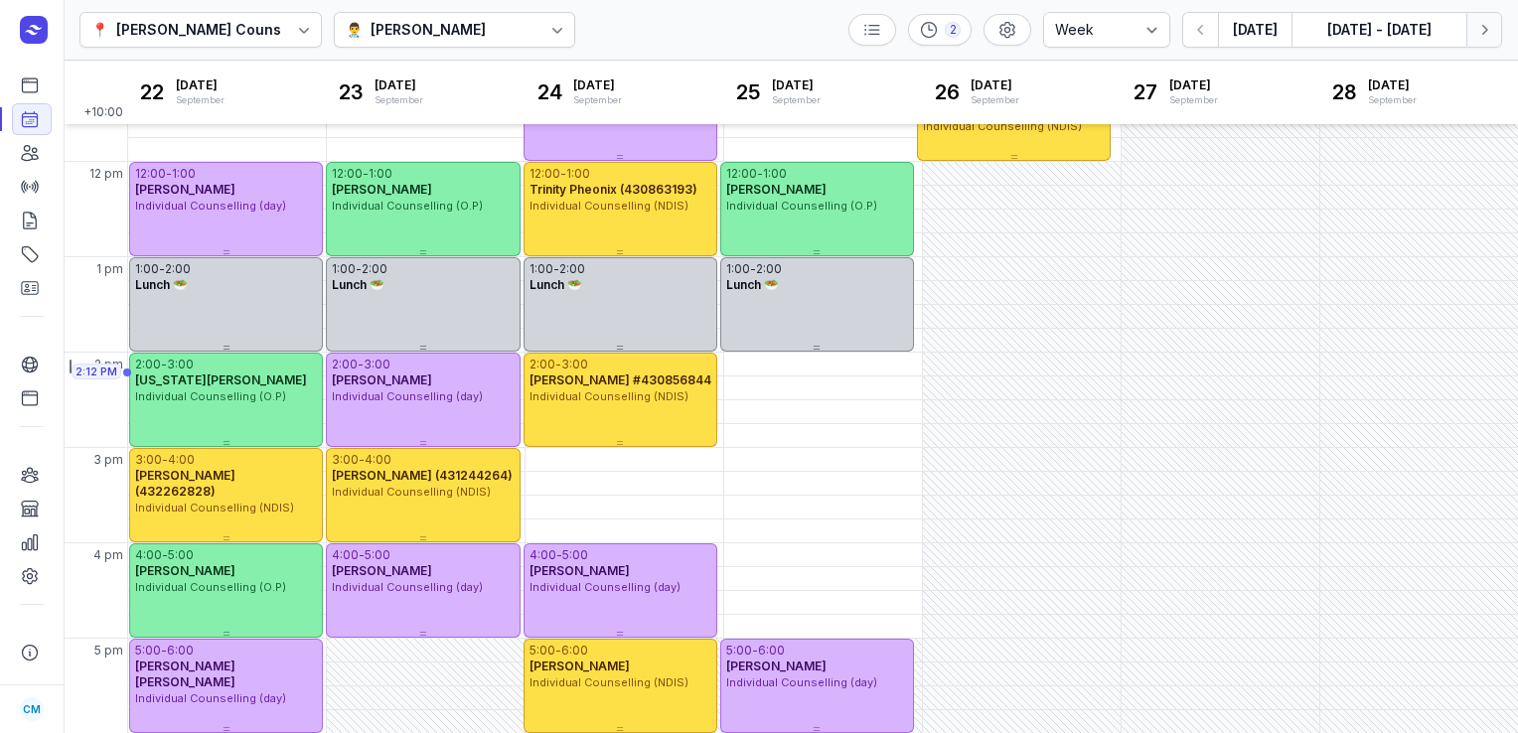
click at [1483, 29] on icon "button" at bounding box center [1485, 30] width 20 height 20
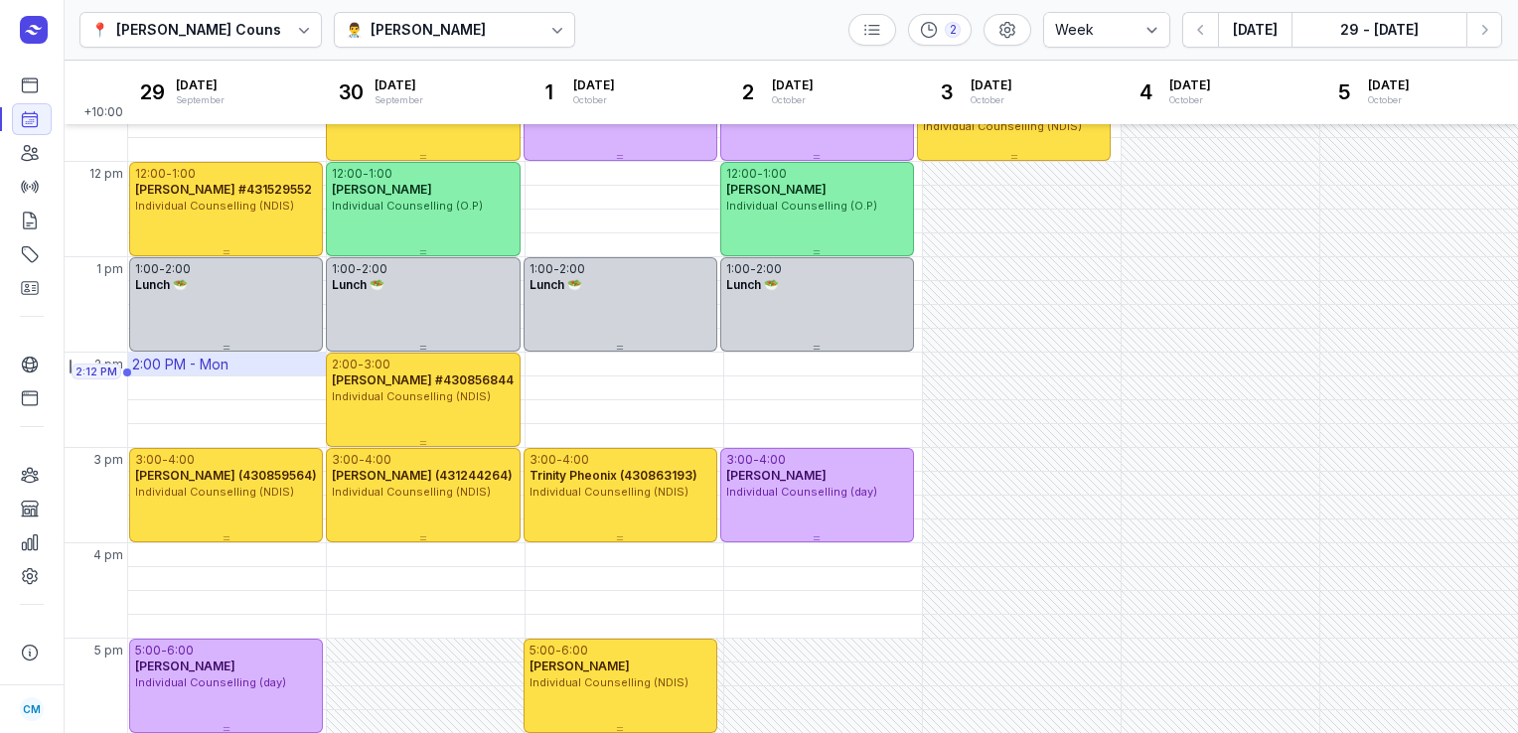
click at [236, 363] on div "2:00 PM - Mon" at bounding box center [227, 364] width 198 height 23
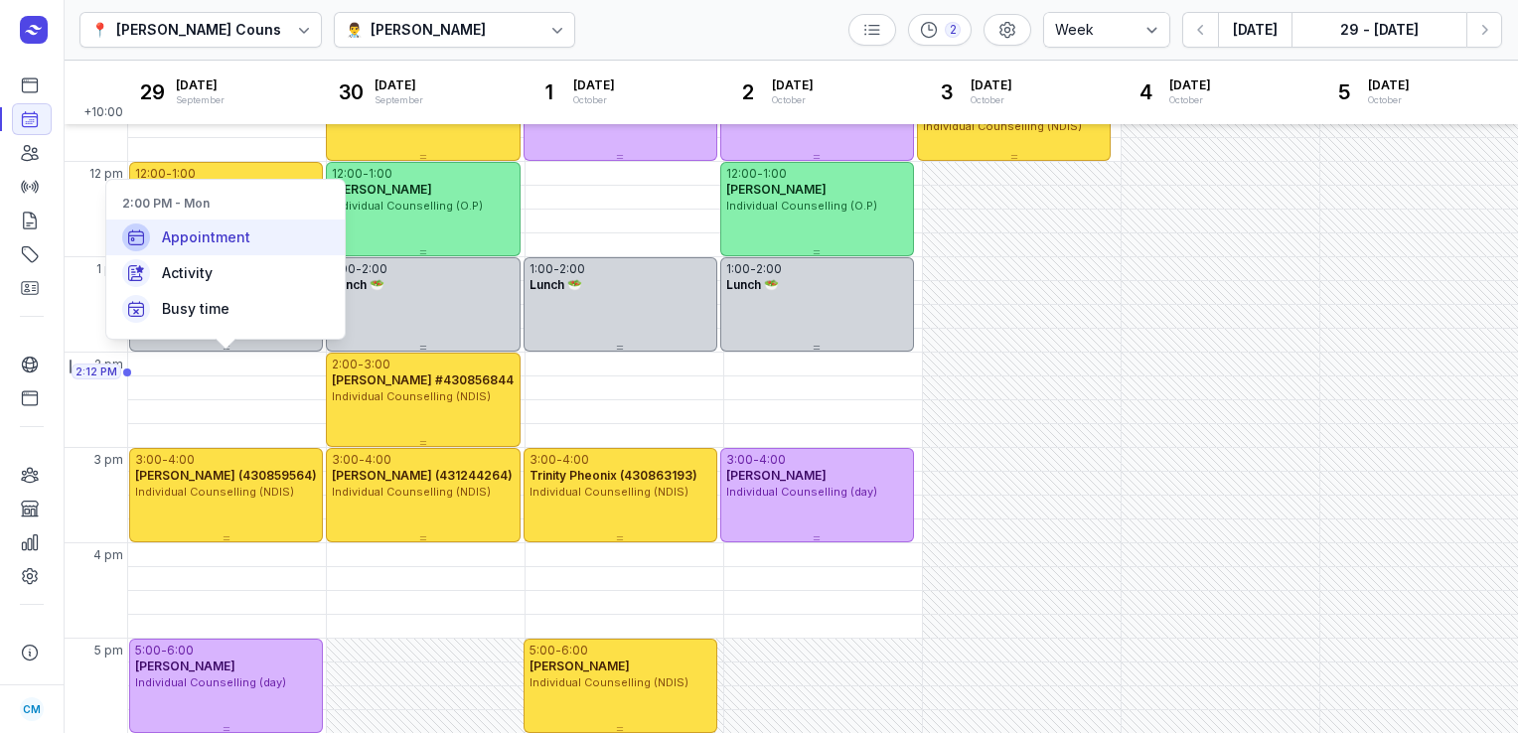
click at [277, 253] on div "Appointment" at bounding box center [225, 238] width 238 height 36
select select
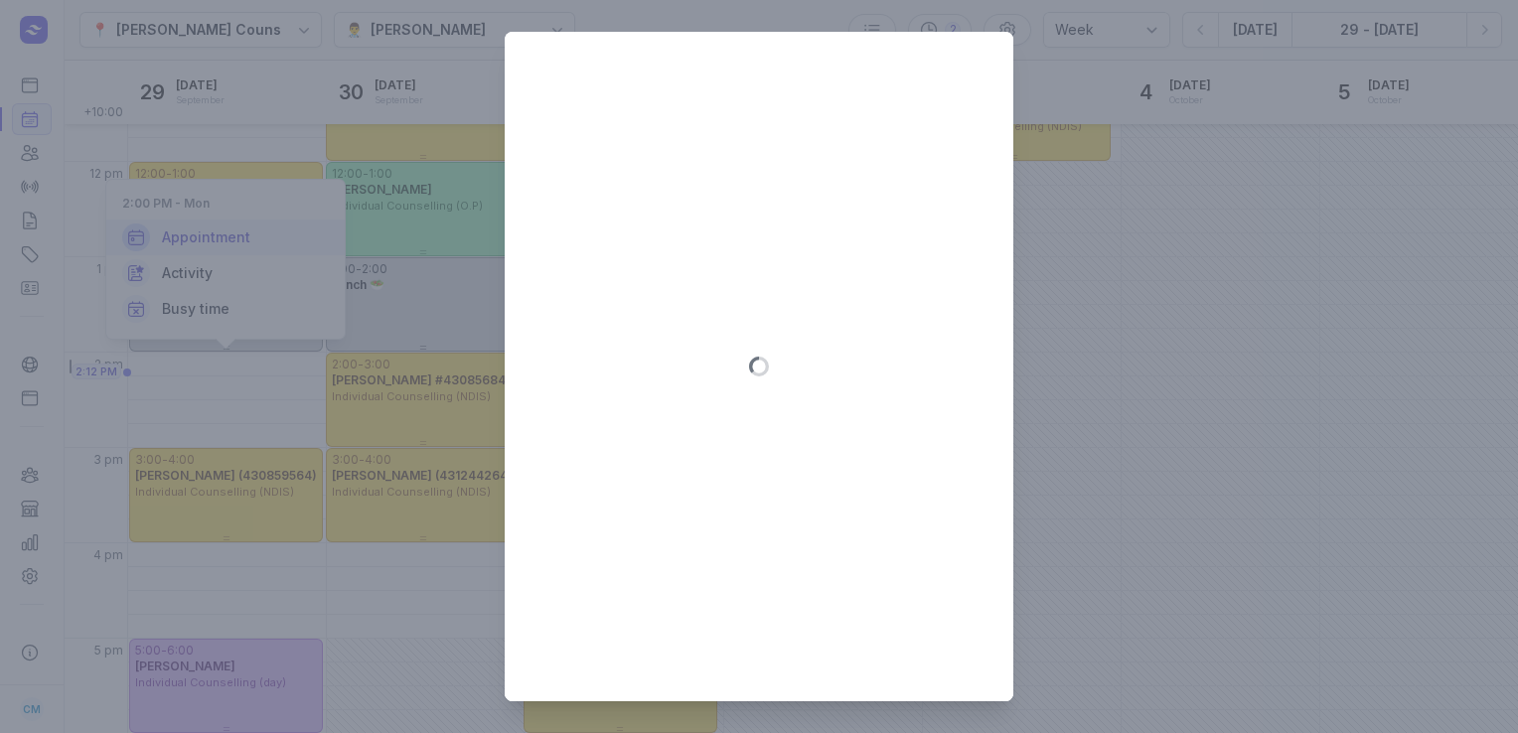
type input "[DATE]"
select select "14:00"
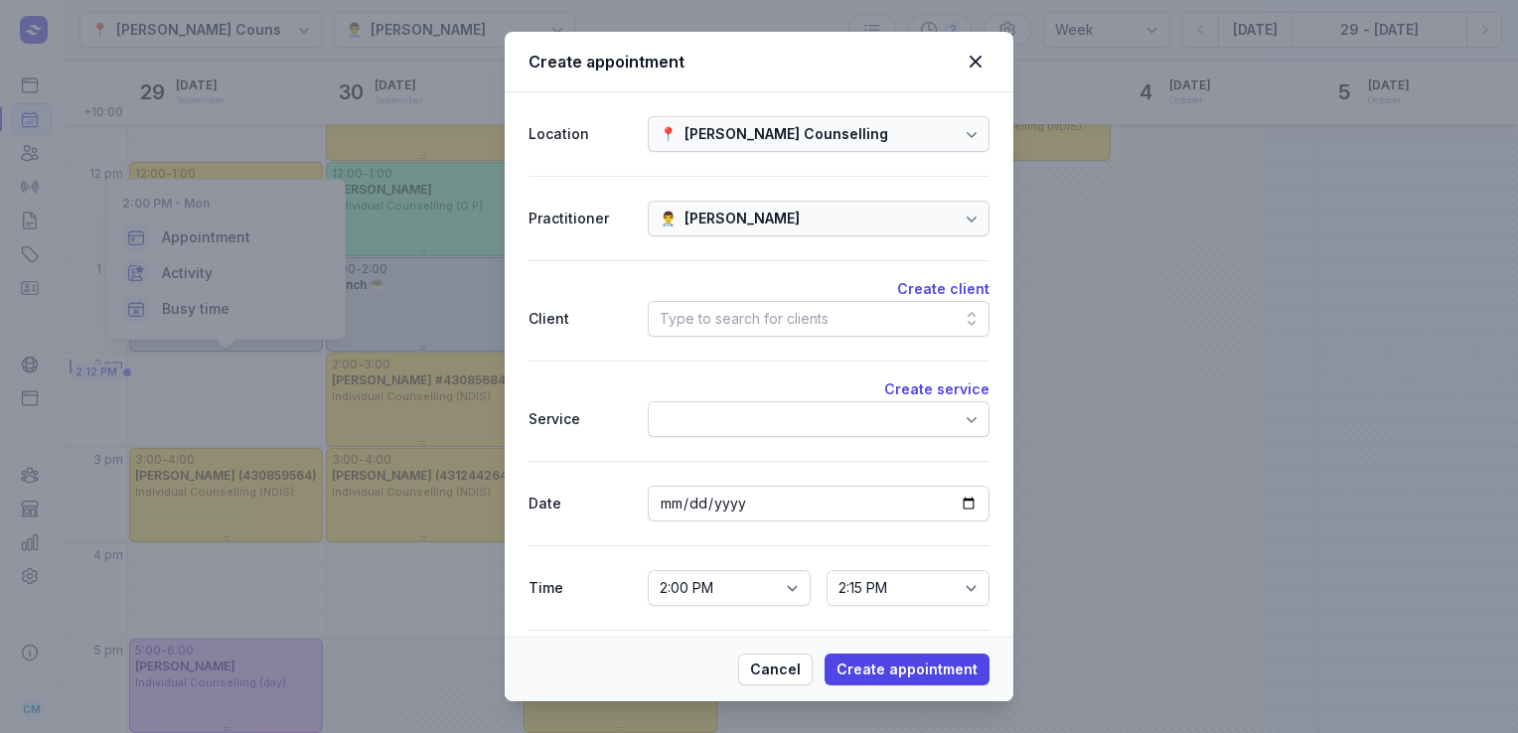
click at [742, 315] on div "Type to search for clients" at bounding box center [744, 319] width 169 height 24
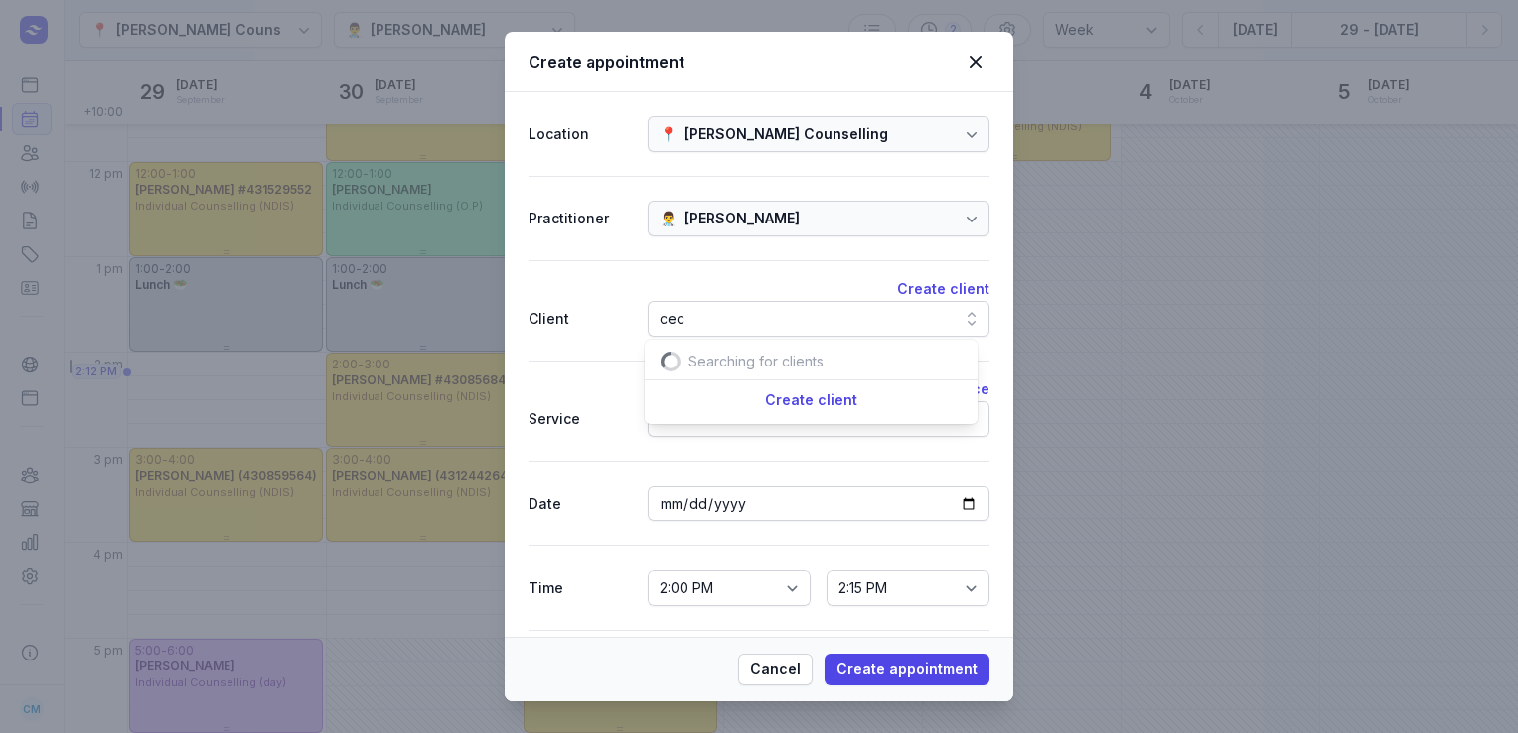
scroll to position [0, 21]
type input "cec"
click at [731, 387] on div "Cec and [PERSON_NAME]" at bounding box center [775, 394] width 179 height 20
click at [719, 423] on div at bounding box center [819, 419] width 342 height 36
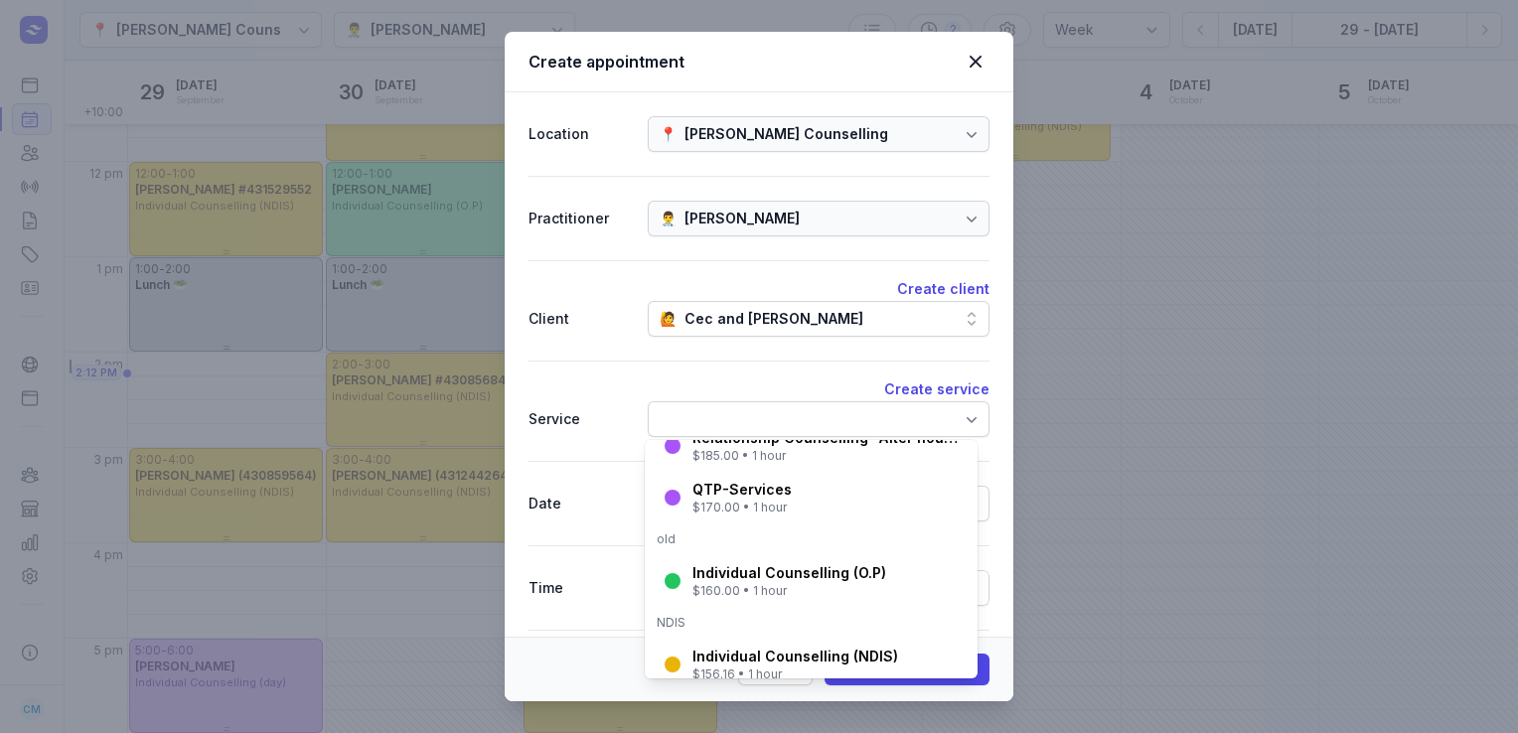
scroll to position [262, 0]
click at [734, 602] on div "Individual Counselling (O.P) $160.00 • 1 hour" at bounding box center [811, 581] width 325 height 52
select select "15:00"
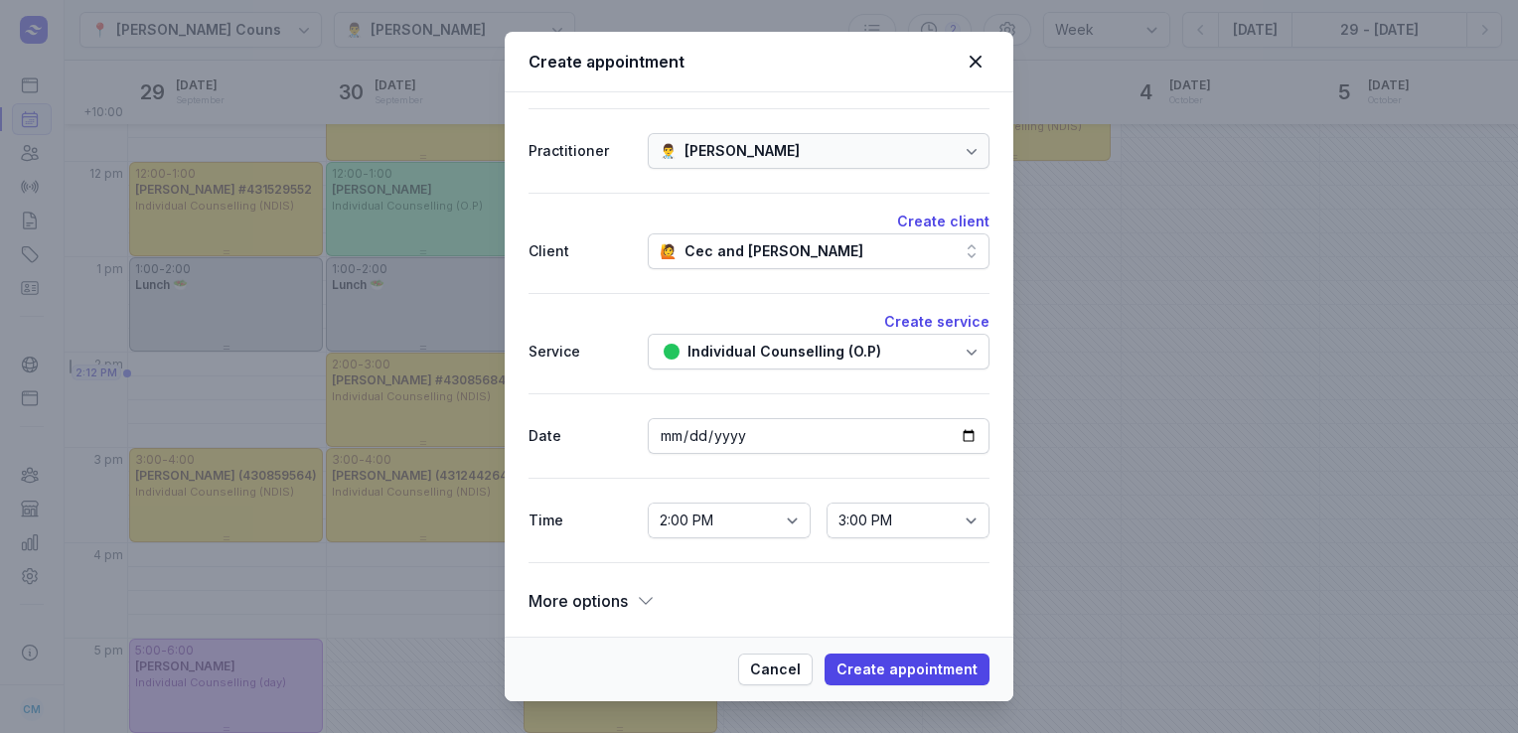
scroll to position [67, 0]
click at [556, 598] on span "More options" at bounding box center [578, 602] width 99 height 28
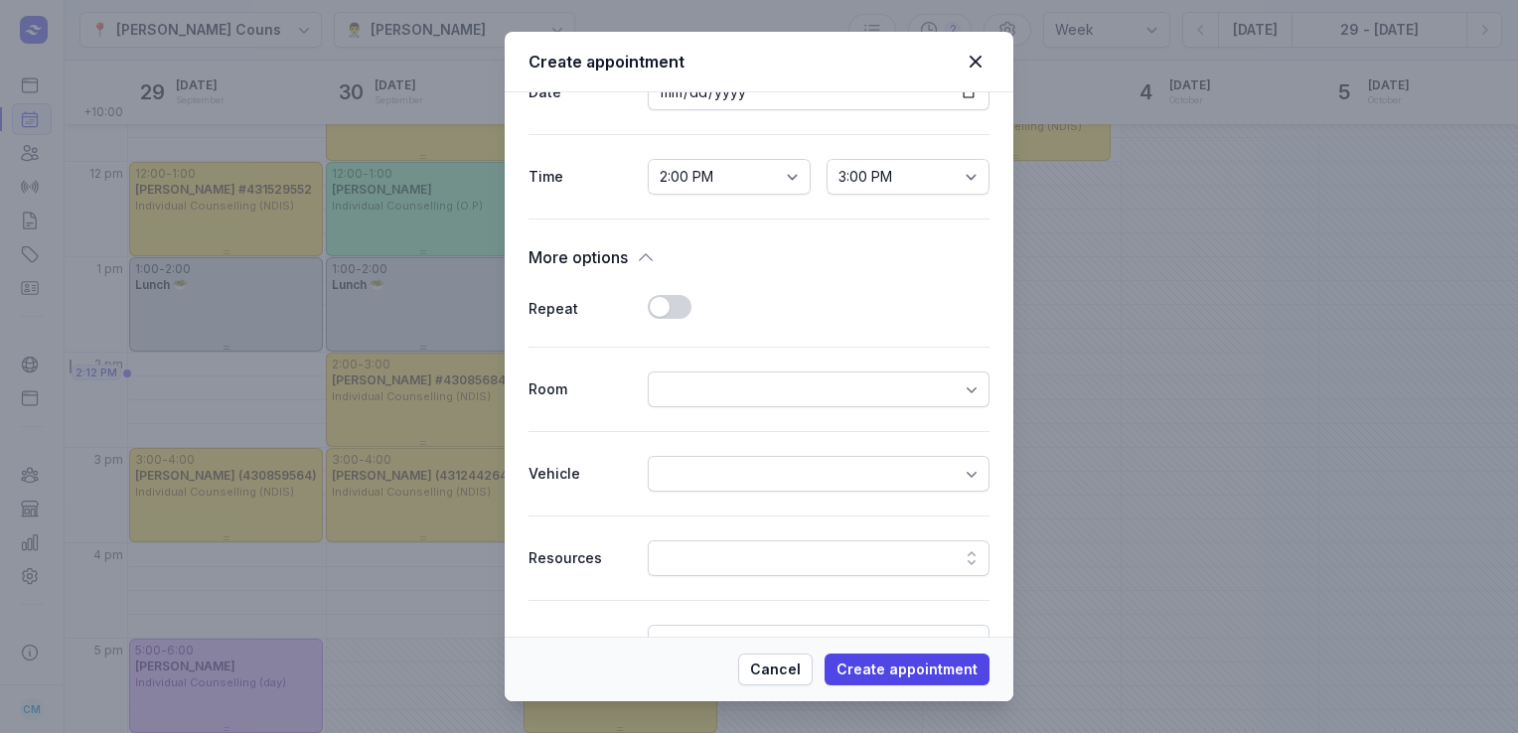
scroll to position [409, 0]
click at [668, 309] on button "Use setting" at bounding box center [670, 309] width 44 height 24
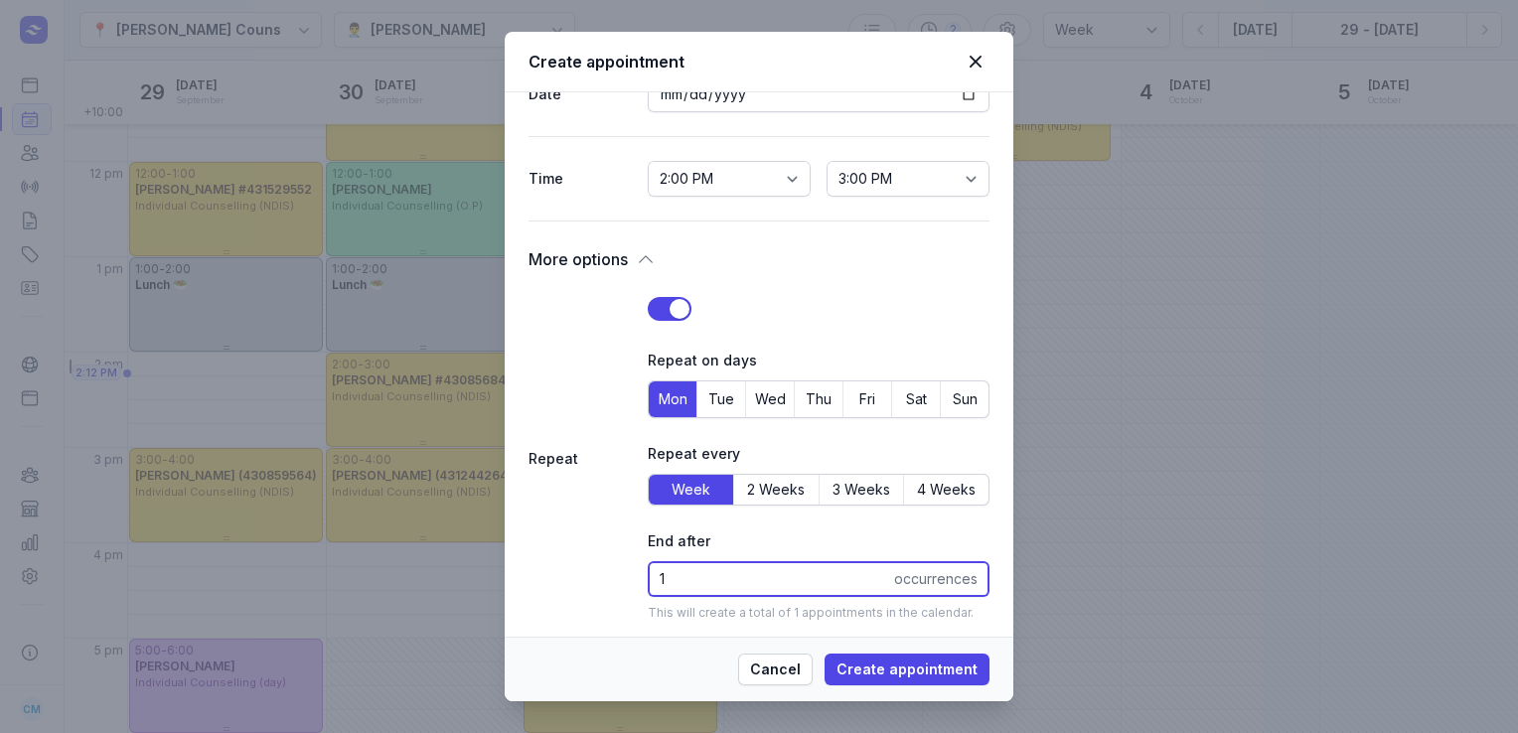
click at [702, 582] on input "1" at bounding box center [819, 579] width 342 height 36
type input "2"
type input "52"
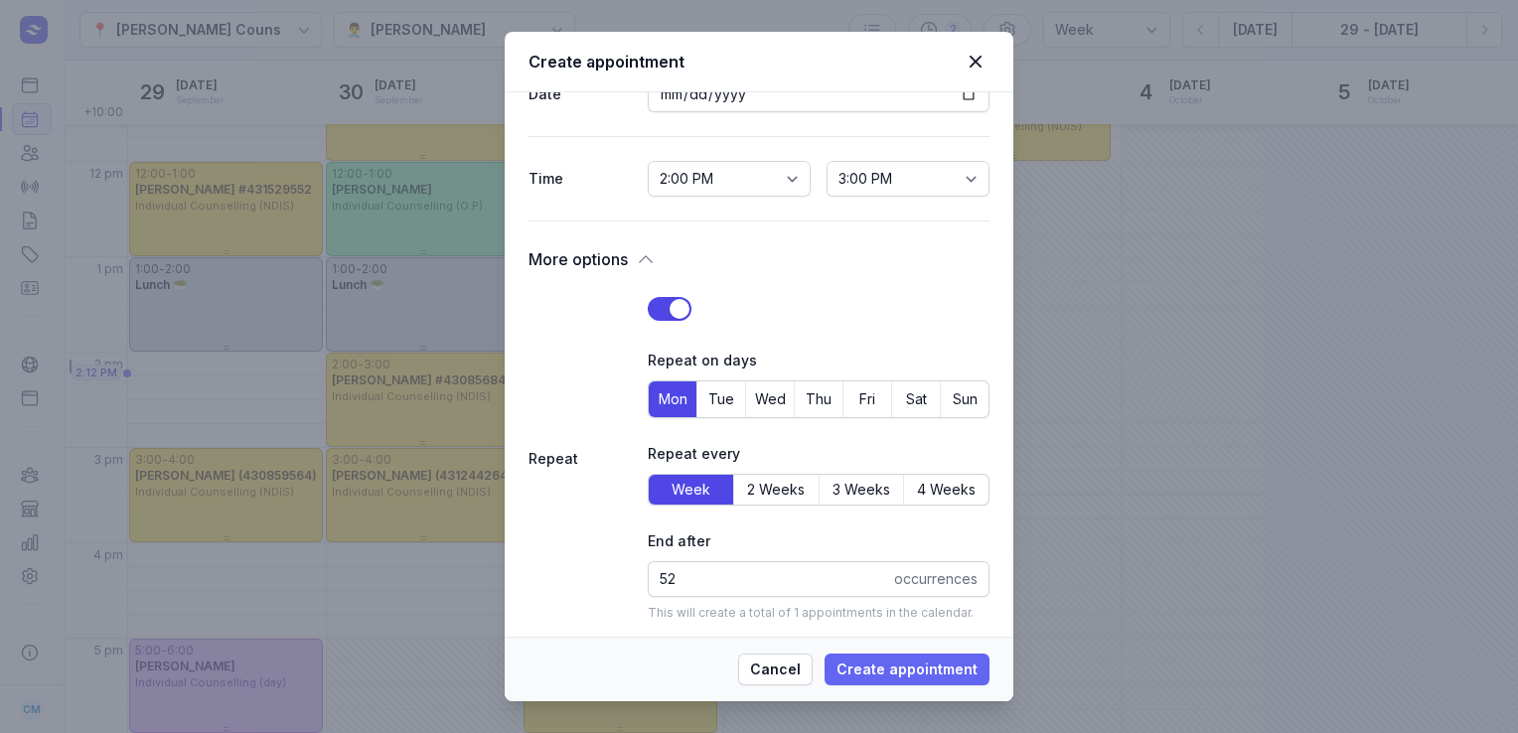
click at [926, 675] on span "Create appointment" at bounding box center [907, 670] width 141 height 24
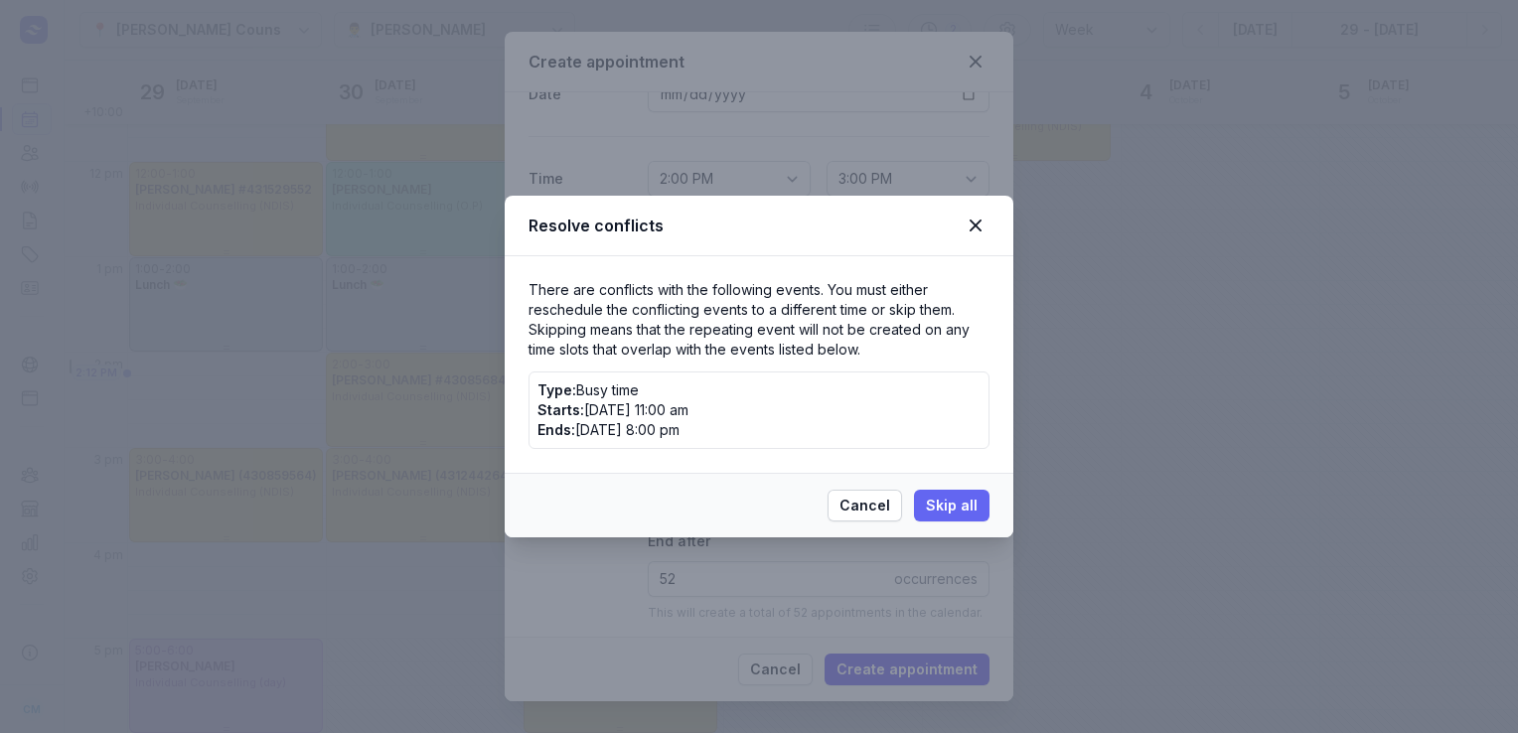
click at [957, 498] on span "Skip all" at bounding box center [952, 506] width 52 height 24
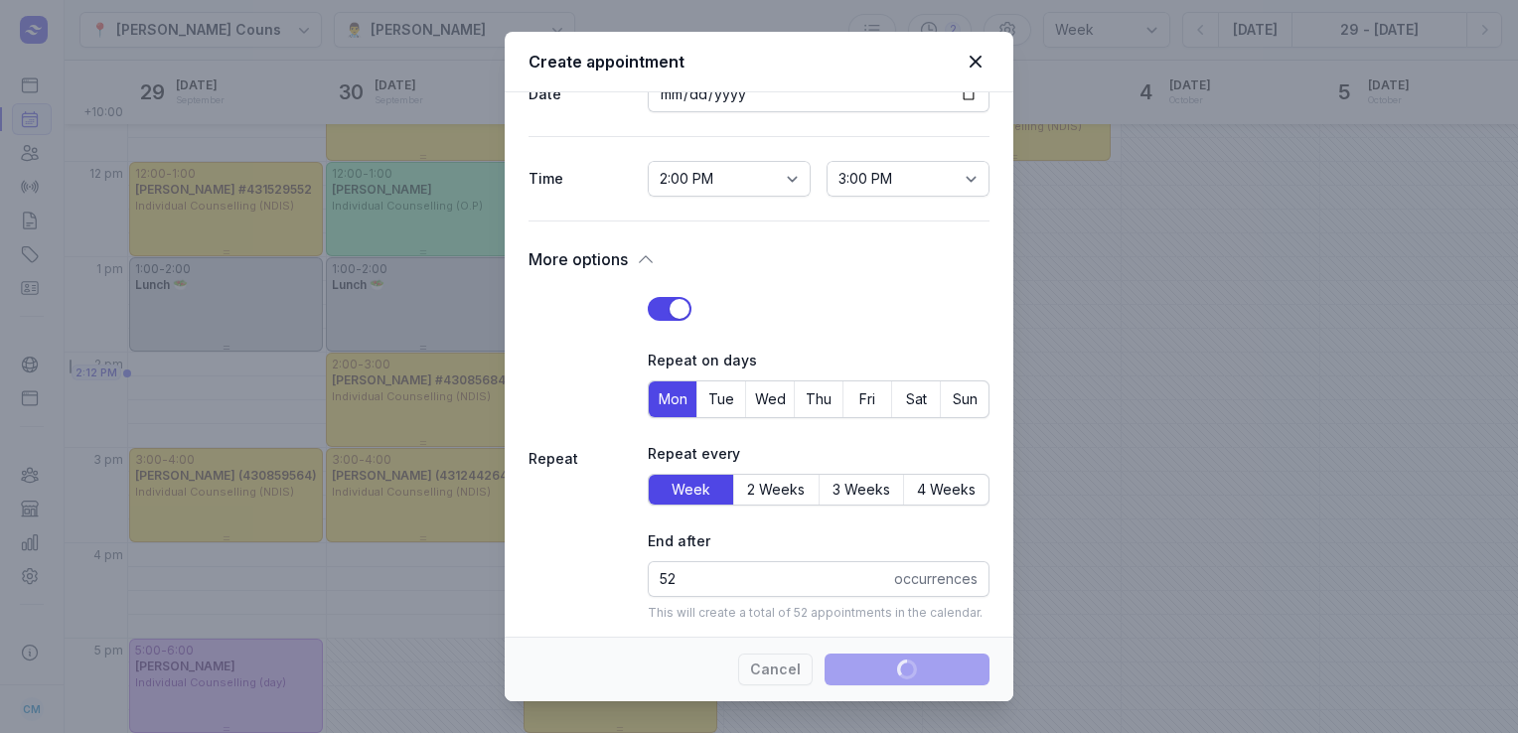
select select
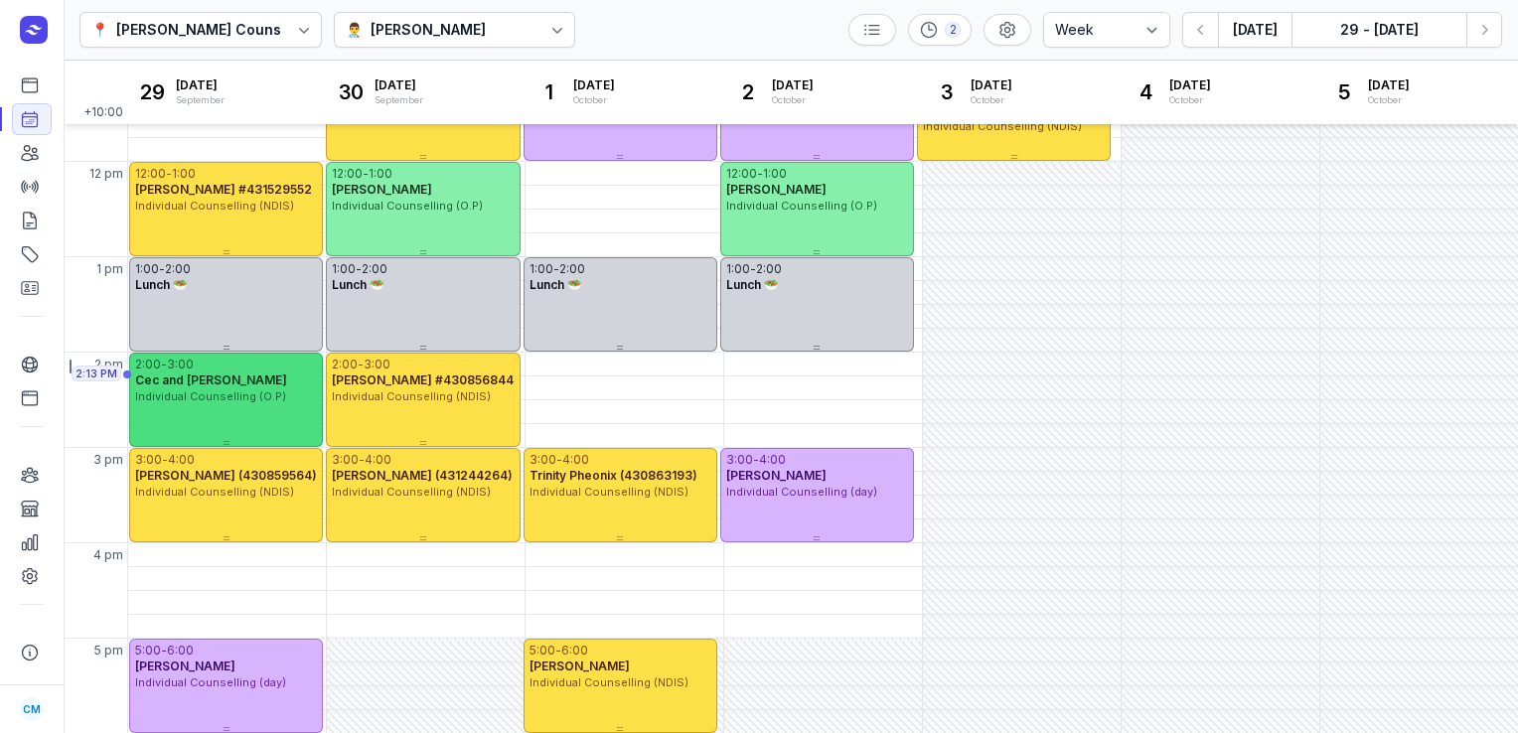
click at [268, 408] on div "2:00 - 3:00 [PERSON_NAME] and [PERSON_NAME] Individual Counselling (O.P)" at bounding box center [226, 400] width 194 height 94
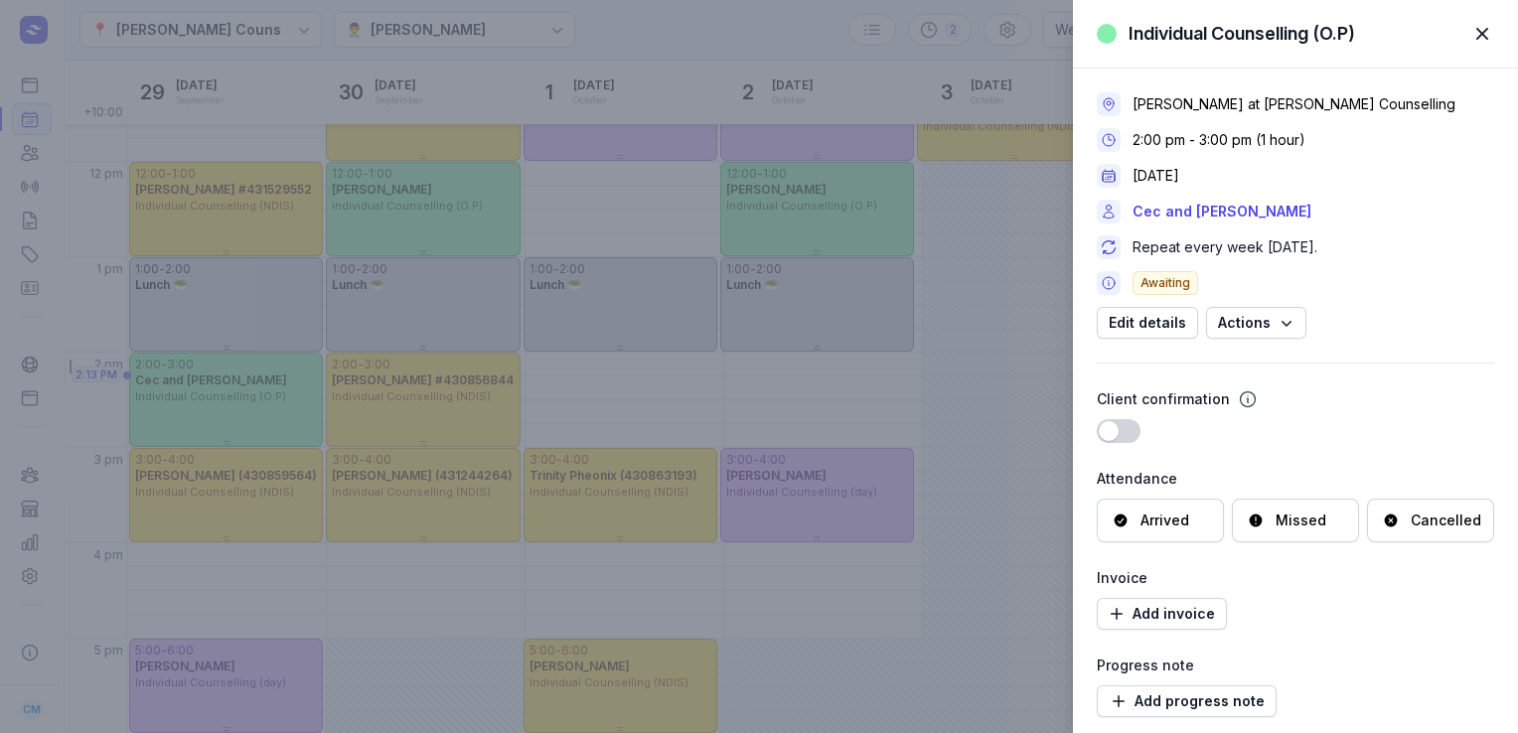
click at [1390, 522] on icon at bounding box center [1391, 521] width 16 height 16
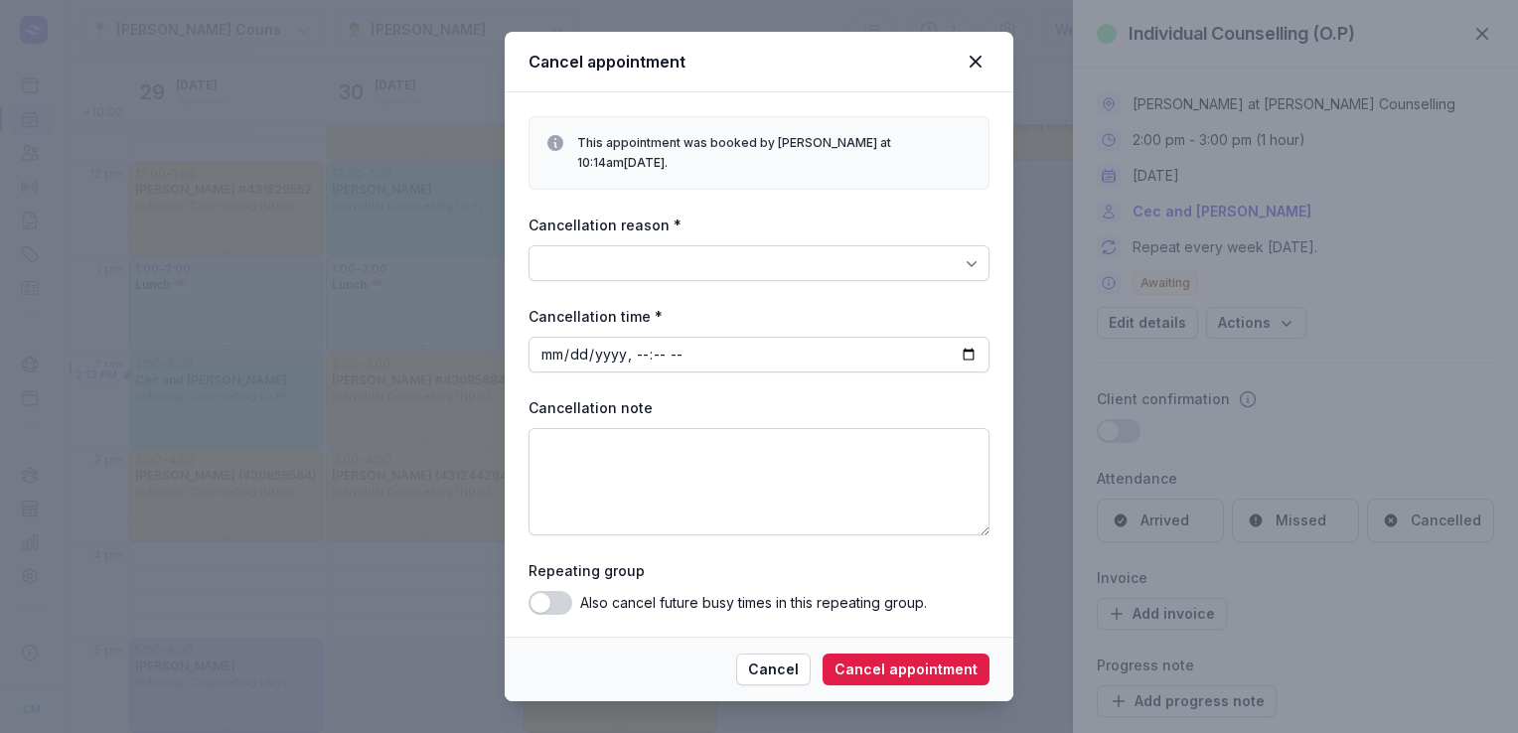
click at [777, 269] on div at bounding box center [759, 263] width 461 height 36
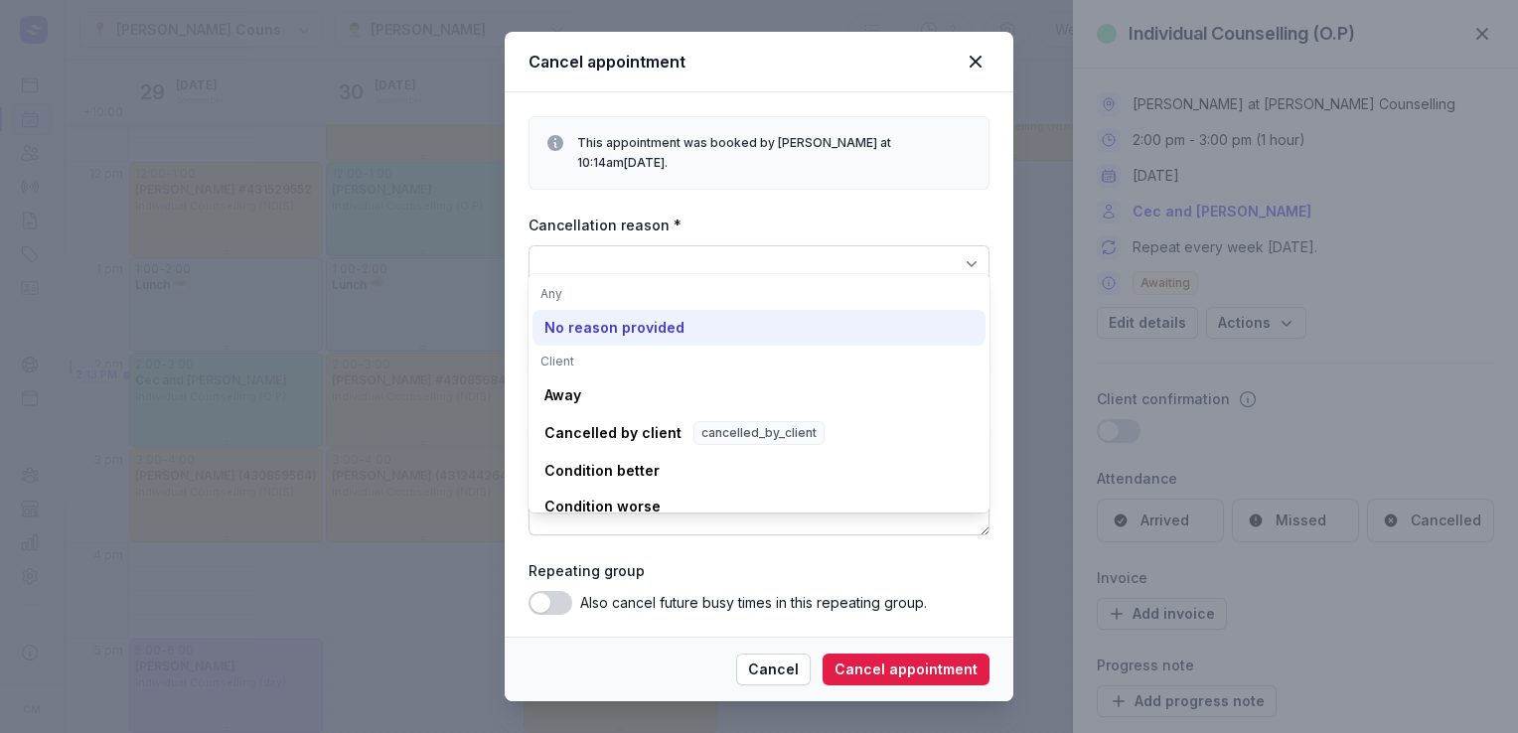
click at [619, 328] on div "No reason provided" at bounding box center [615, 328] width 140 height 20
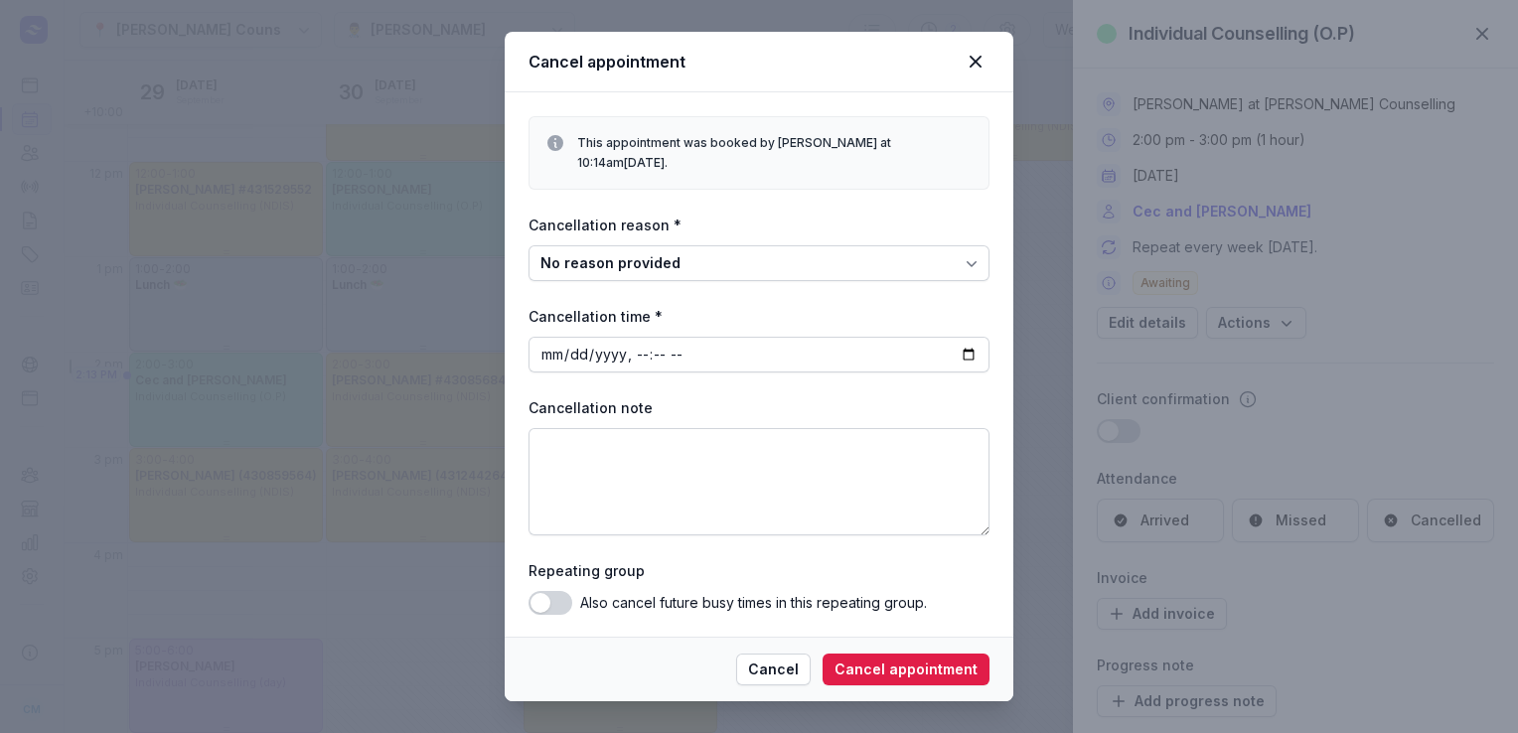
click at [560, 596] on button "Use setting" at bounding box center [551, 603] width 44 height 24
click at [953, 667] on span "Cancel appointment" at bounding box center [906, 670] width 143 height 24
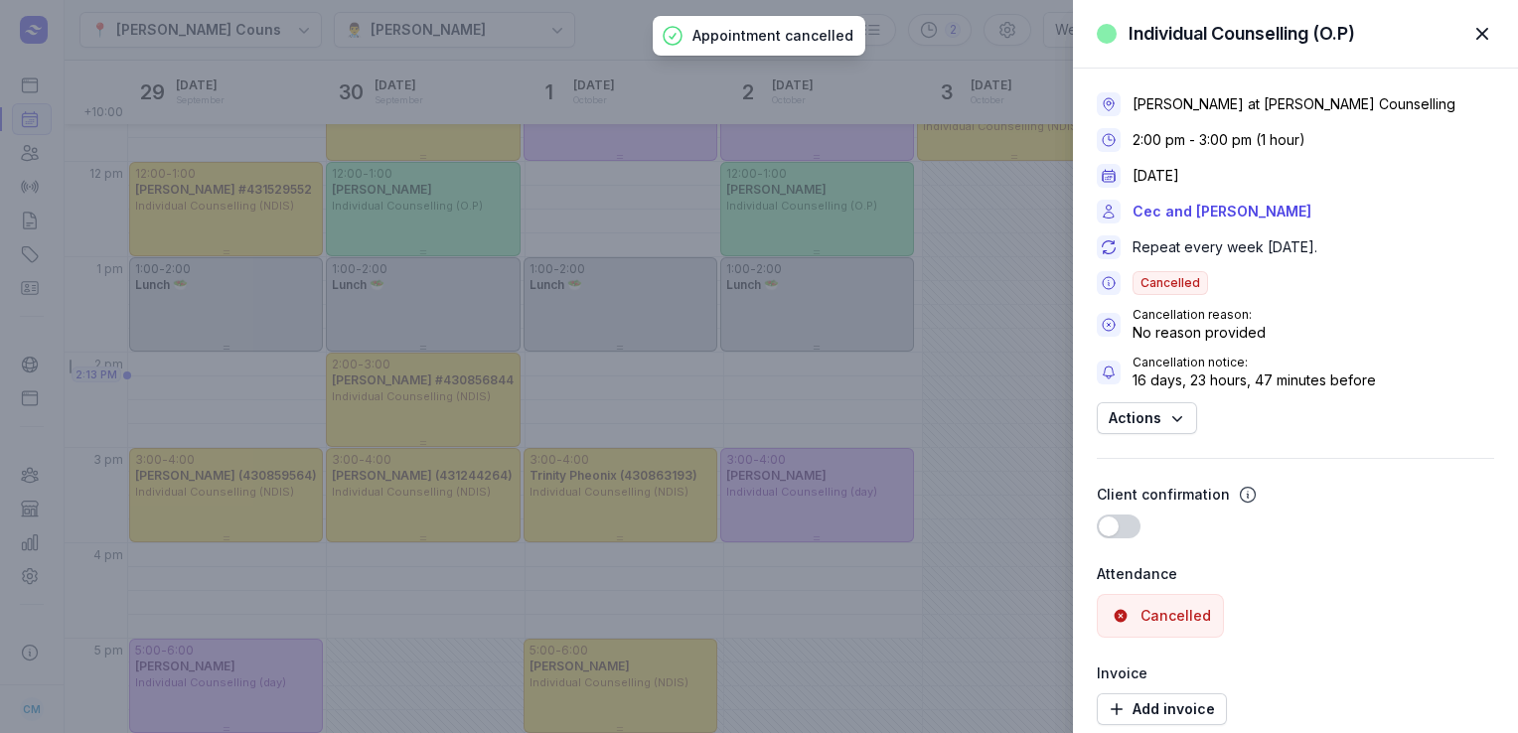
click at [203, 357] on div "Individual Counselling (O.P) Close panel [PERSON_NAME] at [PERSON_NAME] Counsel…" at bounding box center [759, 366] width 1518 height 733
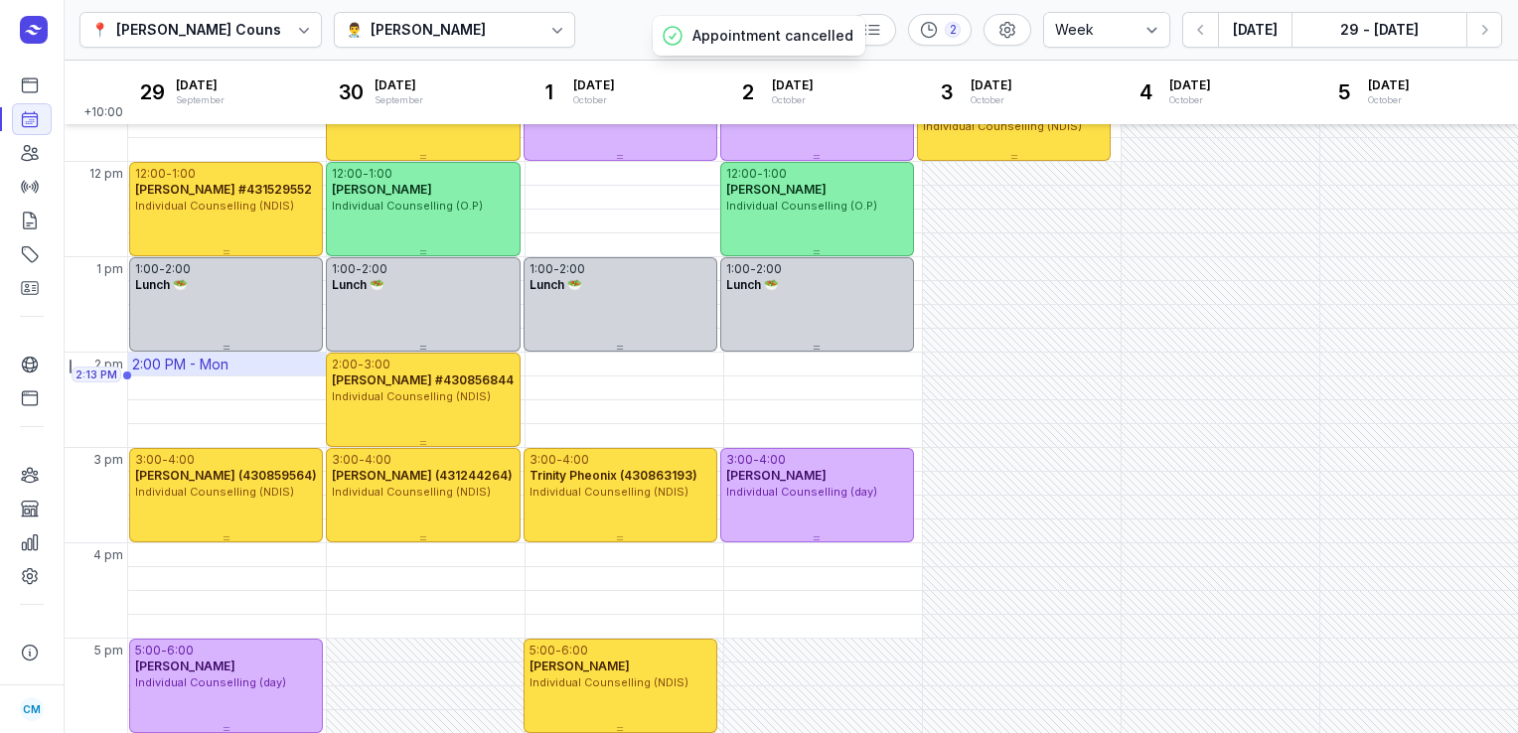
click at [203, 368] on div "2:00 PM - Mon" at bounding box center [180, 365] width 96 height 20
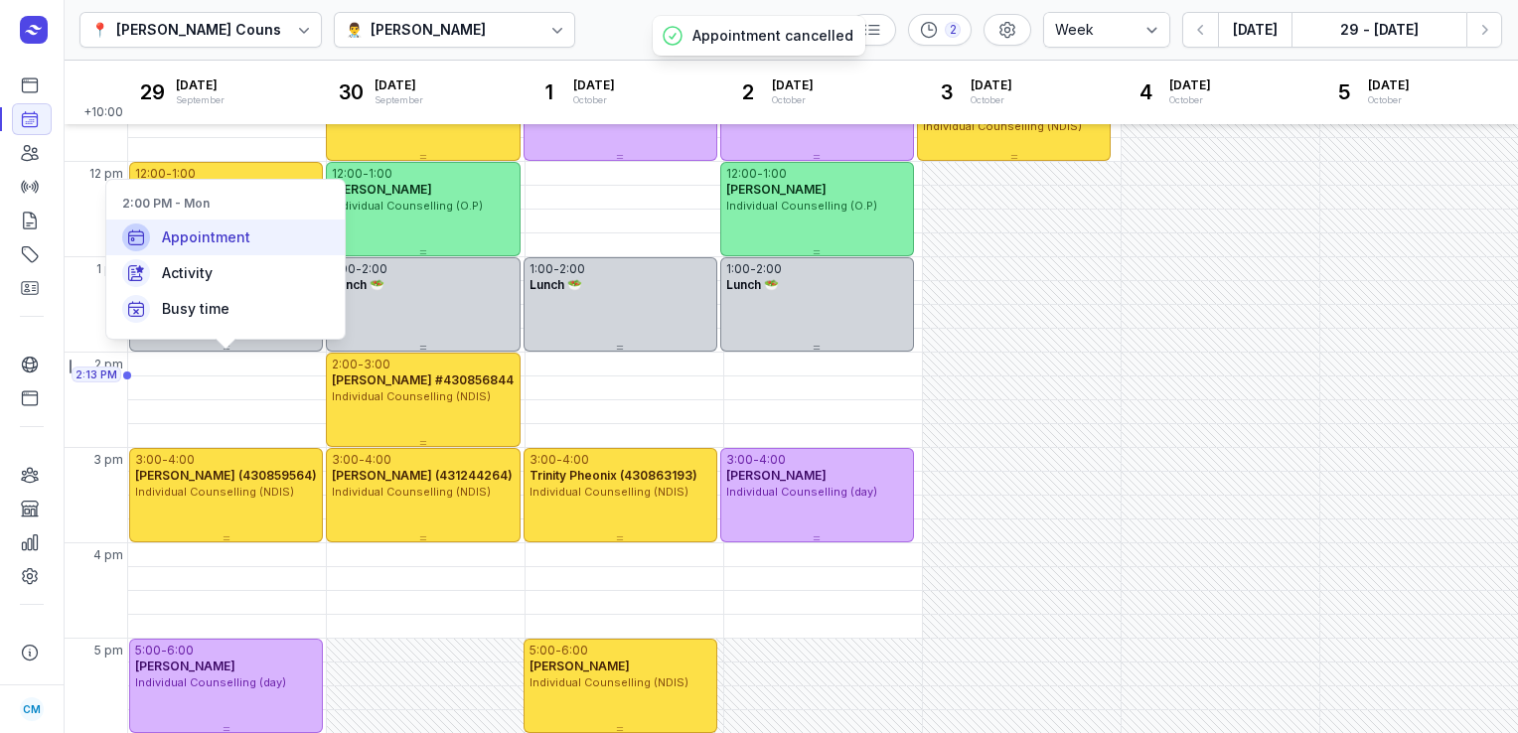
click at [231, 247] on div "Appointment" at bounding box center [225, 238] width 238 height 36
select select
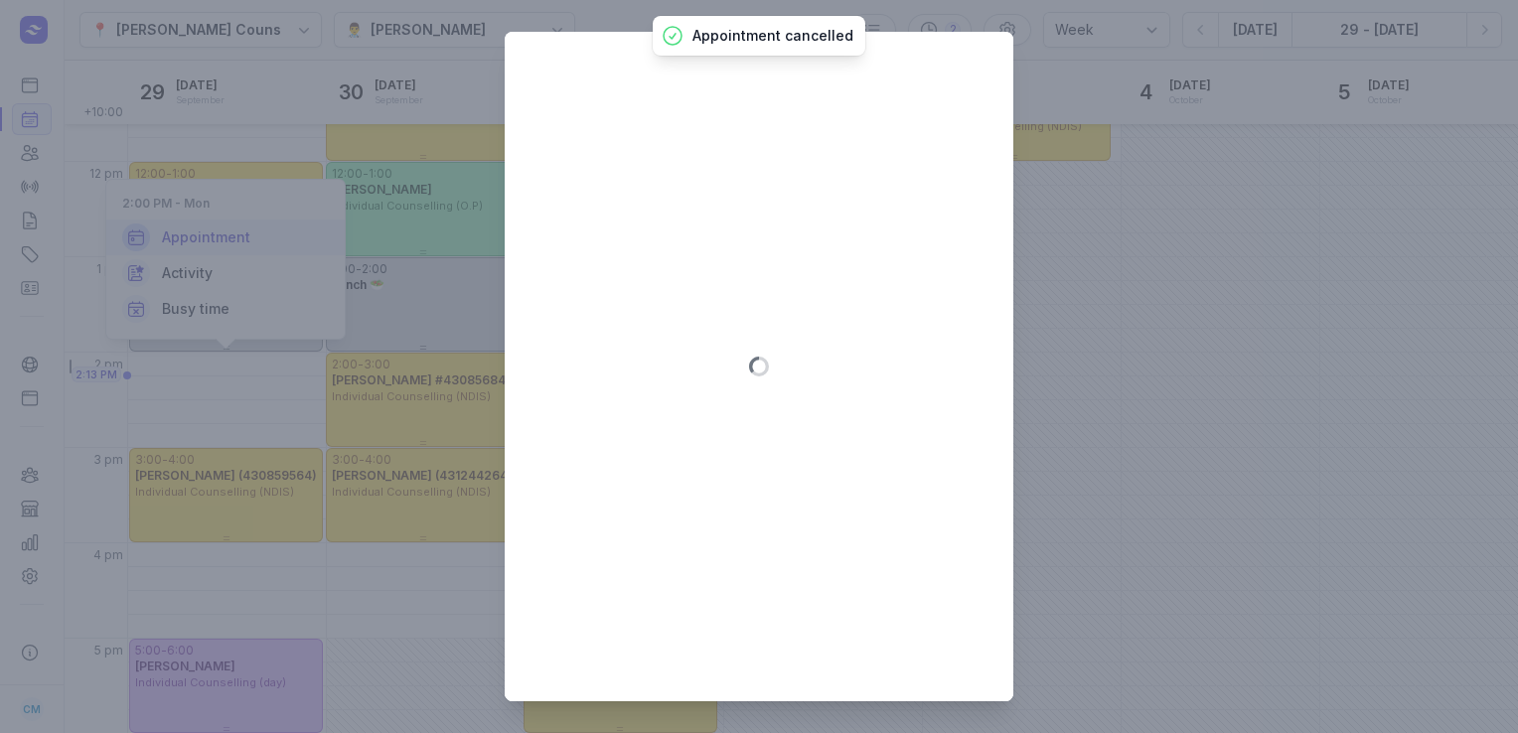
type input "[DATE]"
select select "14:00"
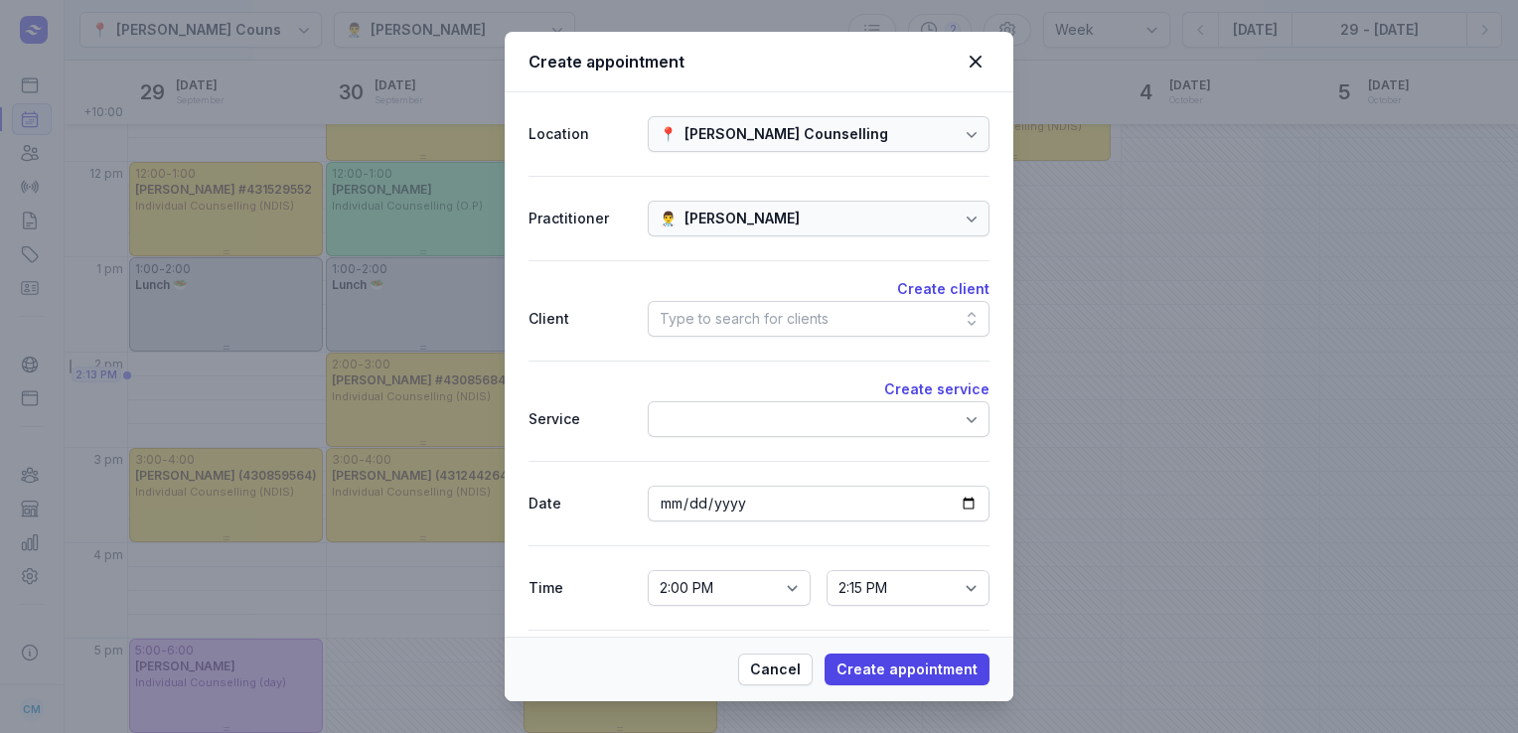
click at [747, 334] on div "Type to search for clients" at bounding box center [819, 319] width 342 height 36
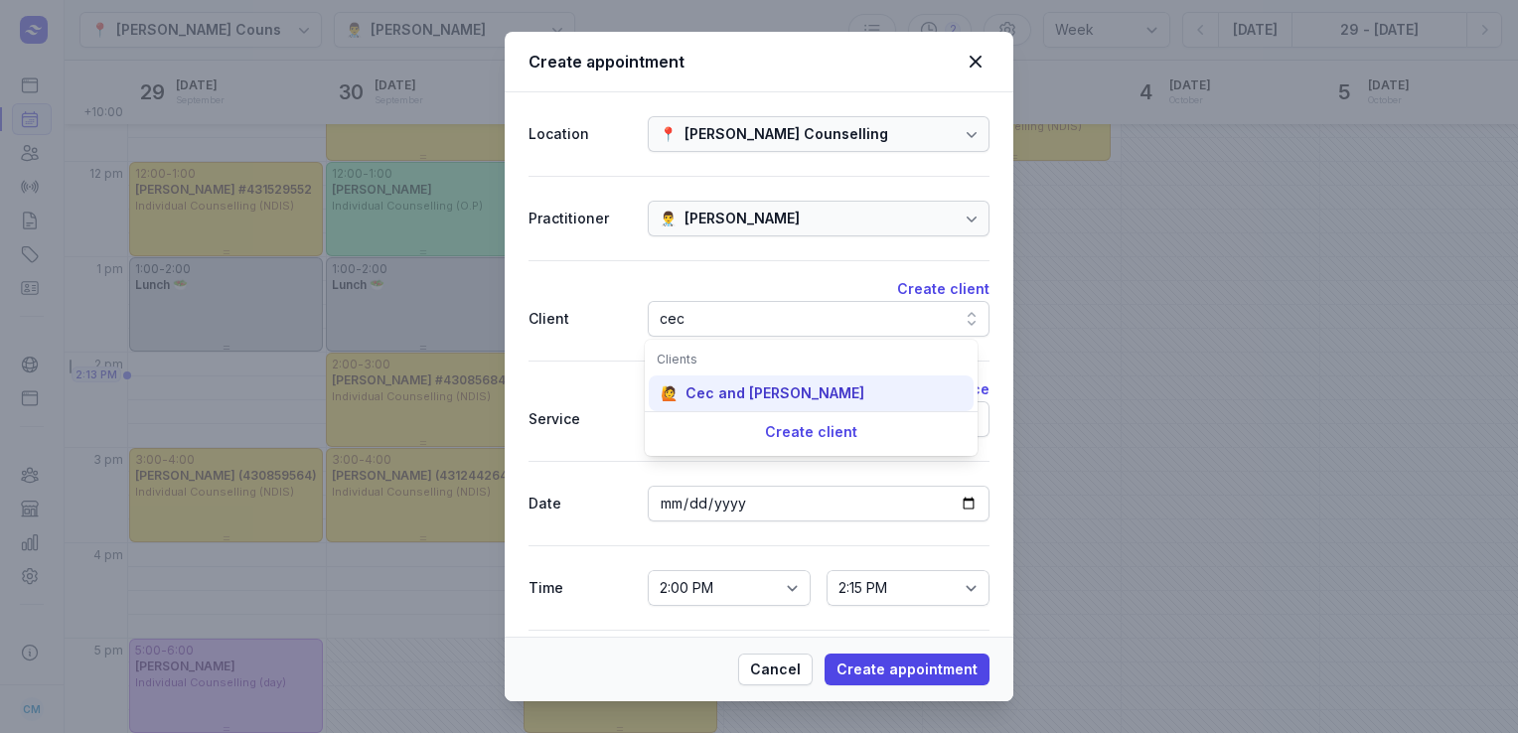
type input "cec"
click at [747, 384] on div "Cec and [PERSON_NAME]" at bounding box center [775, 394] width 179 height 20
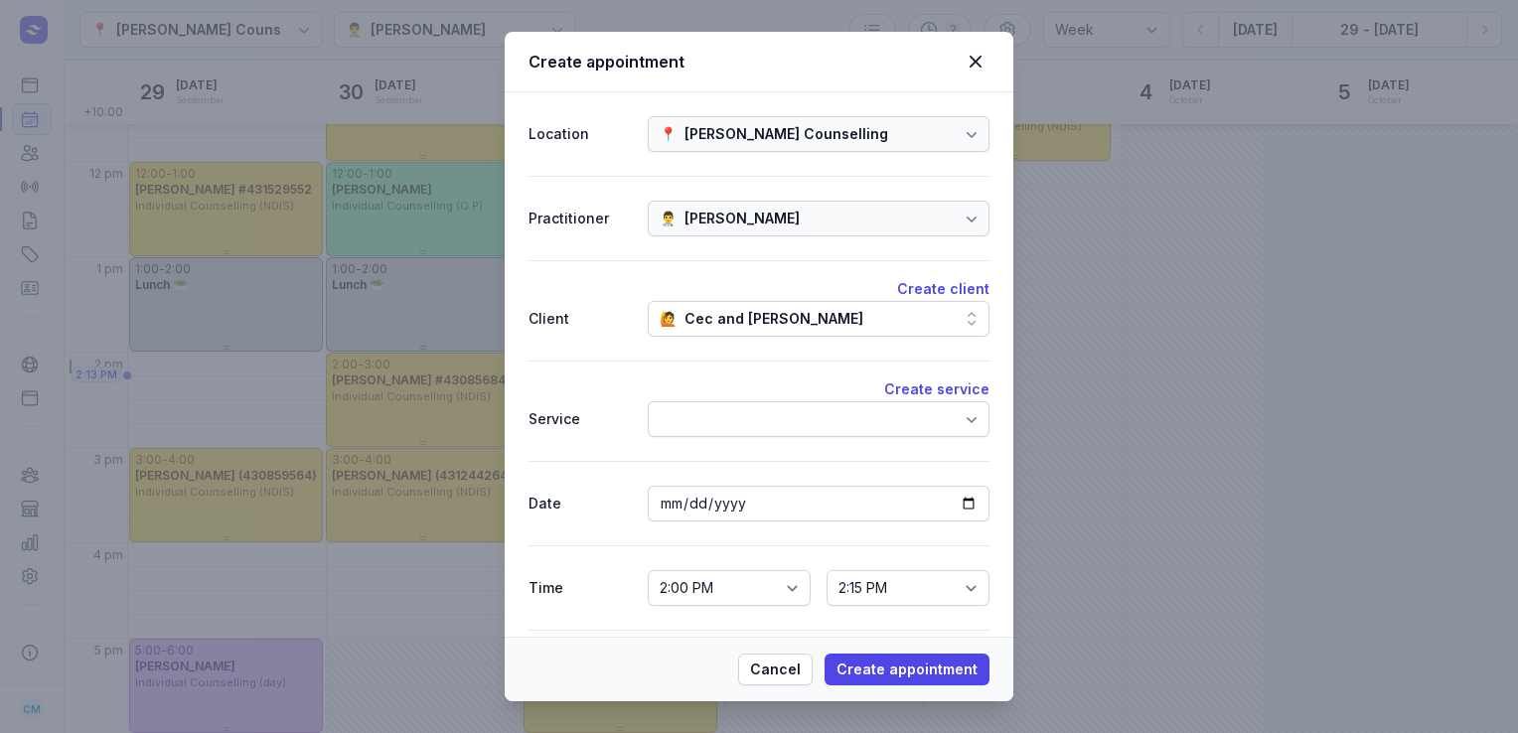
click at [727, 421] on div at bounding box center [819, 419] width 342 height 36
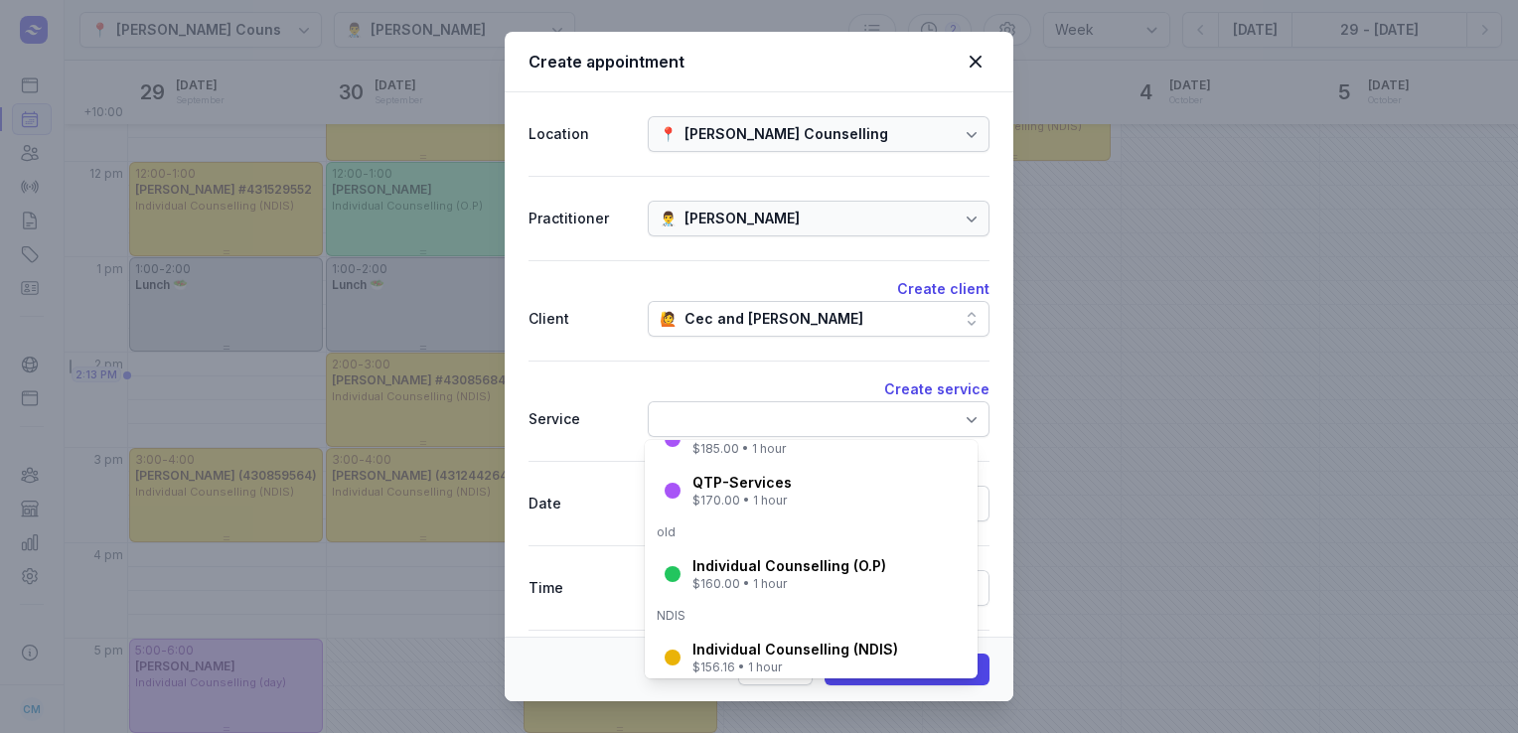
scroll to position [270, 0]
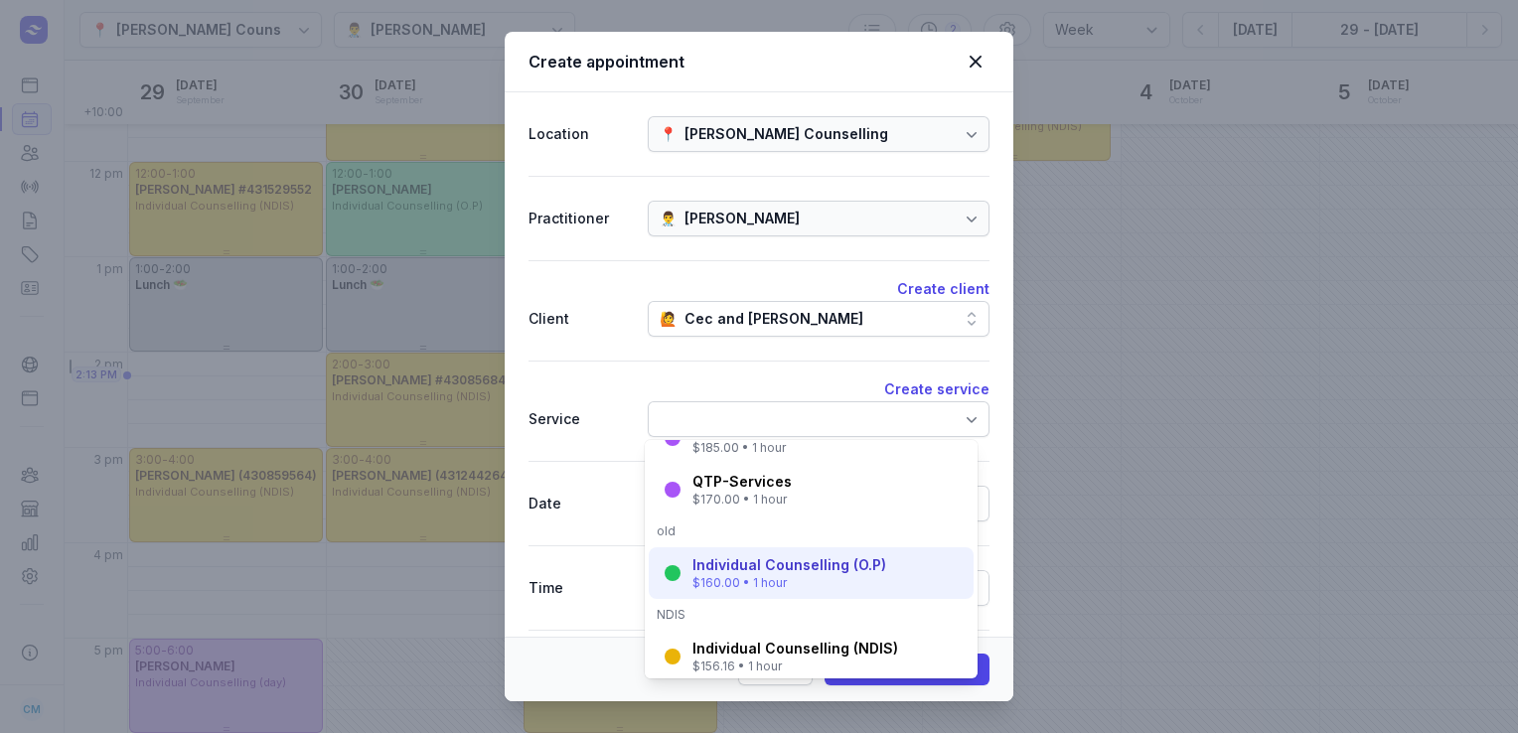
click at [707, 566] on div "Individual Counselling (O.P)" at bounding box center [790, 565] width 194 height 20
select select "15:00"
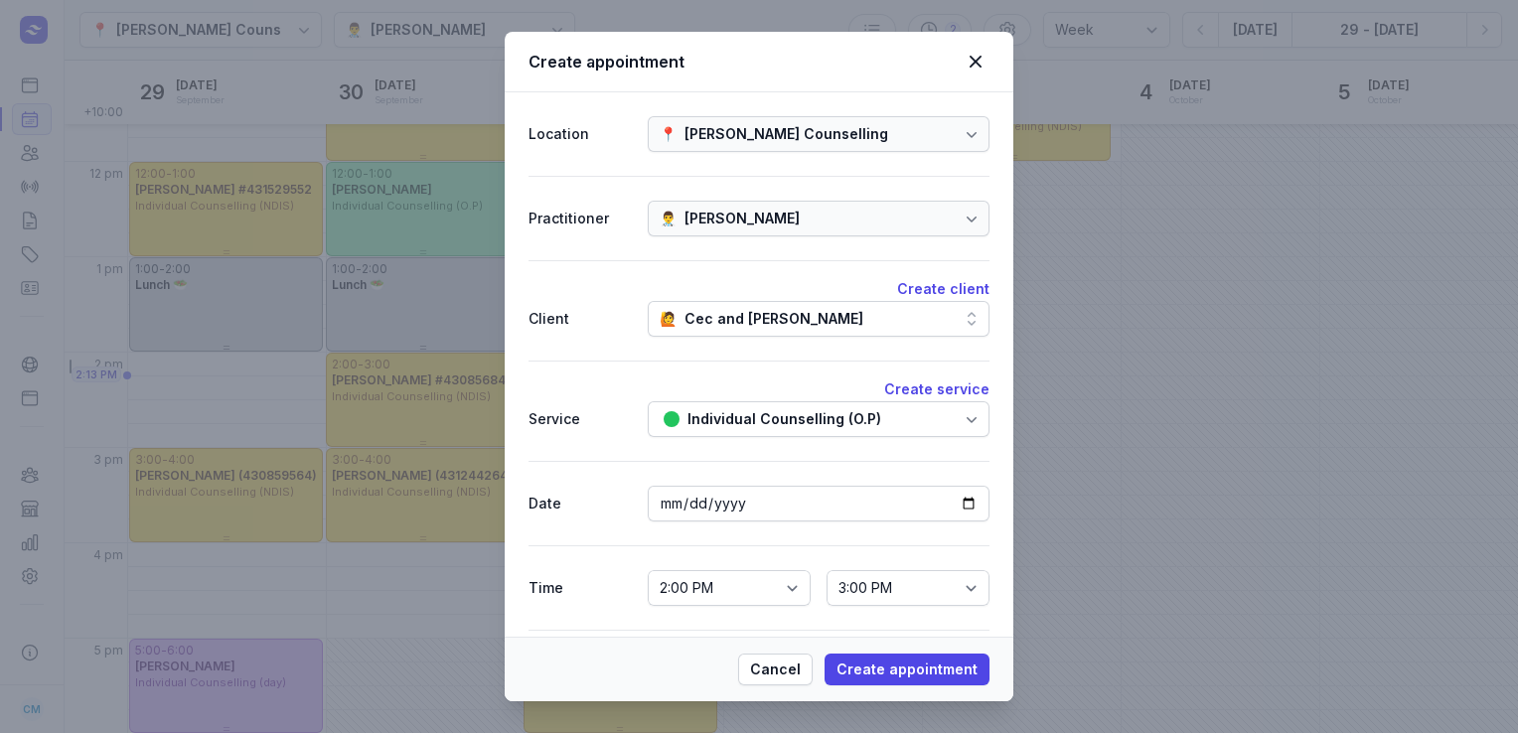
scroll to position [68, 0]
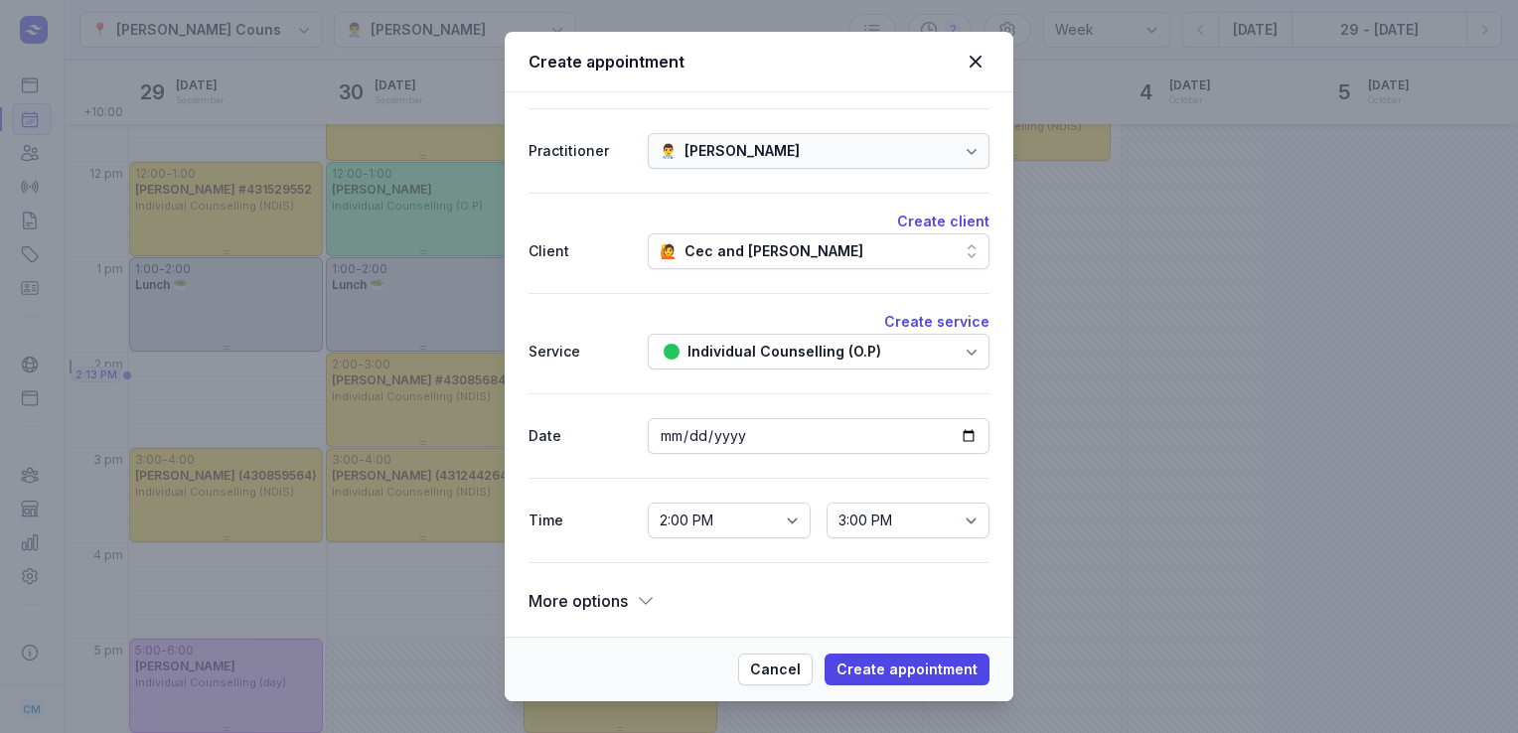
click at [638, 596] on icon at bounding box center [646, 601] width 20 height 20
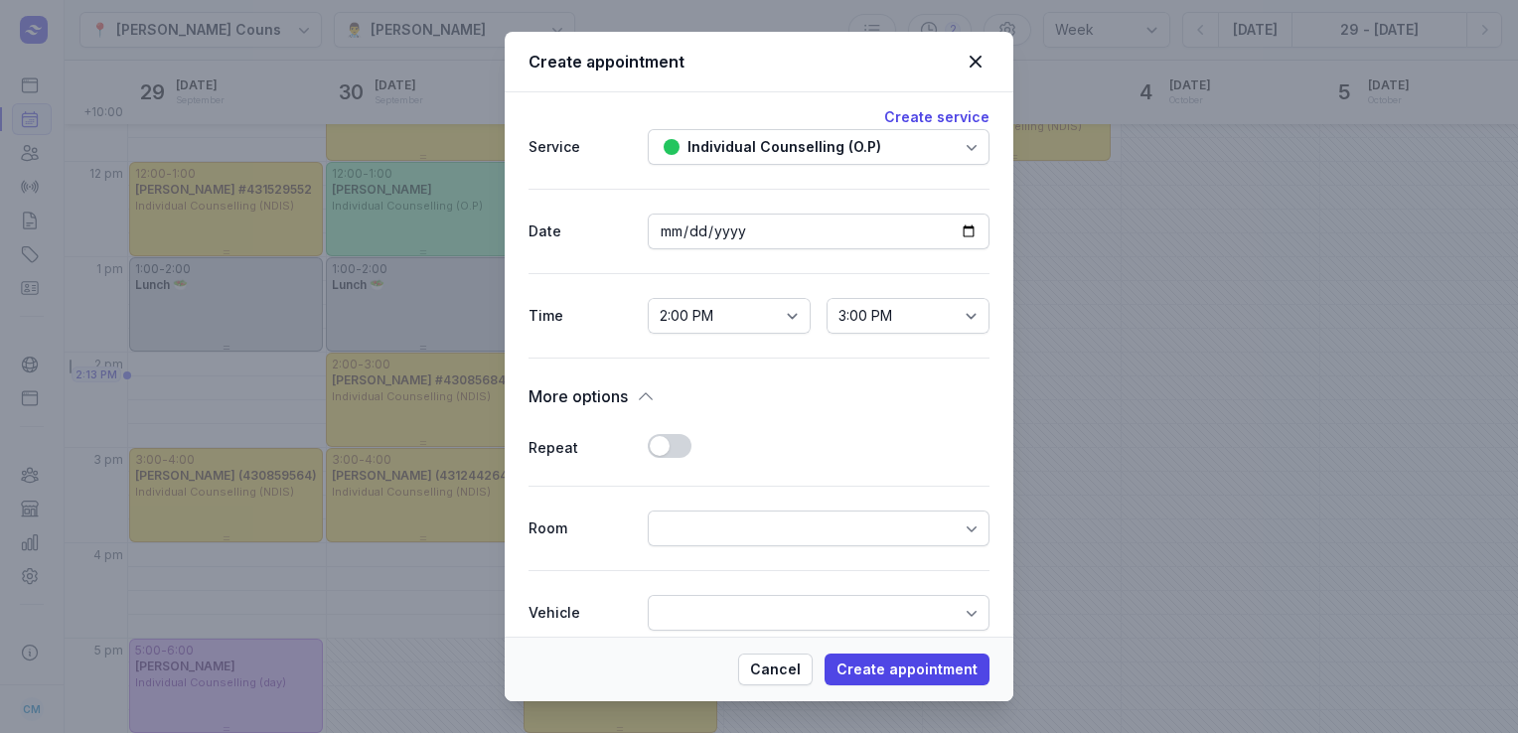
scroll to position [288, 0]
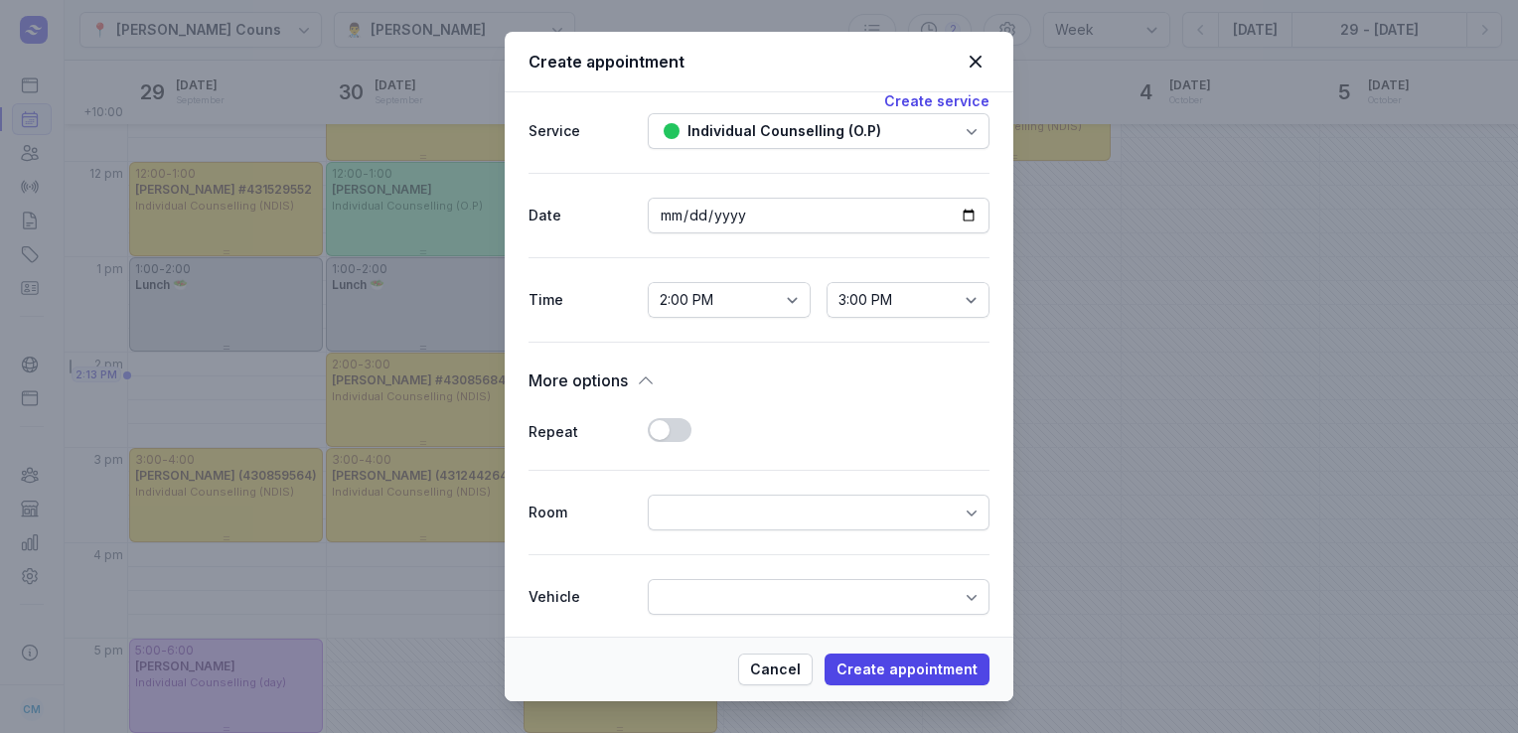
click at [657, 425] on button "Use setting" at bounding box center [670, 430] width 44 height 24
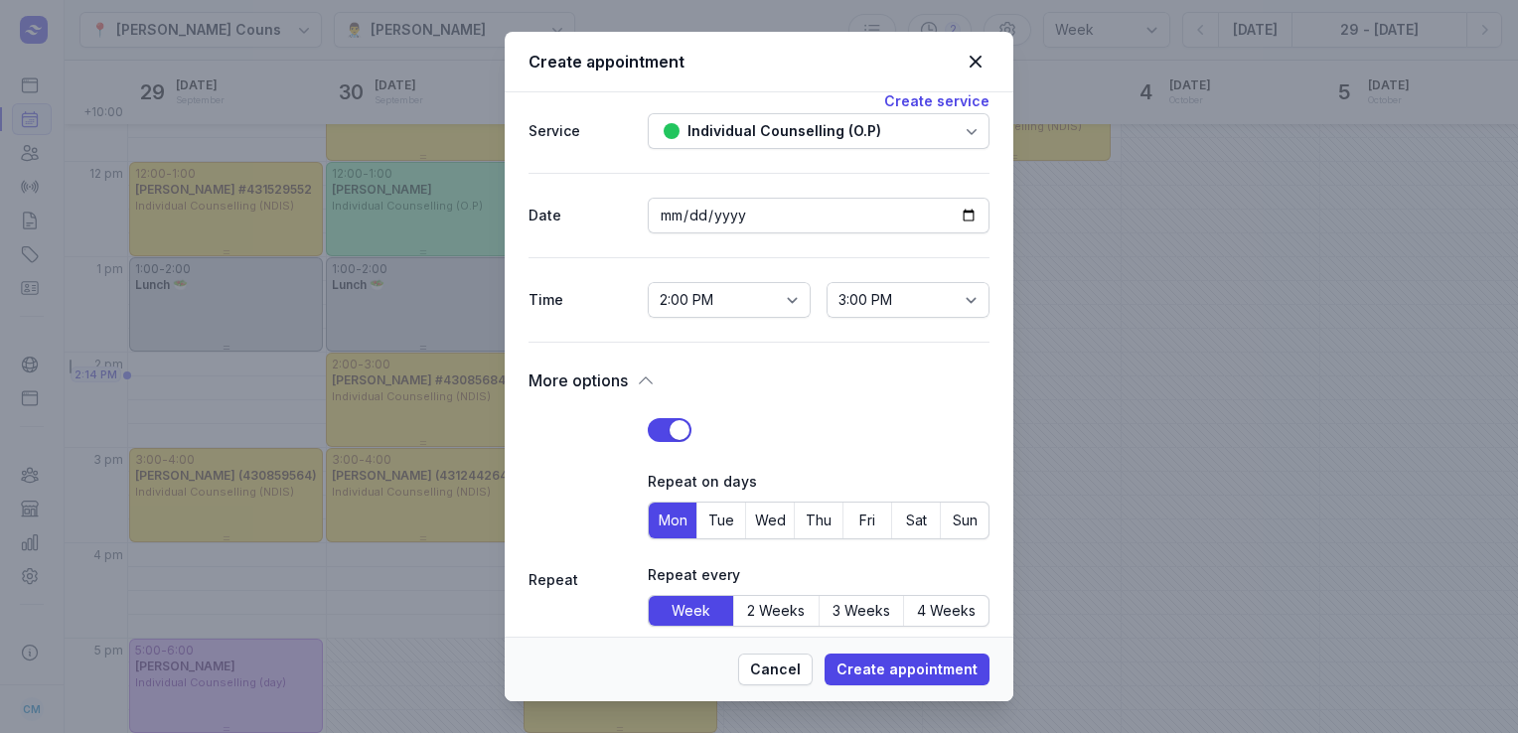
scroll to position [360, 0]
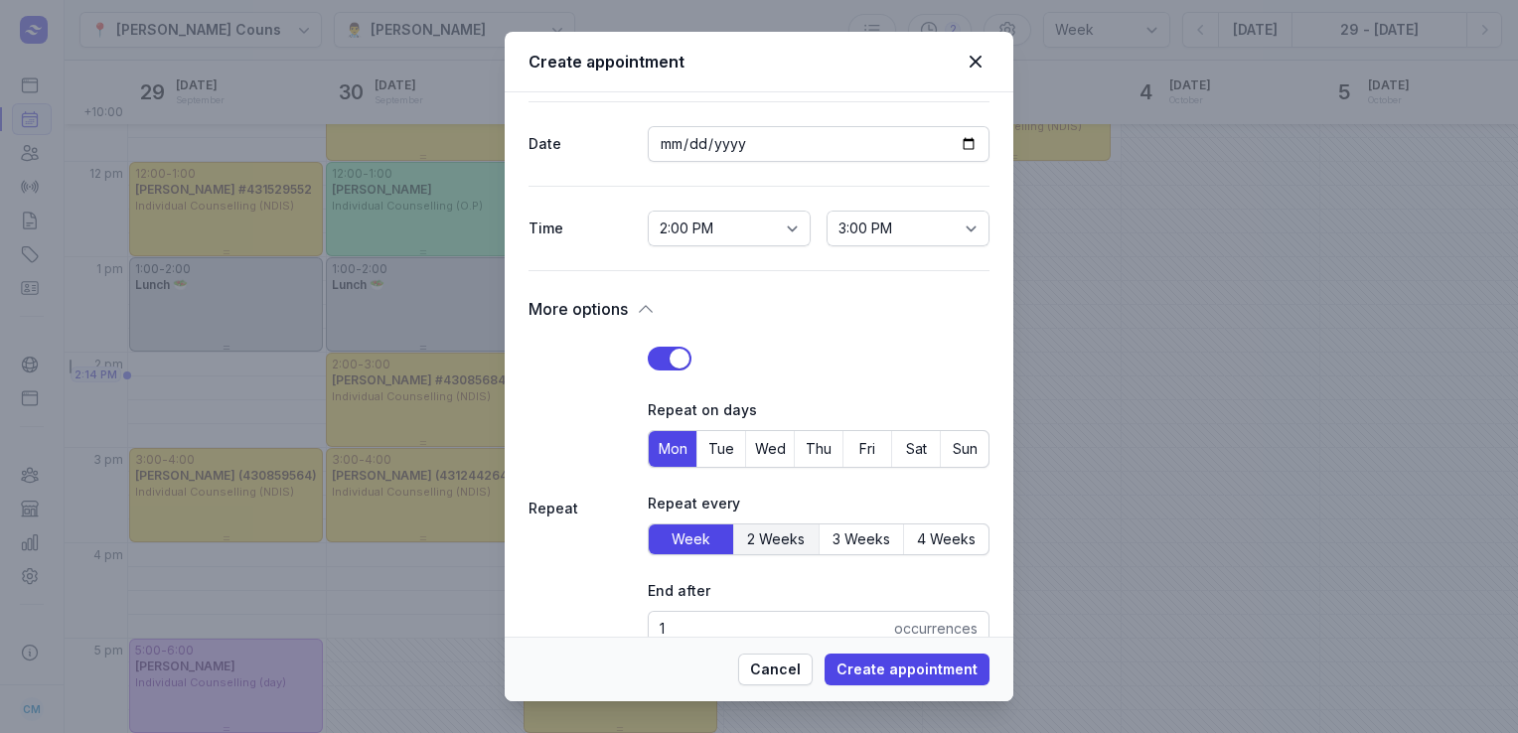
click at [761, 548] on button "2 Weeks" at bounding box center [776, 540] width 84 height 30
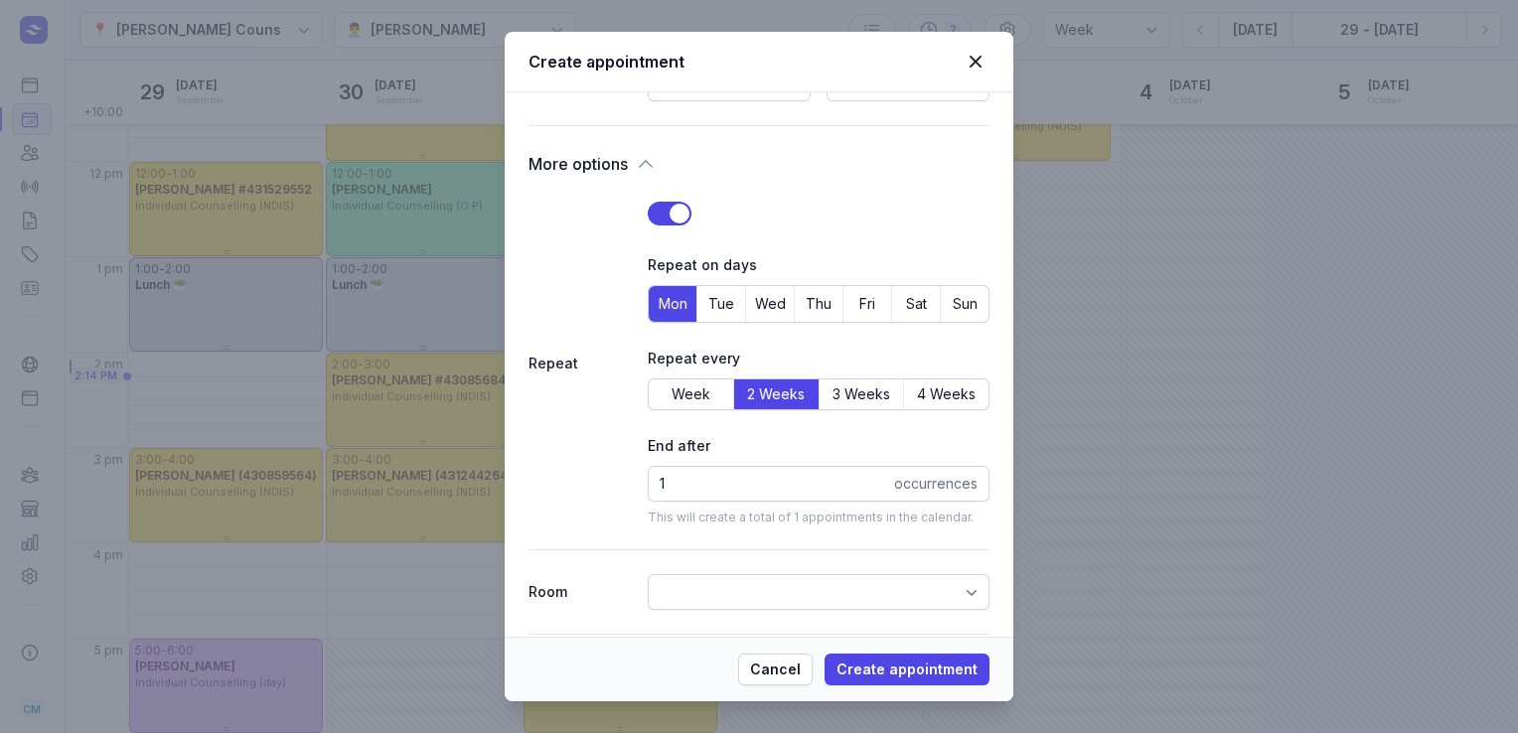
scroll to position [505, 0]
click at [668, 480] on input "1" at bounding box center [819, 484] width 342 height 36
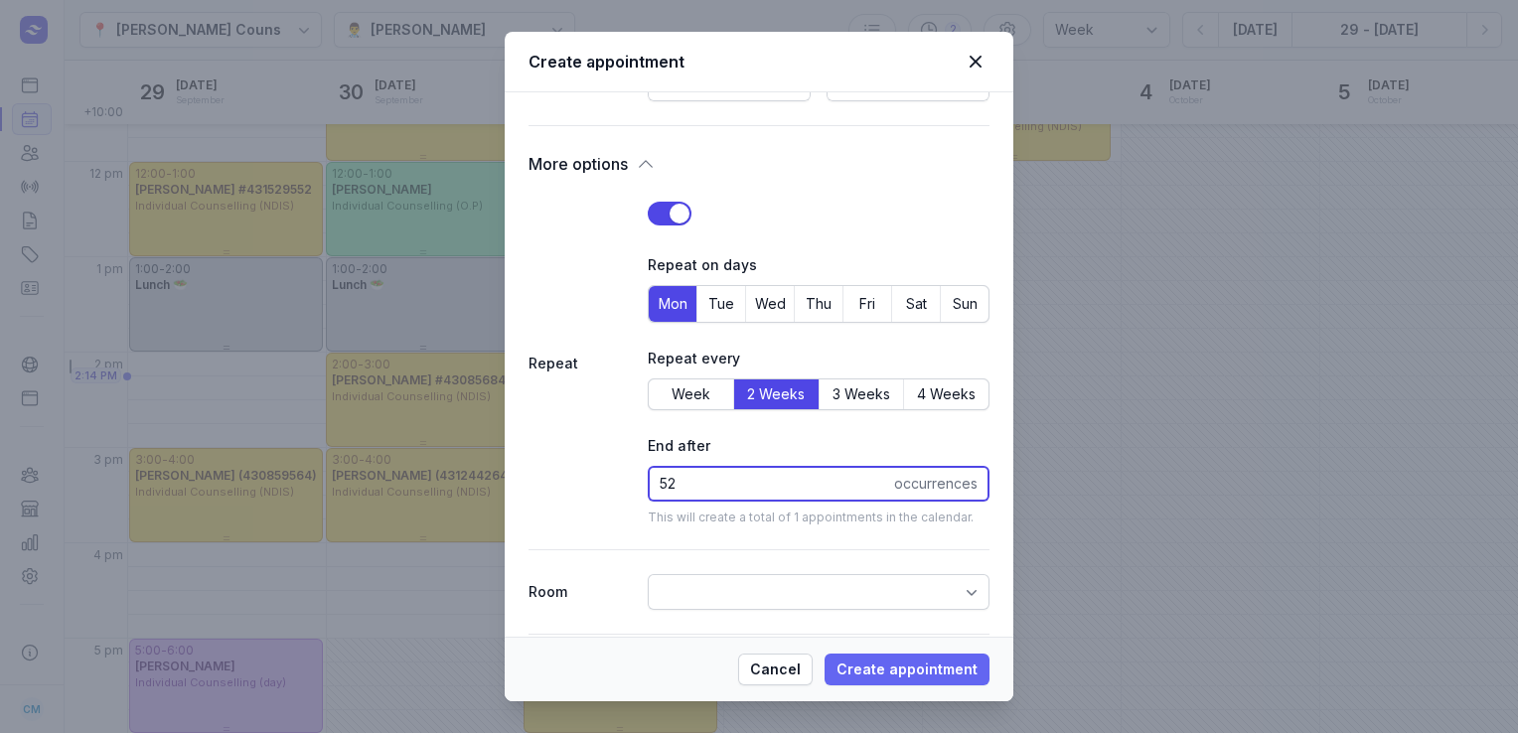
type input "52"
click at [863, 662] on span "Create appointment" at bounding box center [907, 670] width 141 height 24
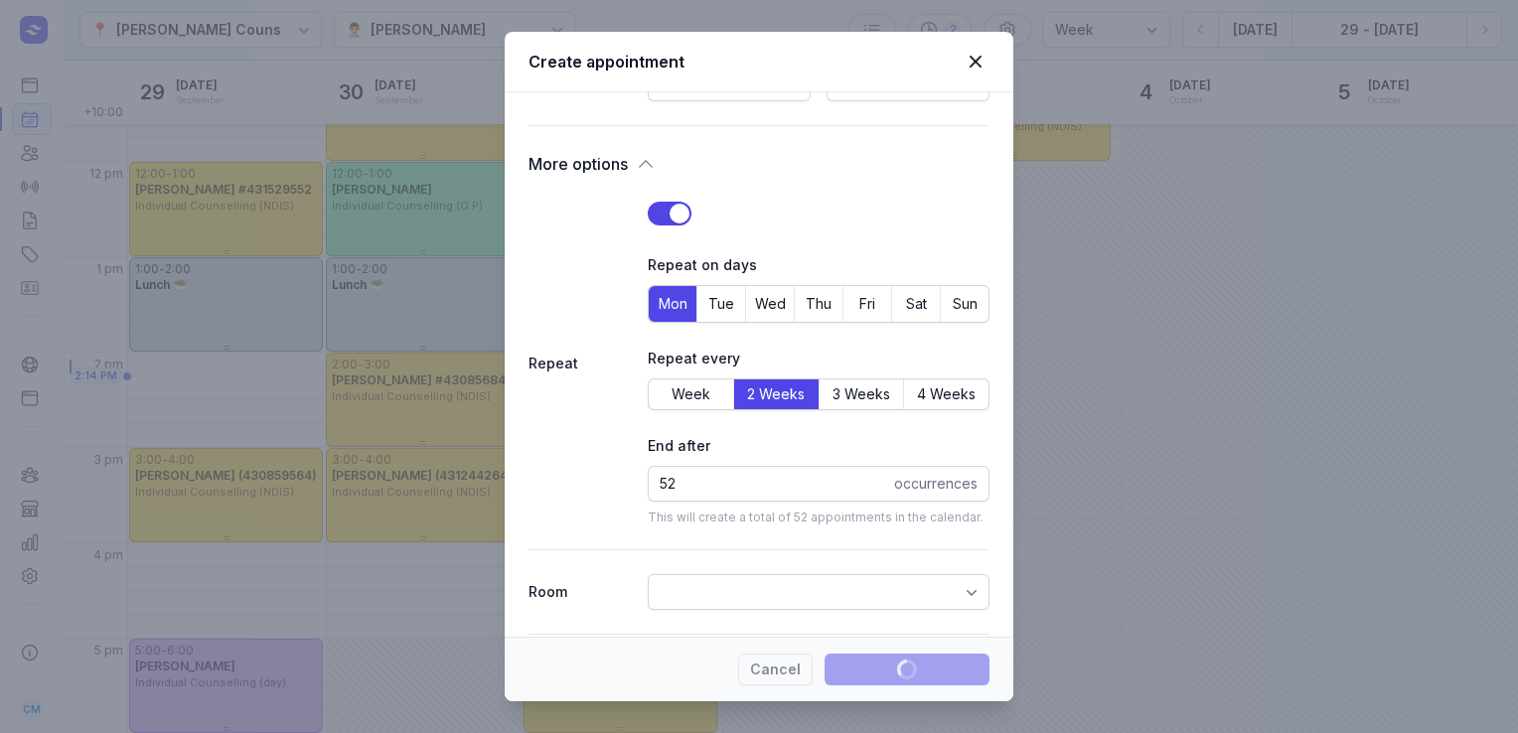
select select
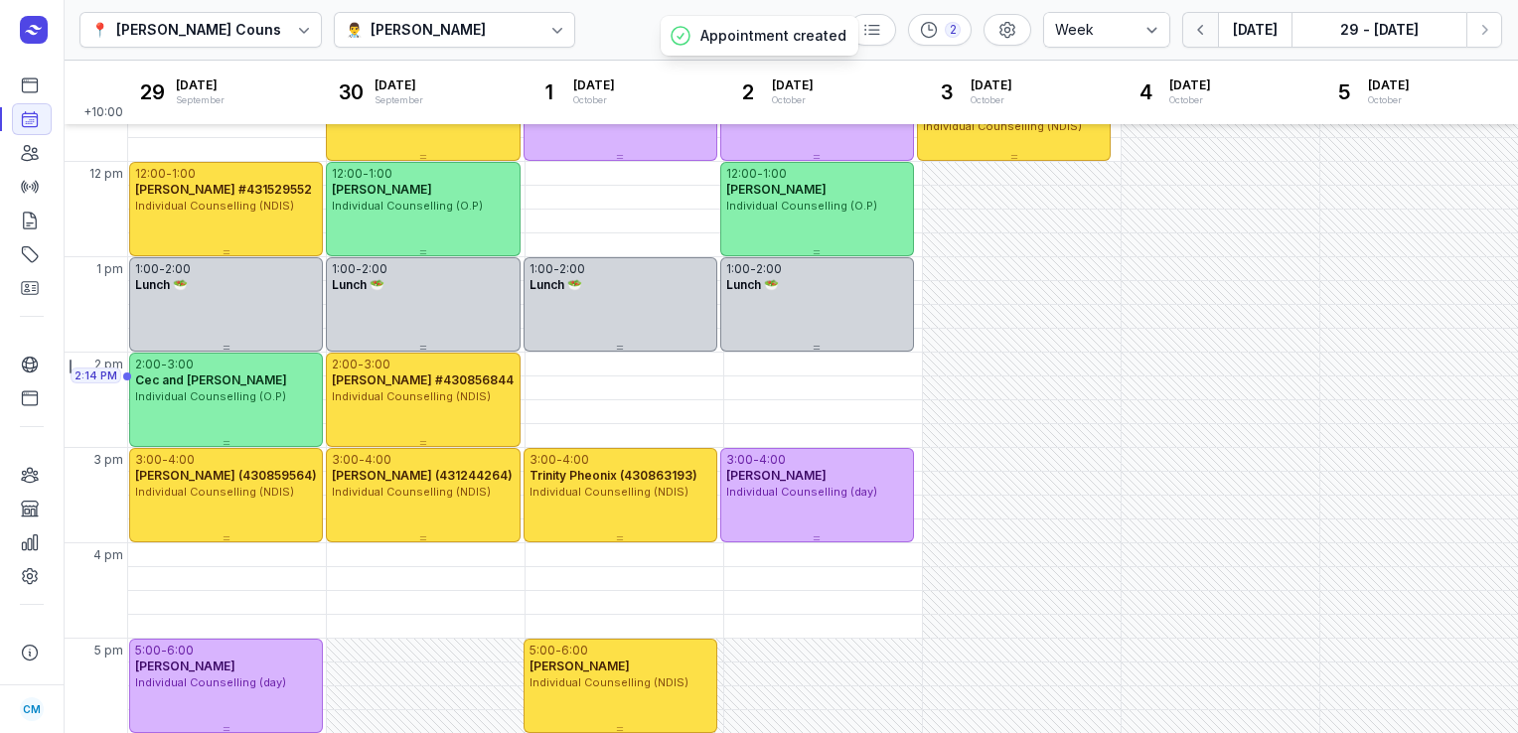
click at [1205, 29] on icon "button" at bounding box center [1201, 30] width 20 height 20
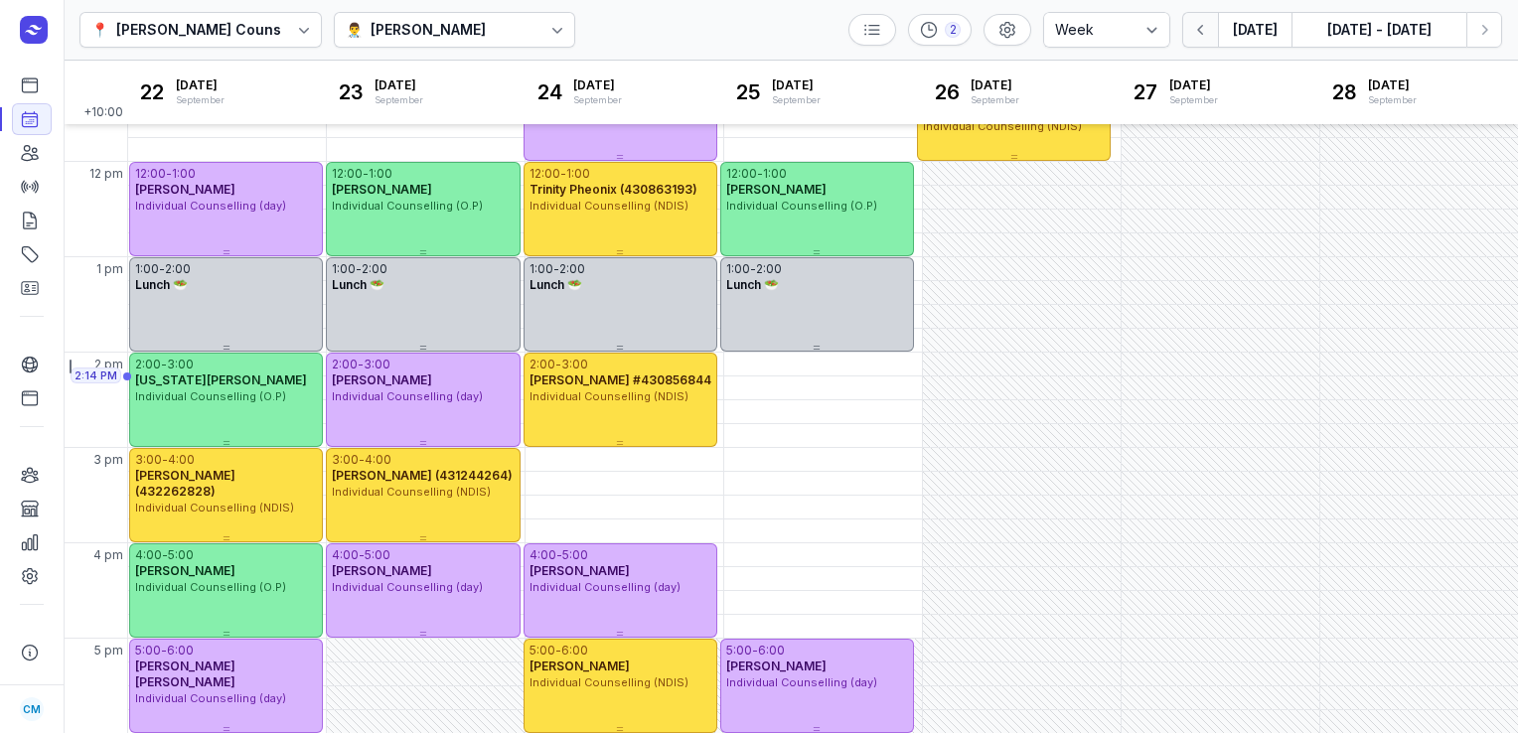
click at [1205, 29] on icon "button" at bounding box center [1201, 30] width 20 height 20
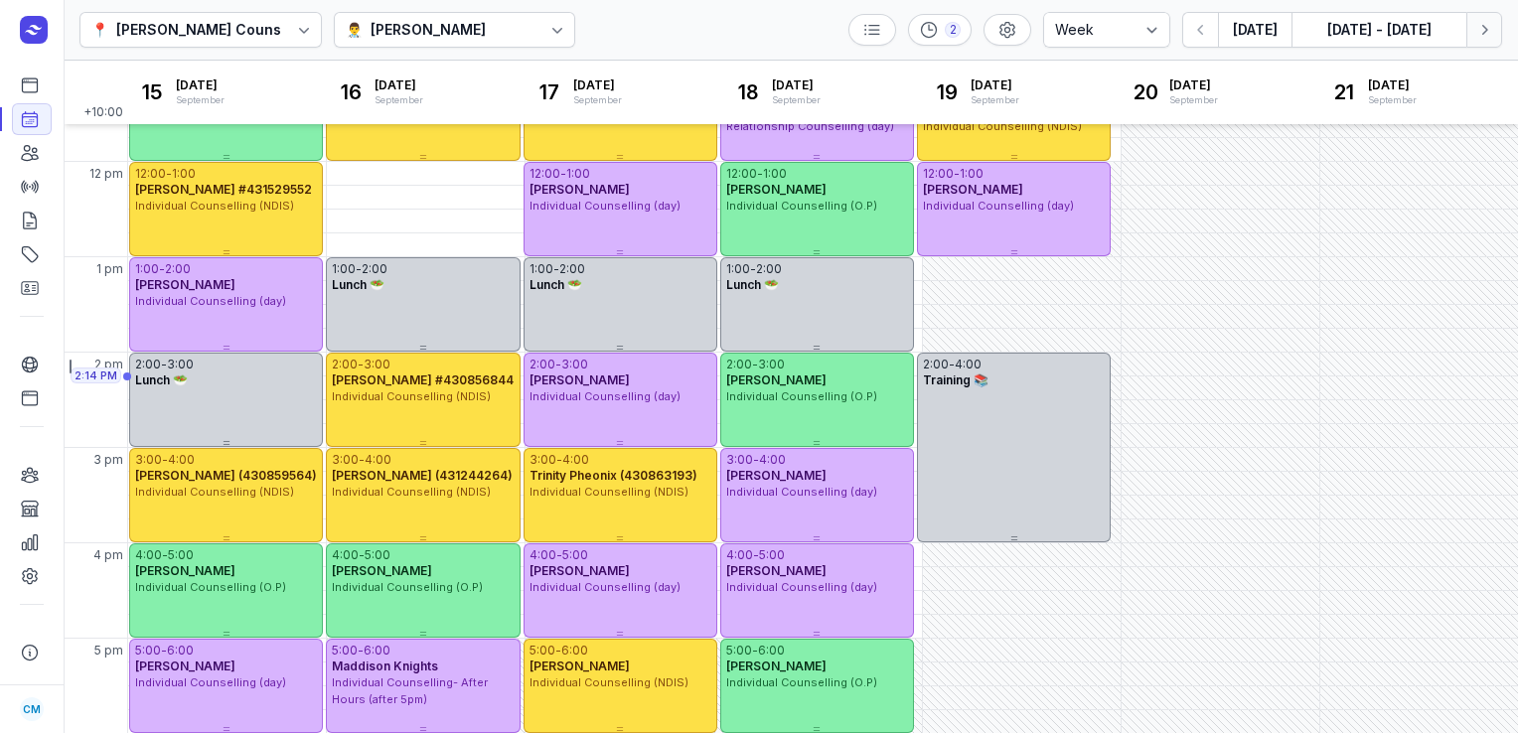
click at [1477, 22] on icon "button" at bounding box center [1485, 30] width 20 height 20
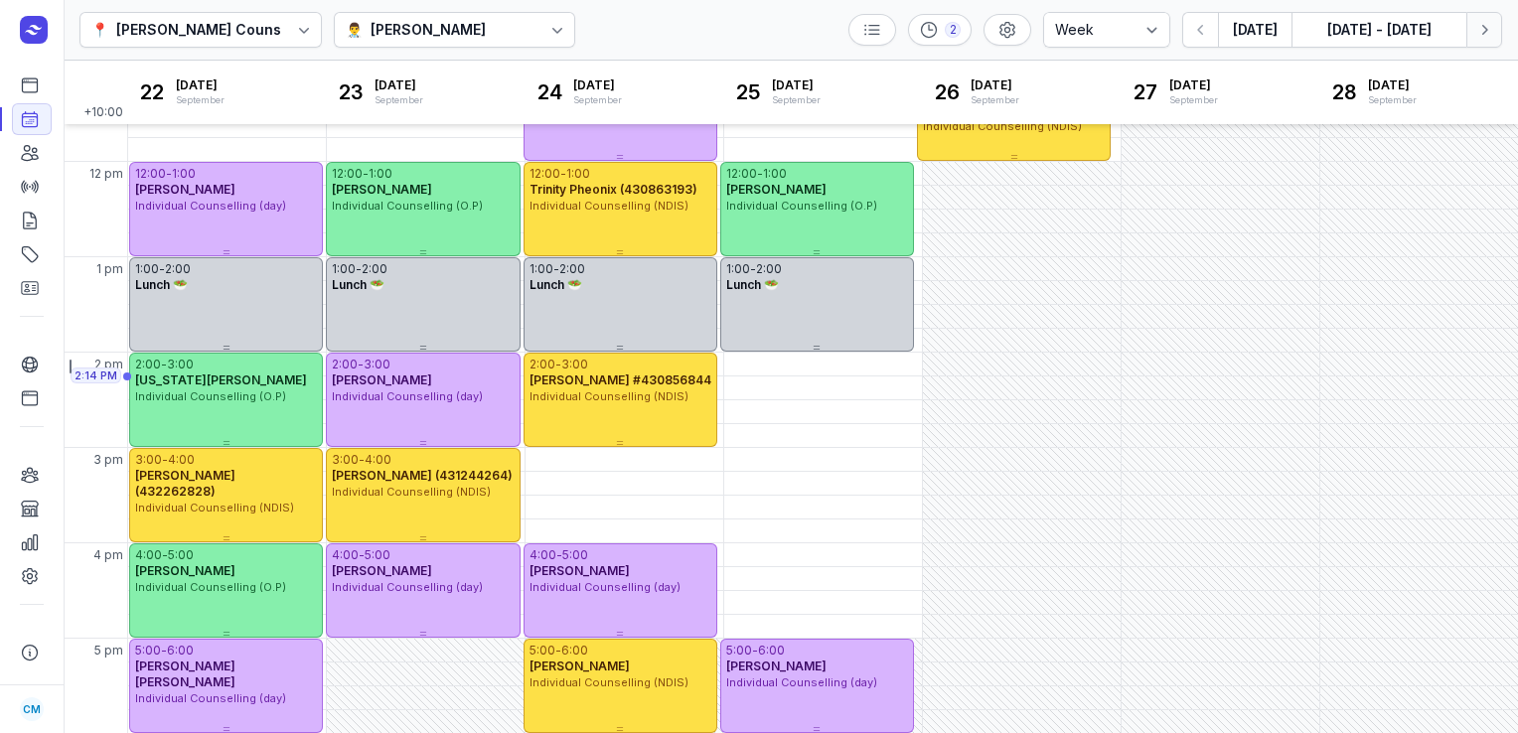
click at [1477, 22] on icon "button" at bounding box center [1485, 30] width 20 height 20
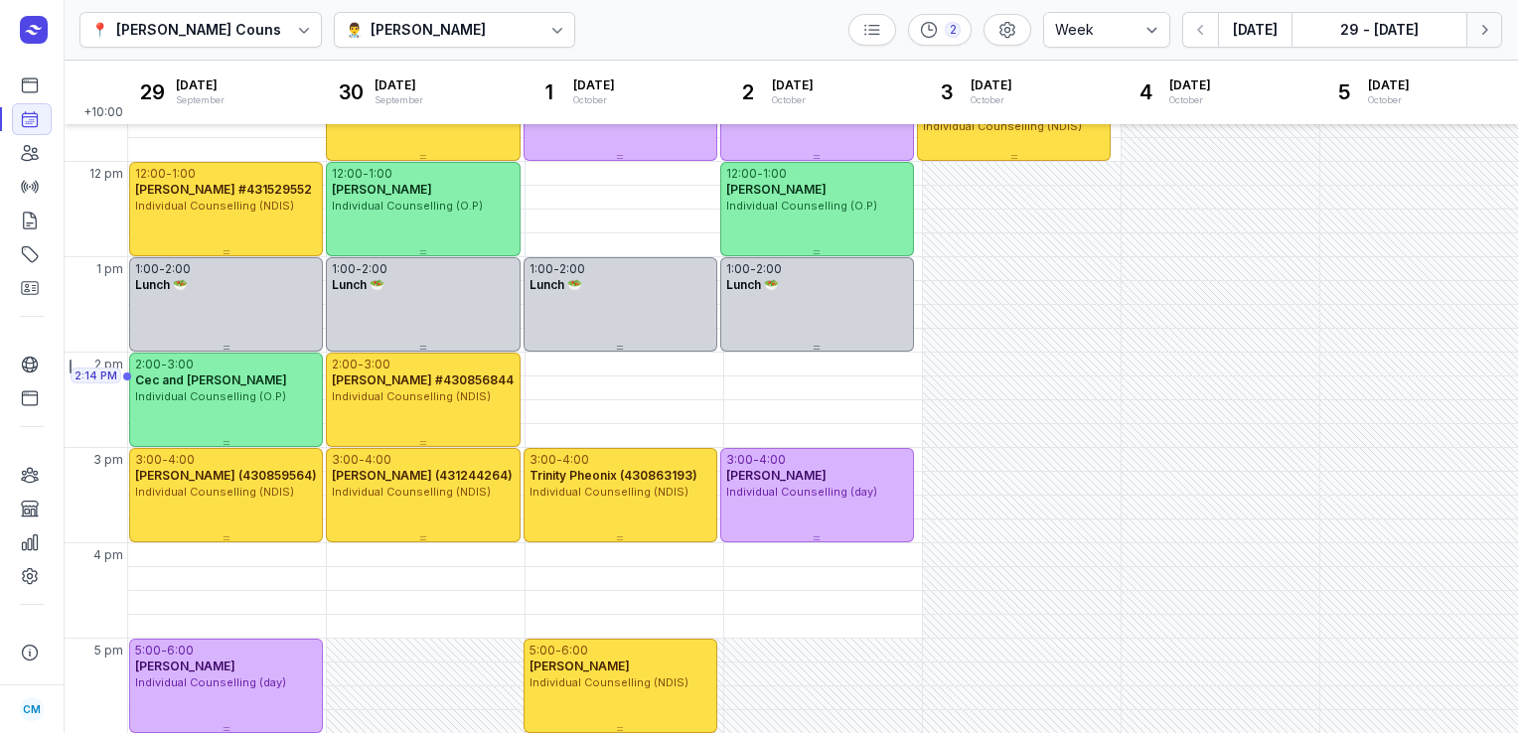
click at [1477, 34] on icon "button" at bounding box center [1485, 30] width 20 height 20
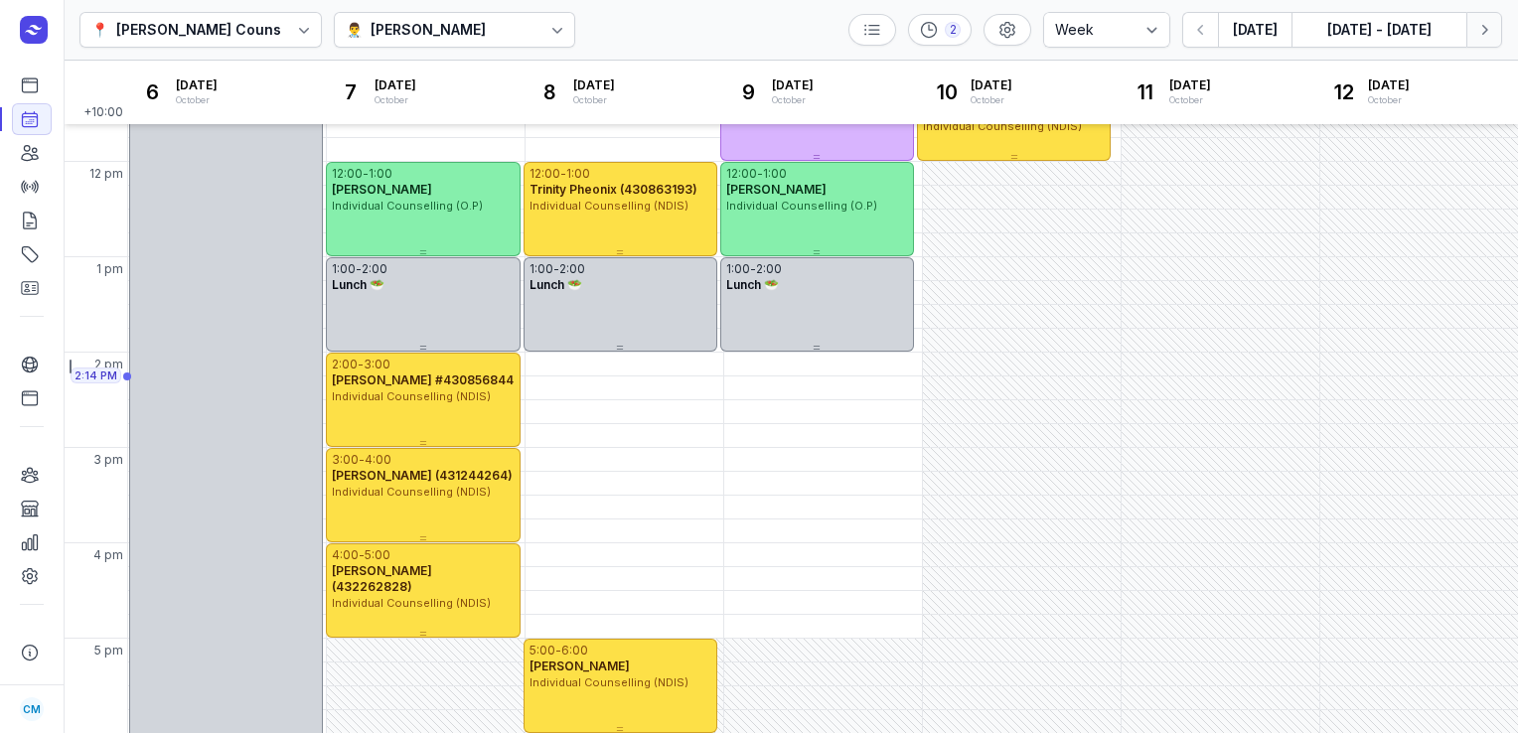
click at [1477, 34] on icon "button" at bounding box center [1485, 30] width 20 height 20
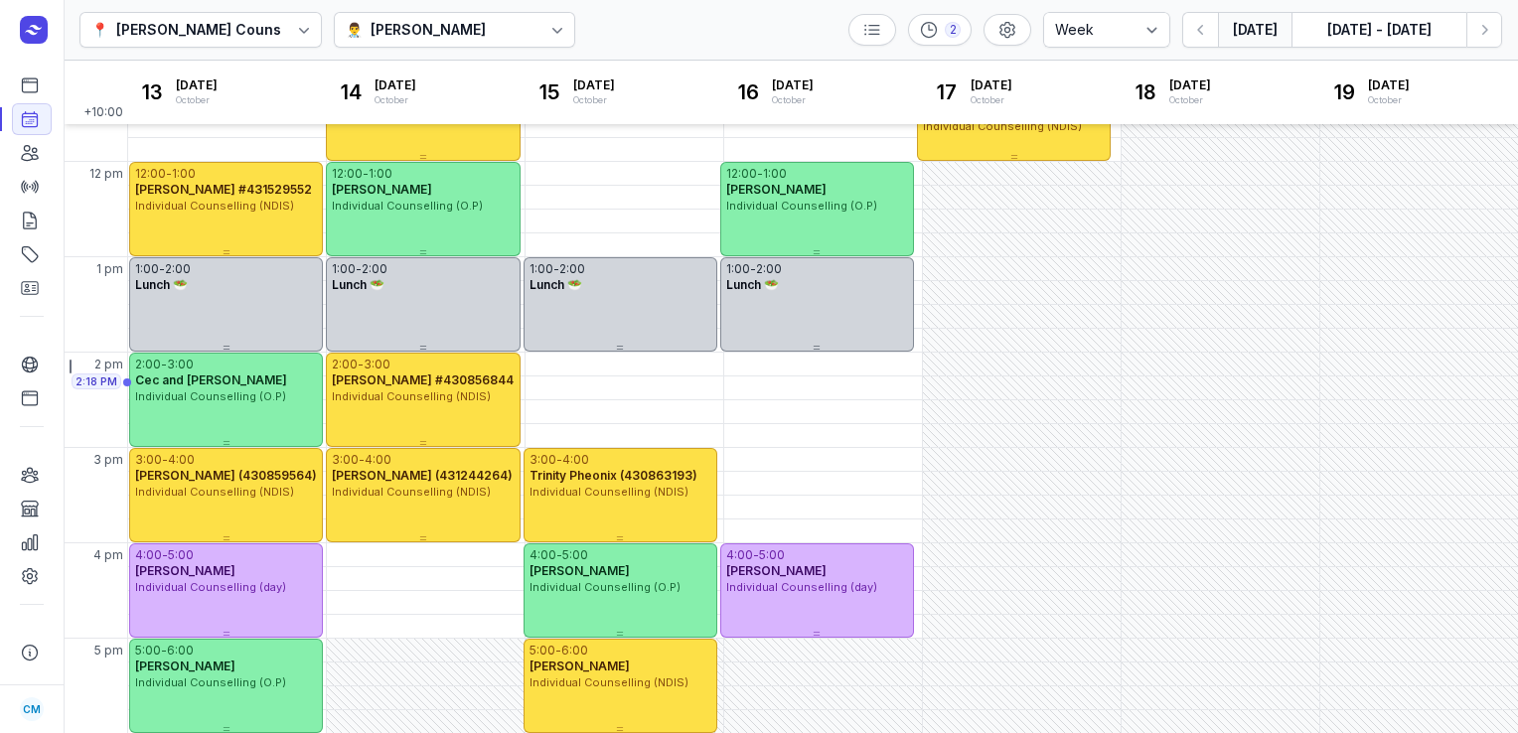
click at [1262, 32] on button "[DATE]" at bounding box center [1255, 30] width 74 height 36
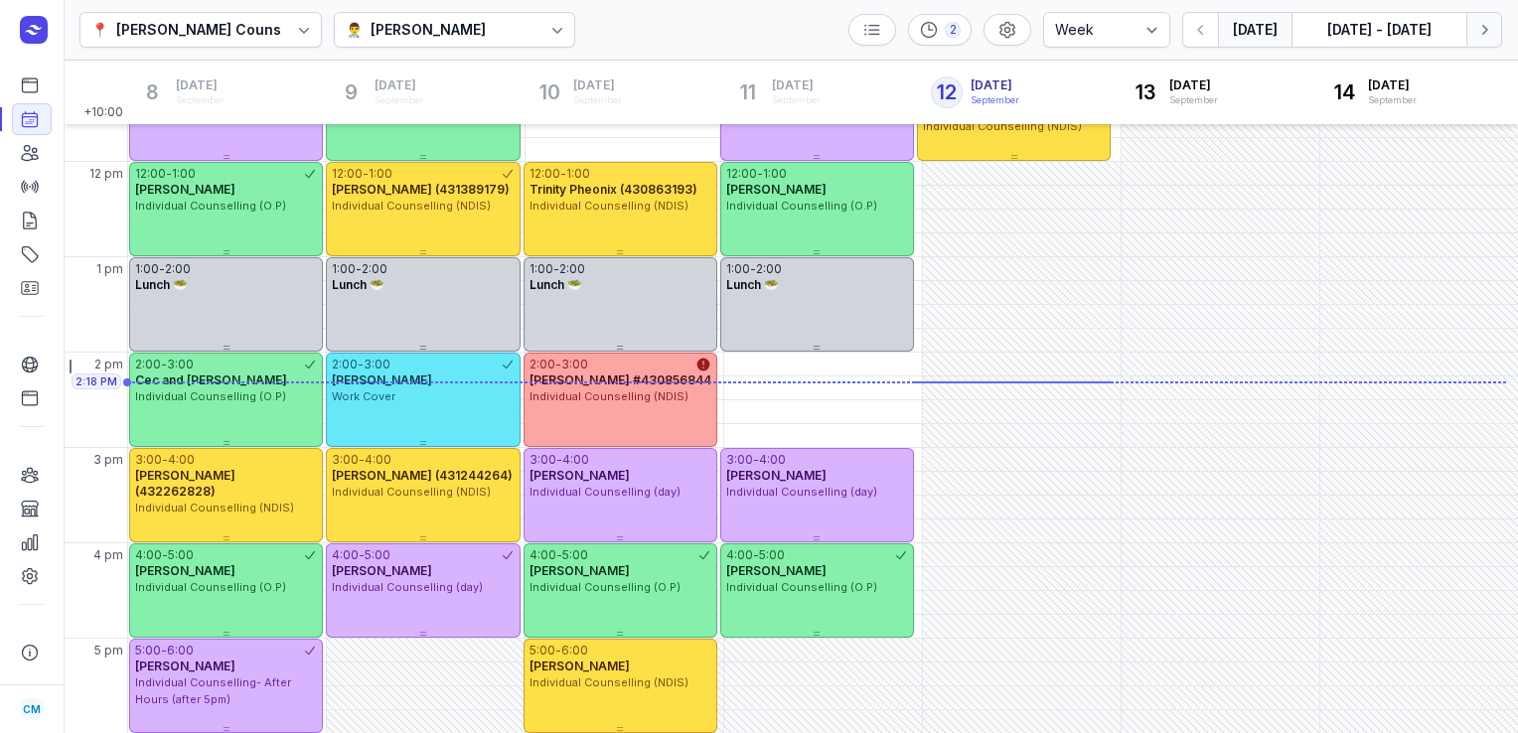
click at [1488, 38] on icon "button" at bounding box center [1485, 30] width 20 height 20
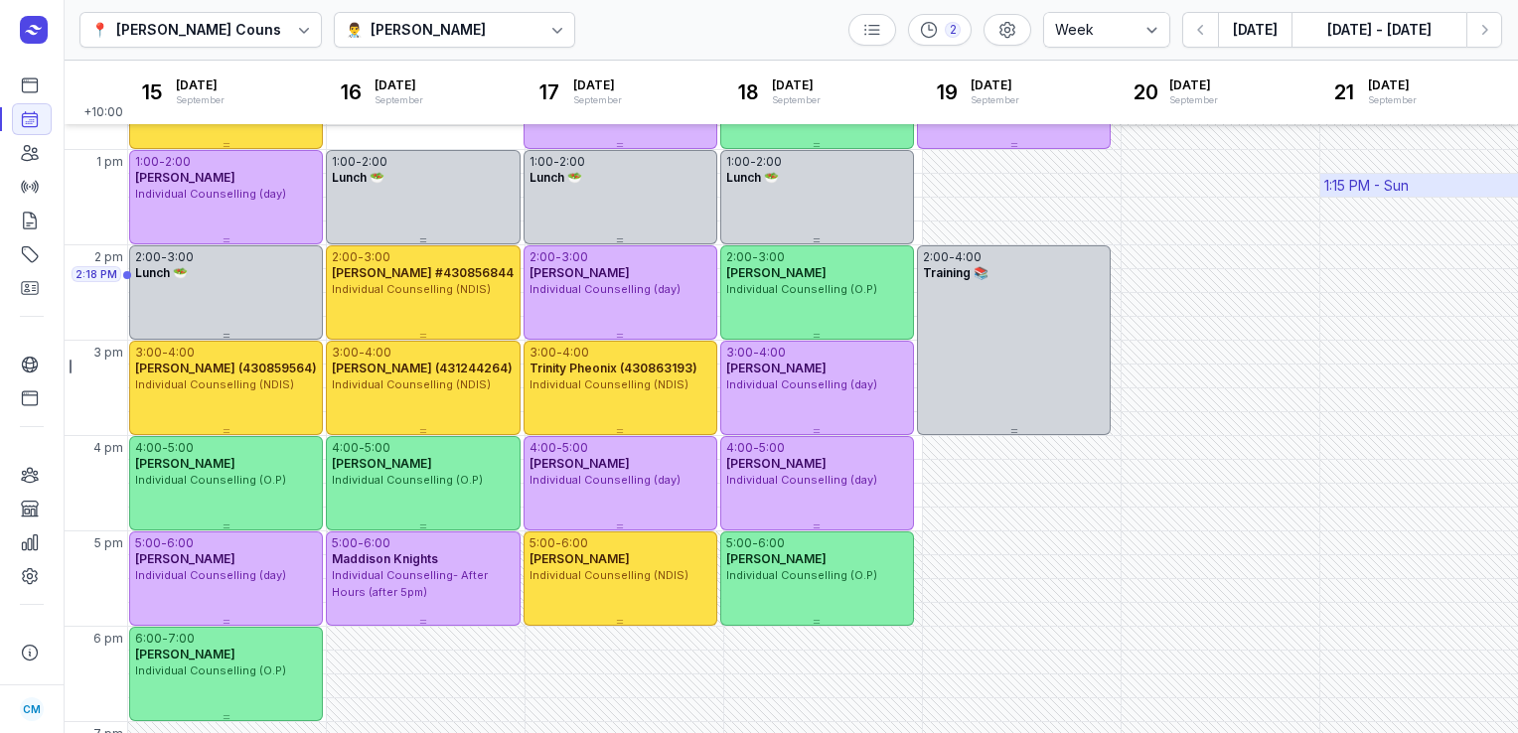
scroll to position [452, 0]
